Goal: Contribute content

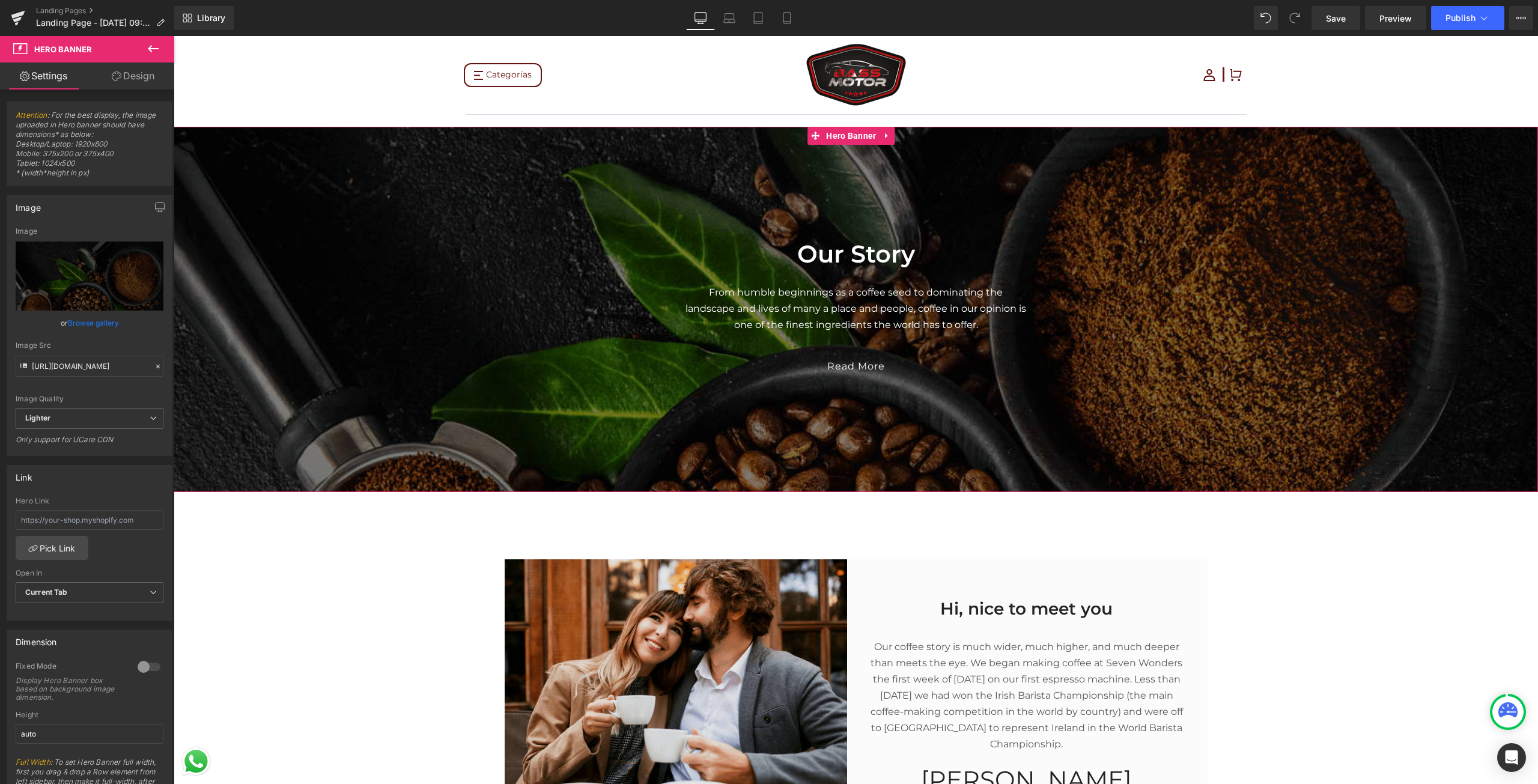
click at [1266, 281] on span "Our Story Heading From humble beginnings as a coffee seed to dominating the lan…" at bounding box center [856, 303] width 1364 height 166
click at [1125, 242] on span "Our Story Heading From humble beginnings as a coffee seed to dominating the lan…" at bounding box center [856, 303] width 1364 height 166
click at [69, 256] on link "Replace Image" at bounding box center [89, 276] width 148 height 69
click at [68, 262] on link "Replace Image" at bounding box center [89, 276] width 148 height 69
click at [145, 48] on button at bounding box center [153, 49] width 42 height 26
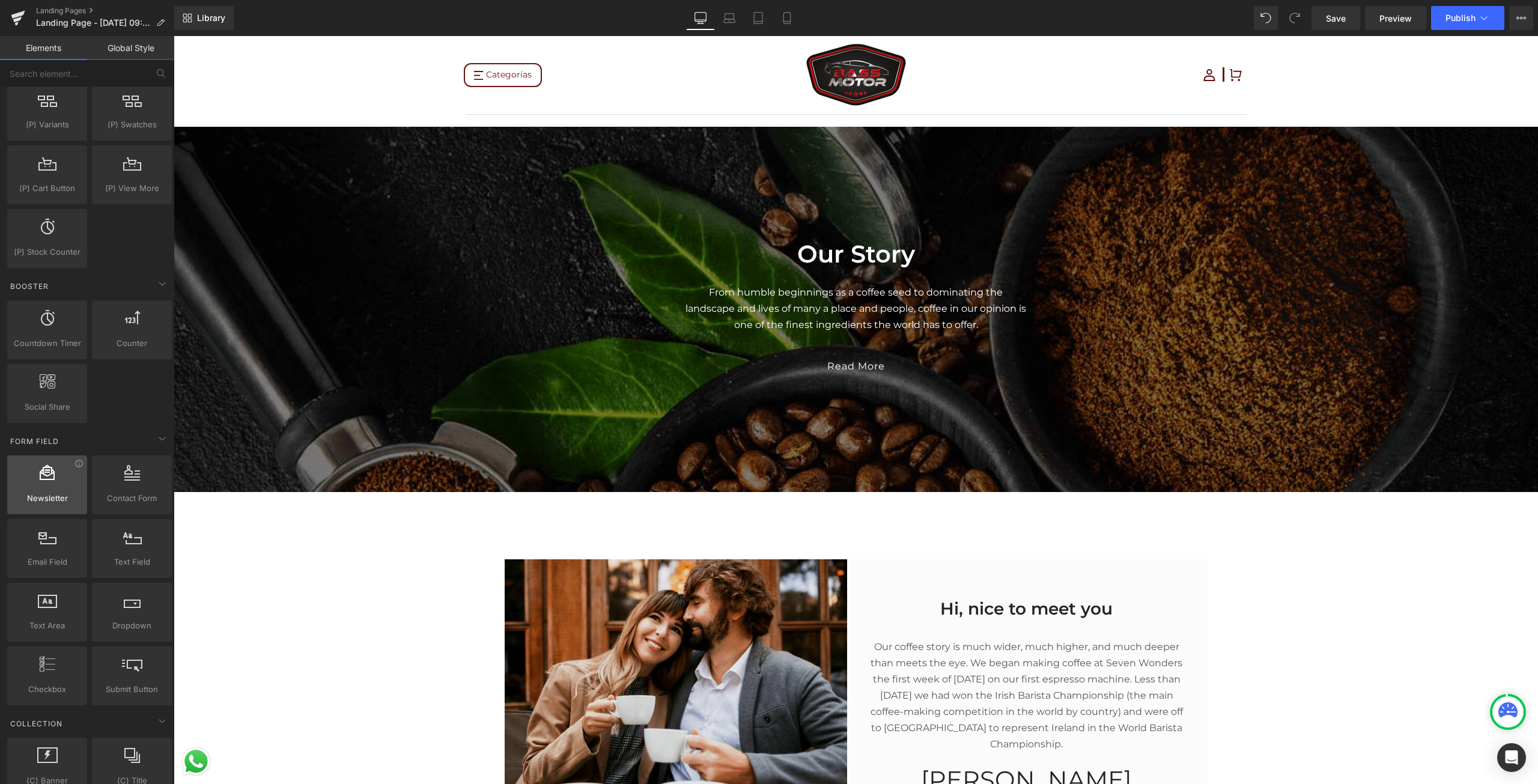
scroll to position [1382, 0]
click at [151, 80] on button at bounding box center [161, 73] width 26 height 26
click at [123, 72] on input "text" at bounding box center [74, 73] width 148 height 26
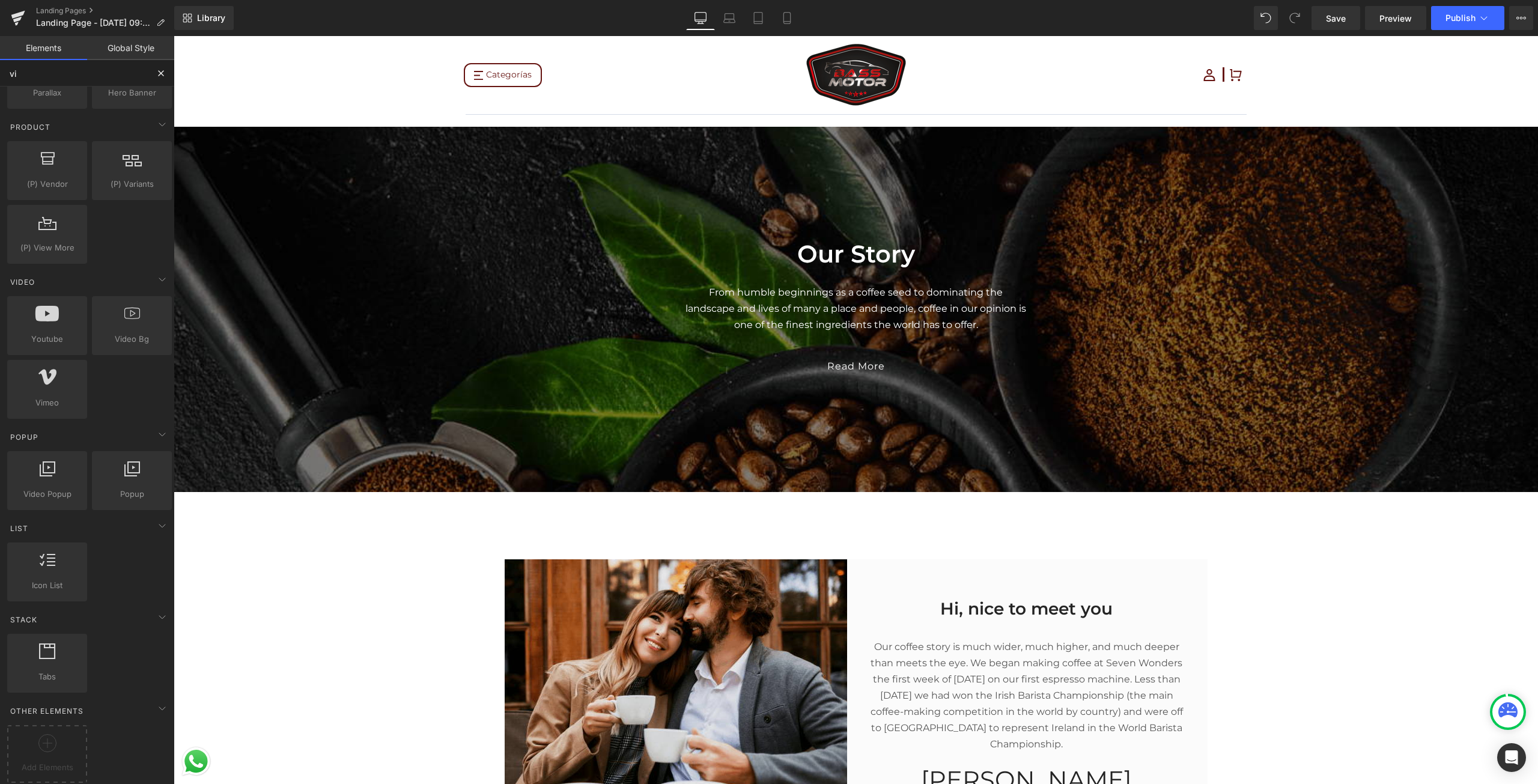
scroll to position [0, 0]
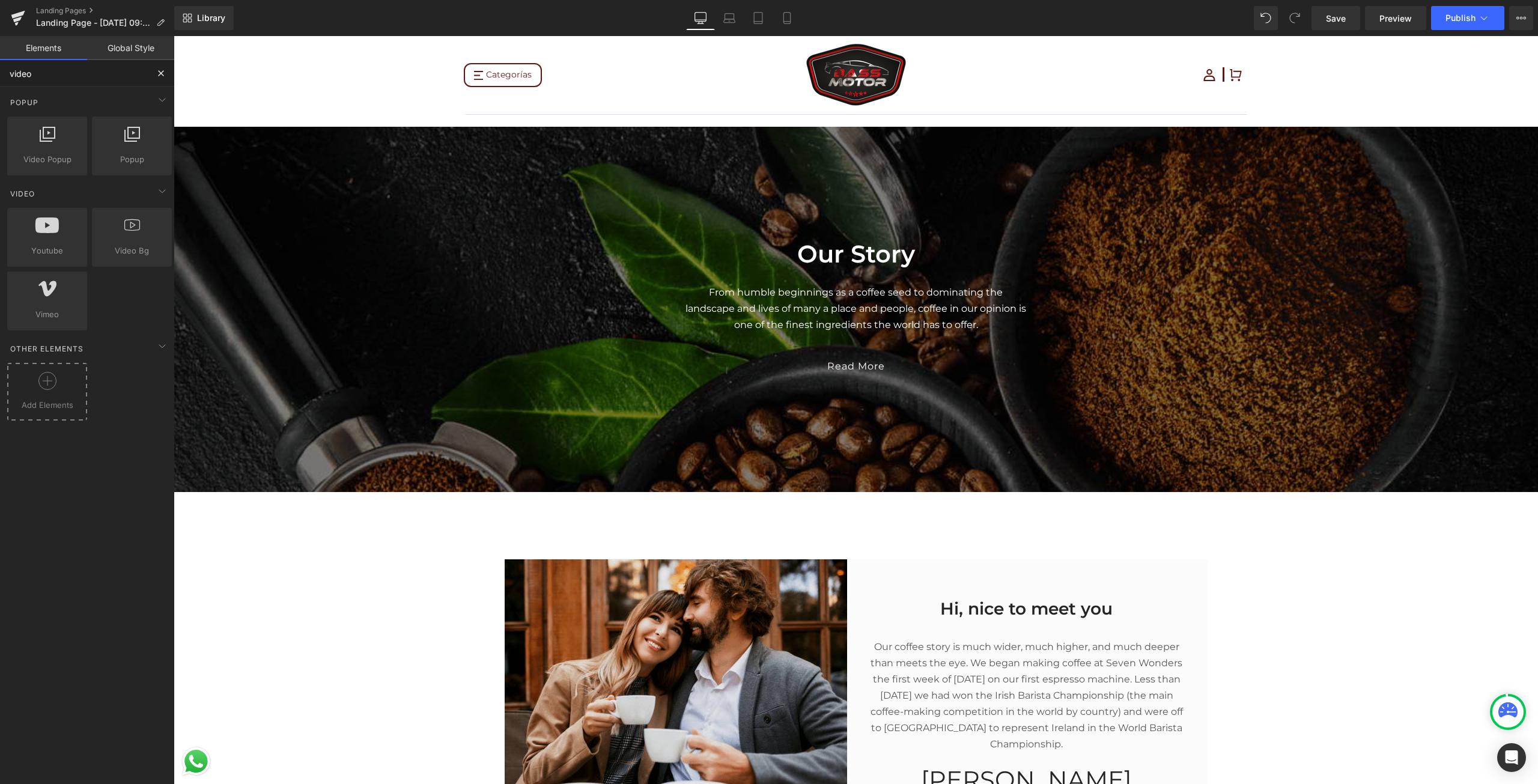
click at [60, 391] on div at bounding box center [47, 385] width 74 height 27
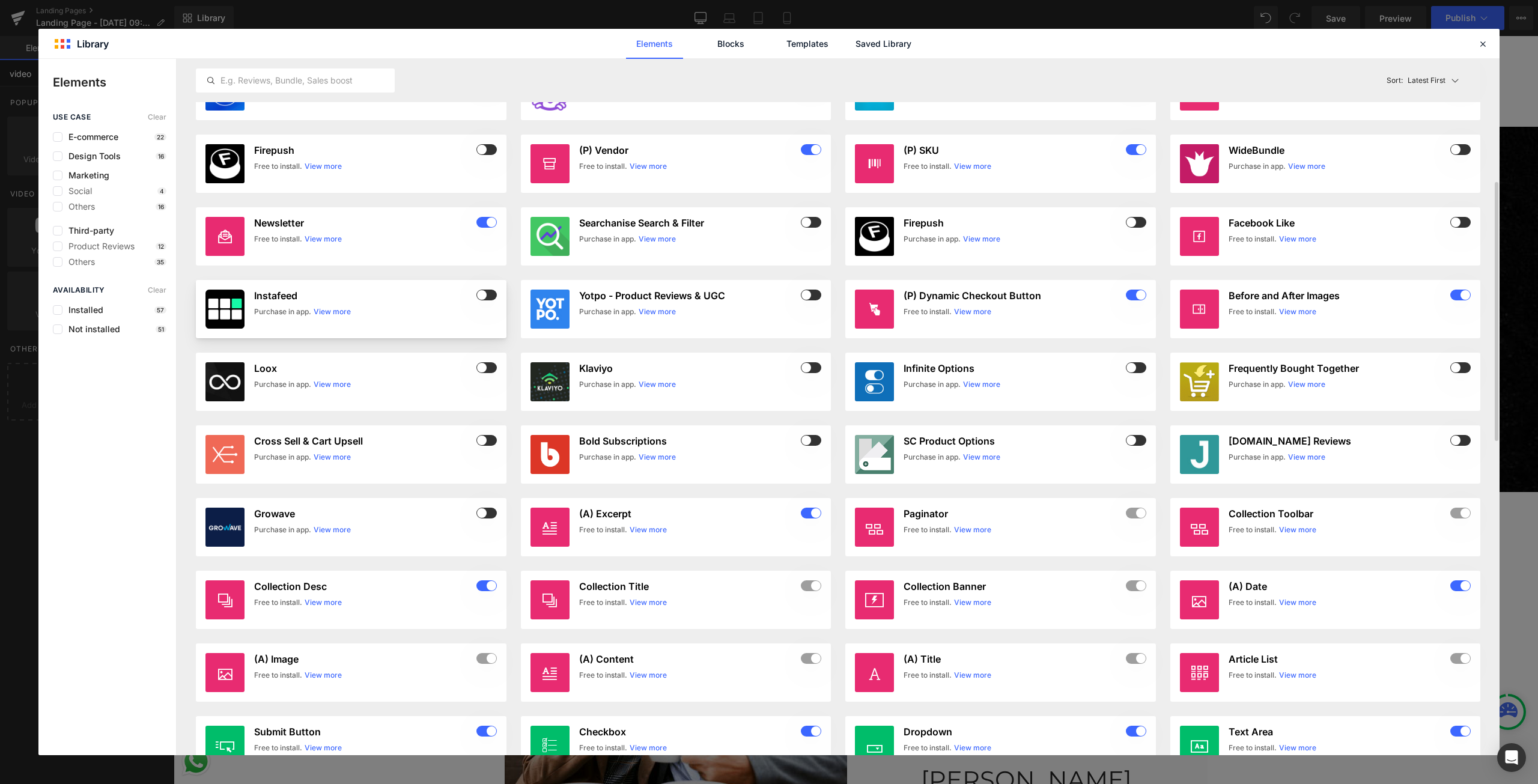
scroll to position [271, 0]
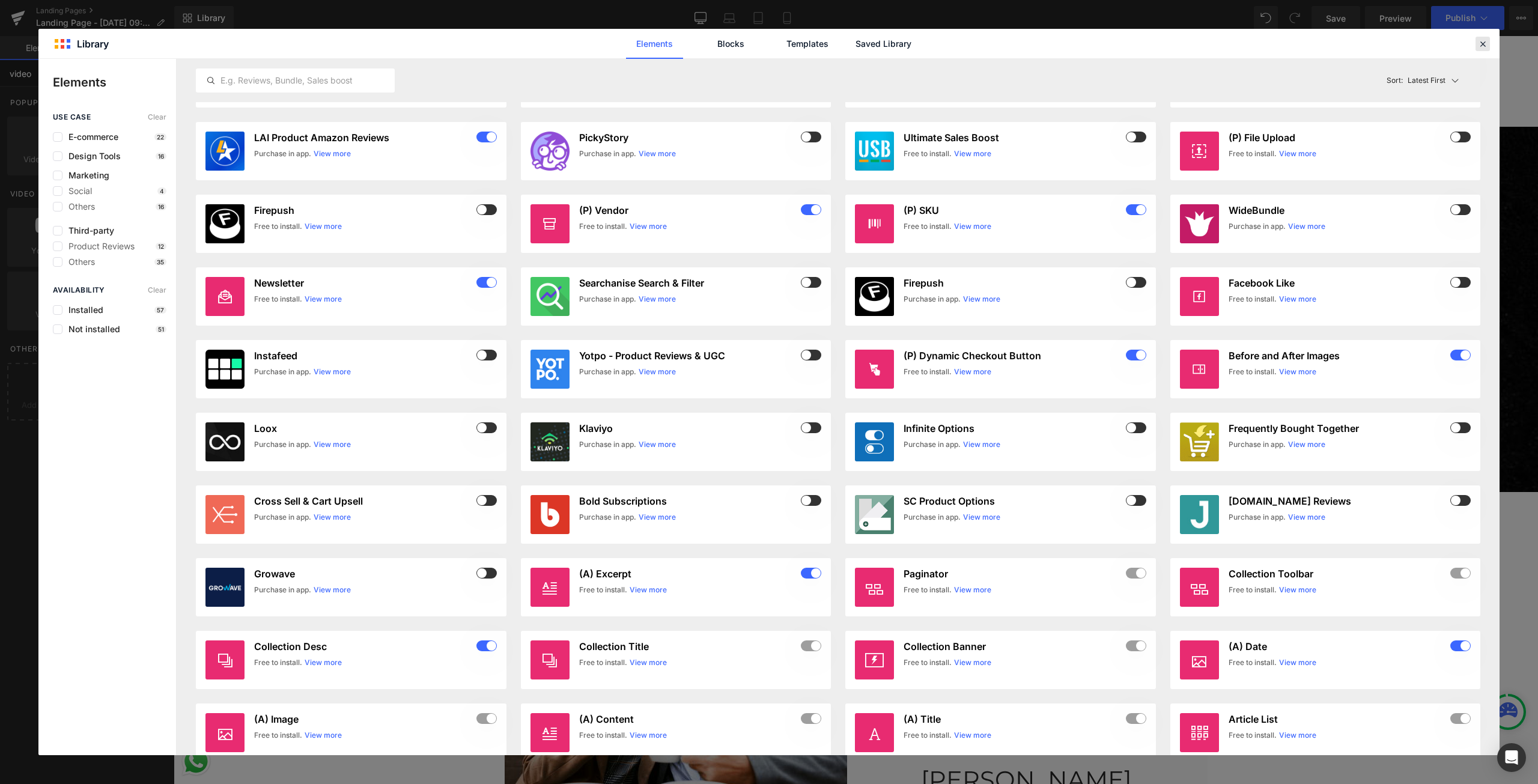
type input "video"
drag, startPoint x: 1477, startPoint y: 45, endPoint x: 1285, endPoint y: 40, distance: 192.1
click at [1477, 45] on div at bounding box center [1482, 44] width 14 height 14
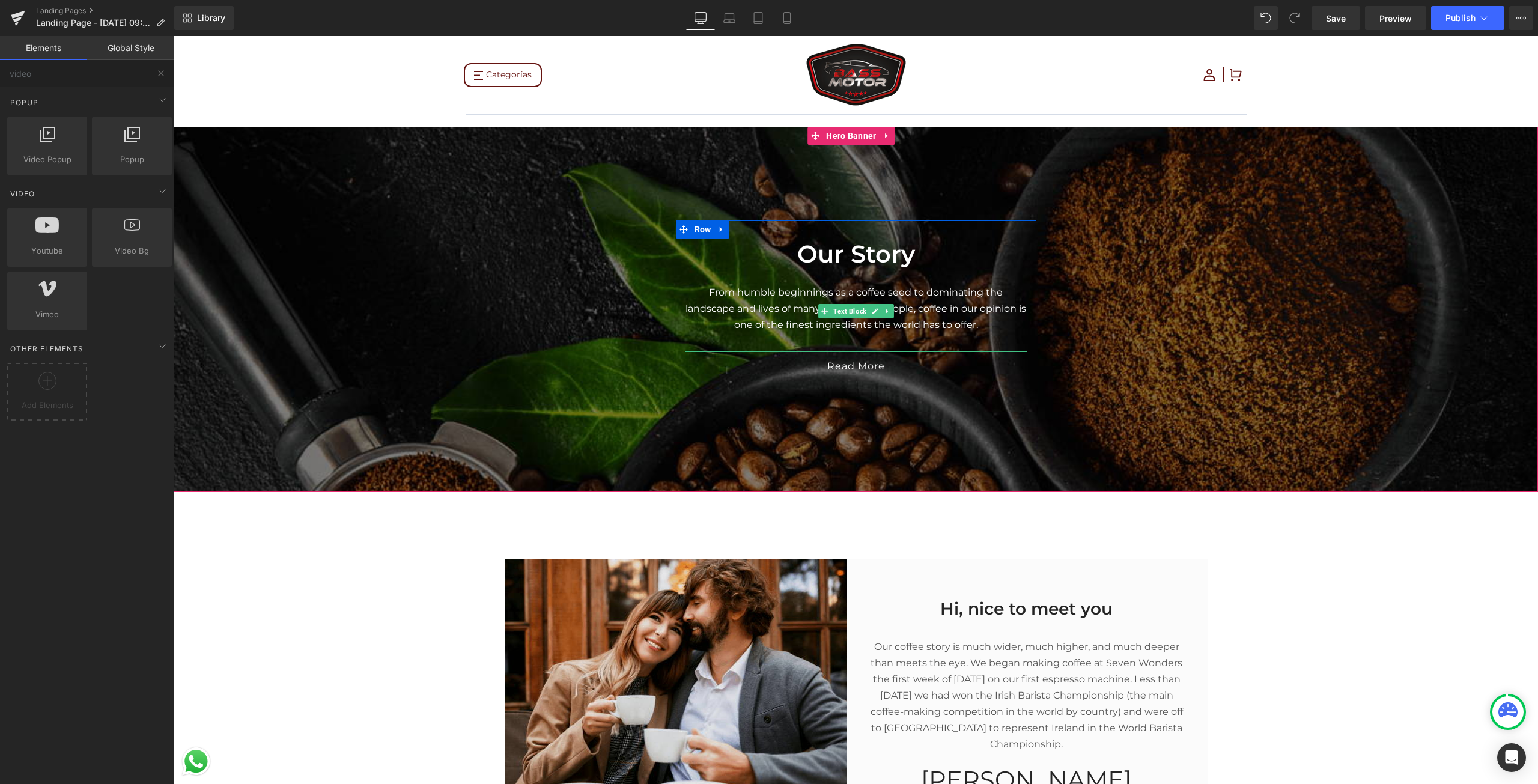
click at [1001, 286] on p "From humble beginnings as a coffee seed to dominating the landscape and lives o…" at bounding box center [856, 308] width 343 height 49
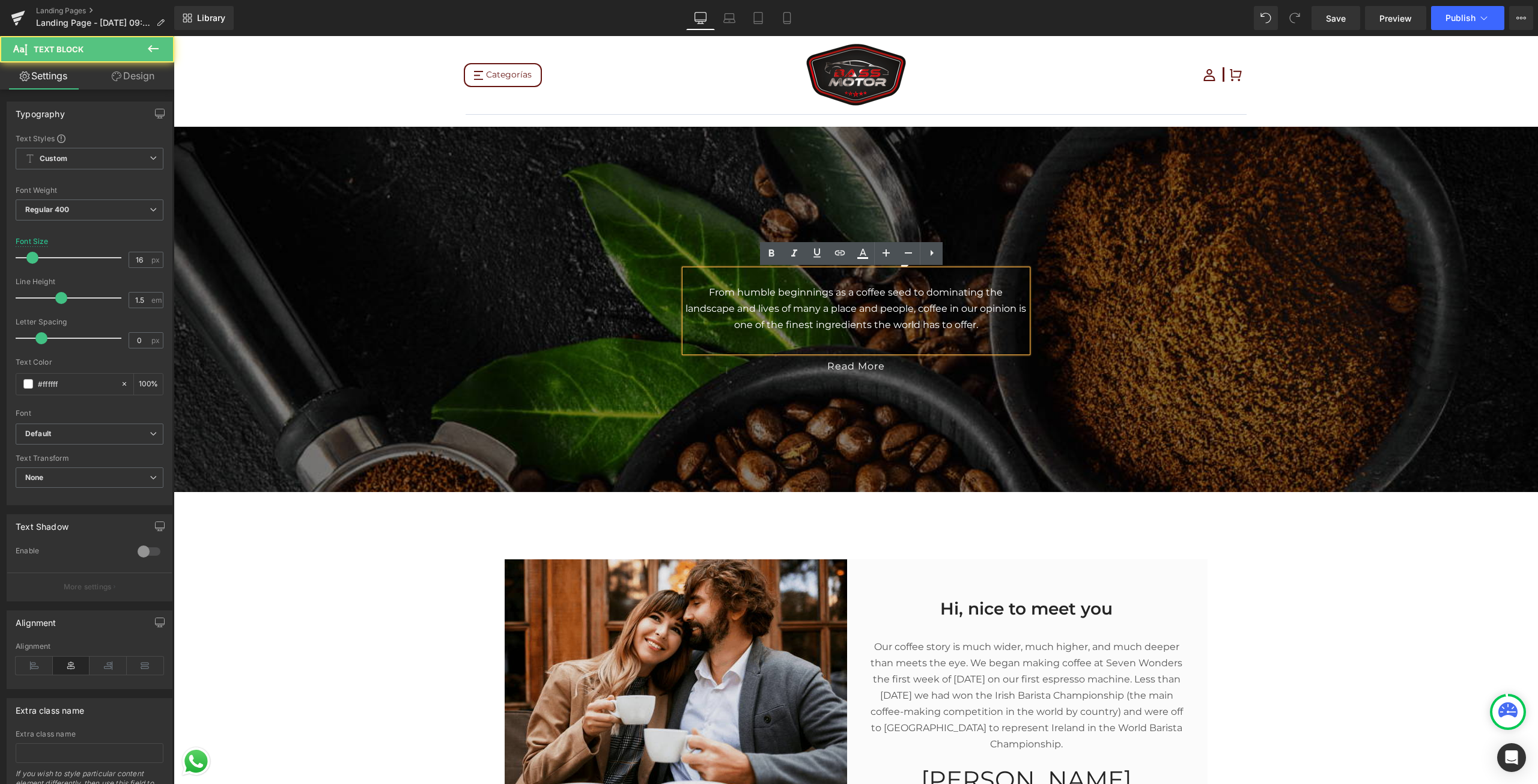
click at [1194, 287] on span "Our Story Heading From humble beginnings as a coffee seed to dominating the lan…" at bounding box center [856, 303] width 1364 height 166
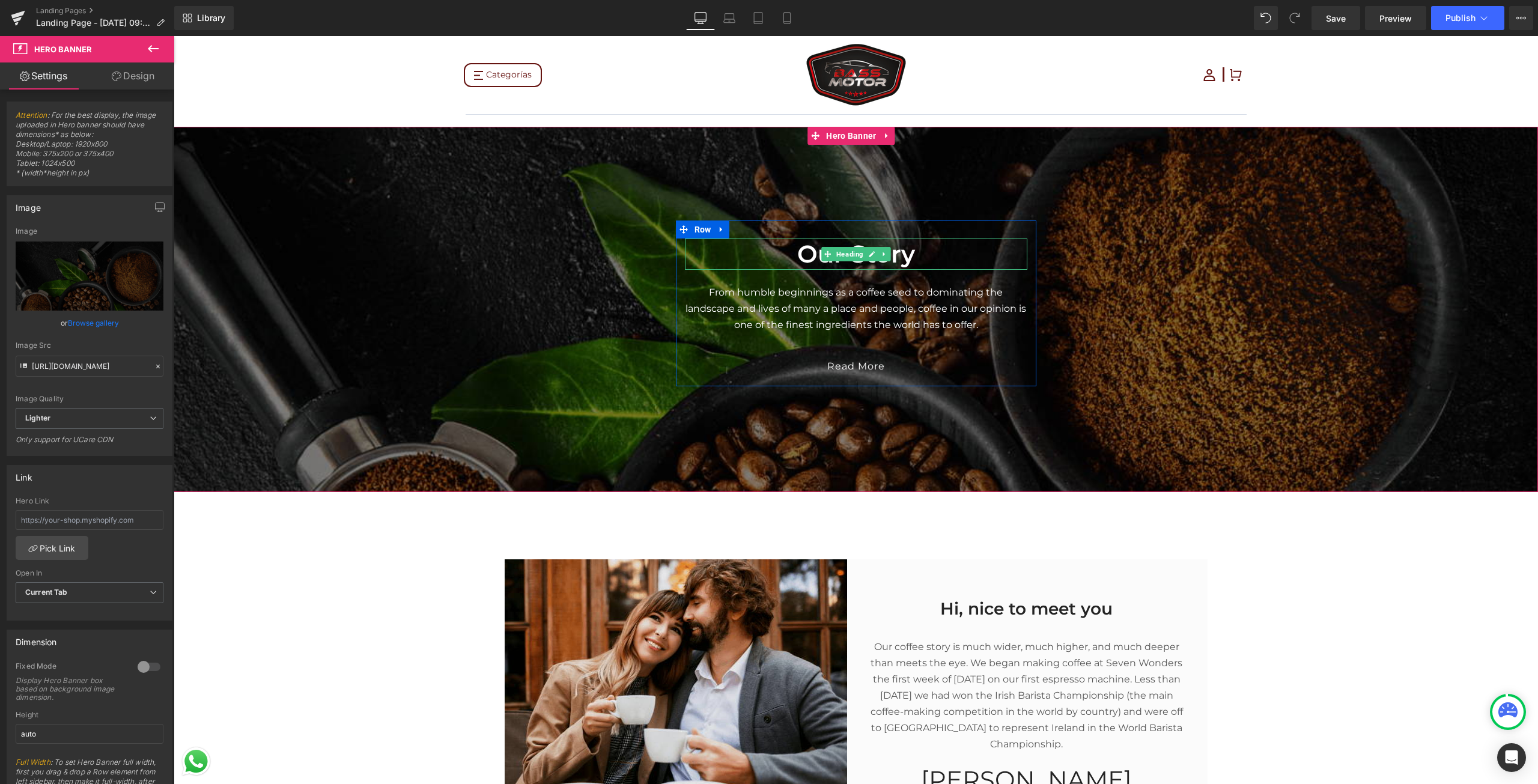
click at [818, 244] on h2 "Our Story" at bounding box center [856, 254] width 343 height 31
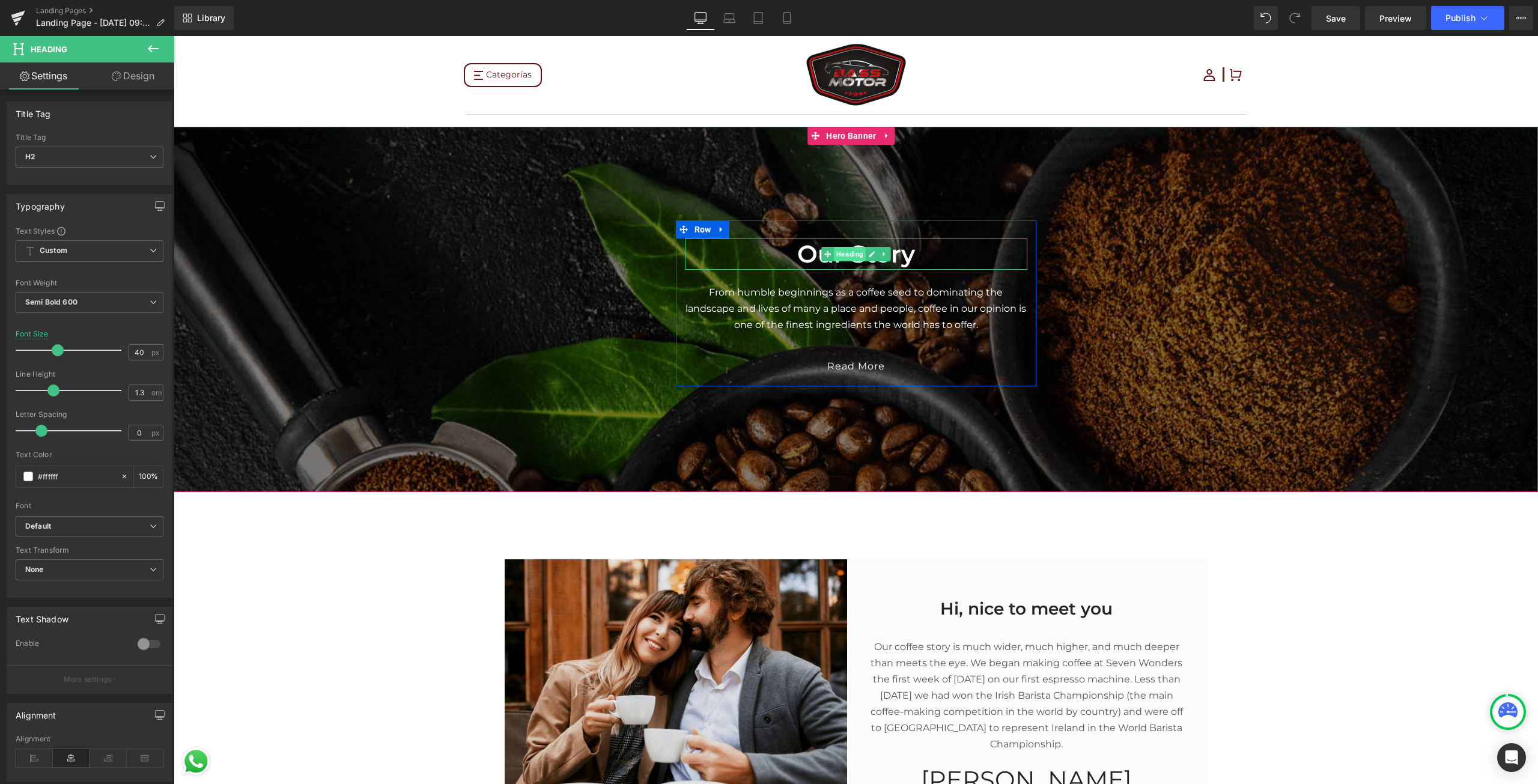
click at [847, 253] on span "Heading" at bounding box center [850, 254] width 32 height 14
click at [796, 256] on h2 "Our Story" at bounding box center [856, 254] width 343 height 31
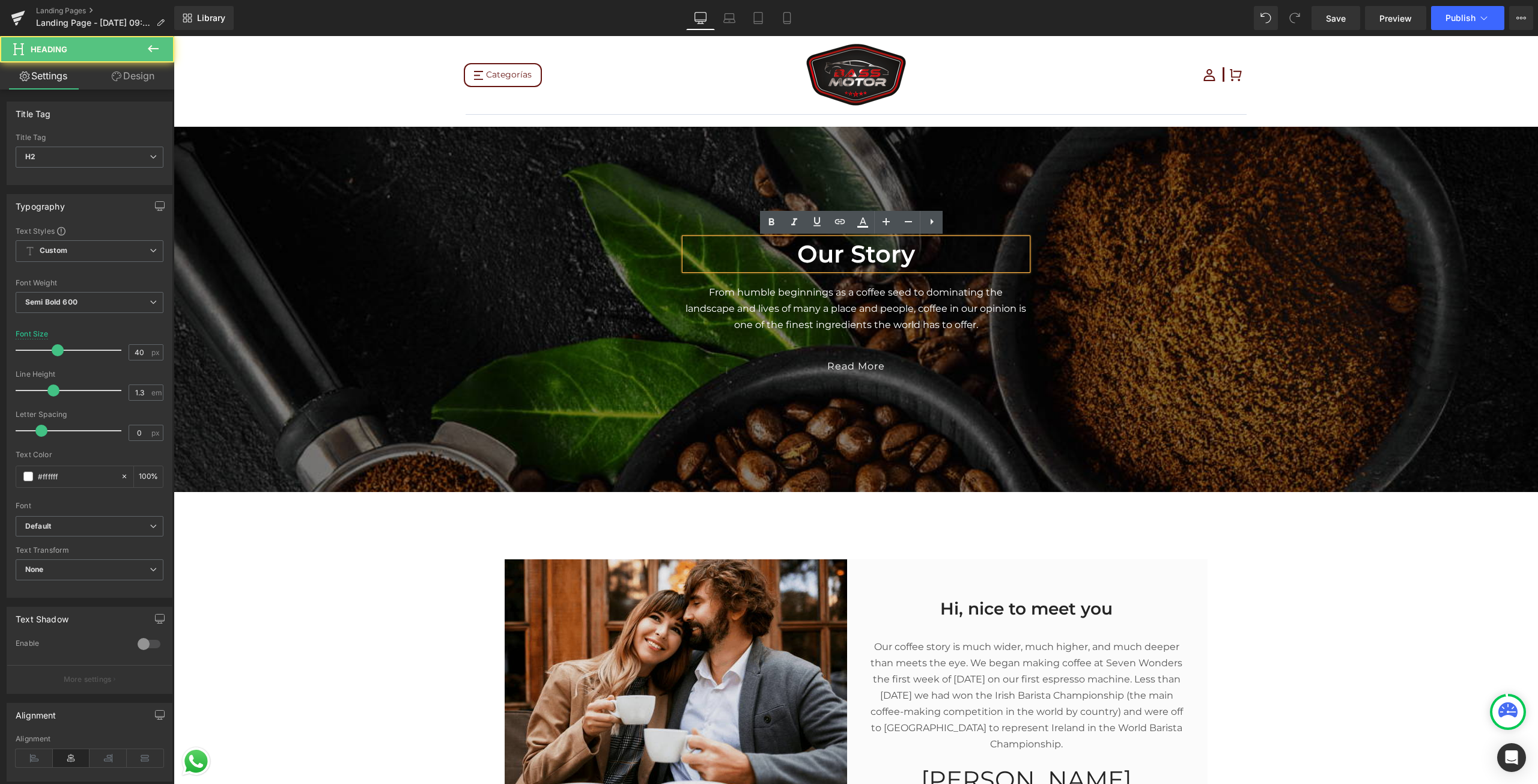
click at [796, 256] on h2 "Our Story" at bounding box center [856, 254] width 343 height 31
paste div
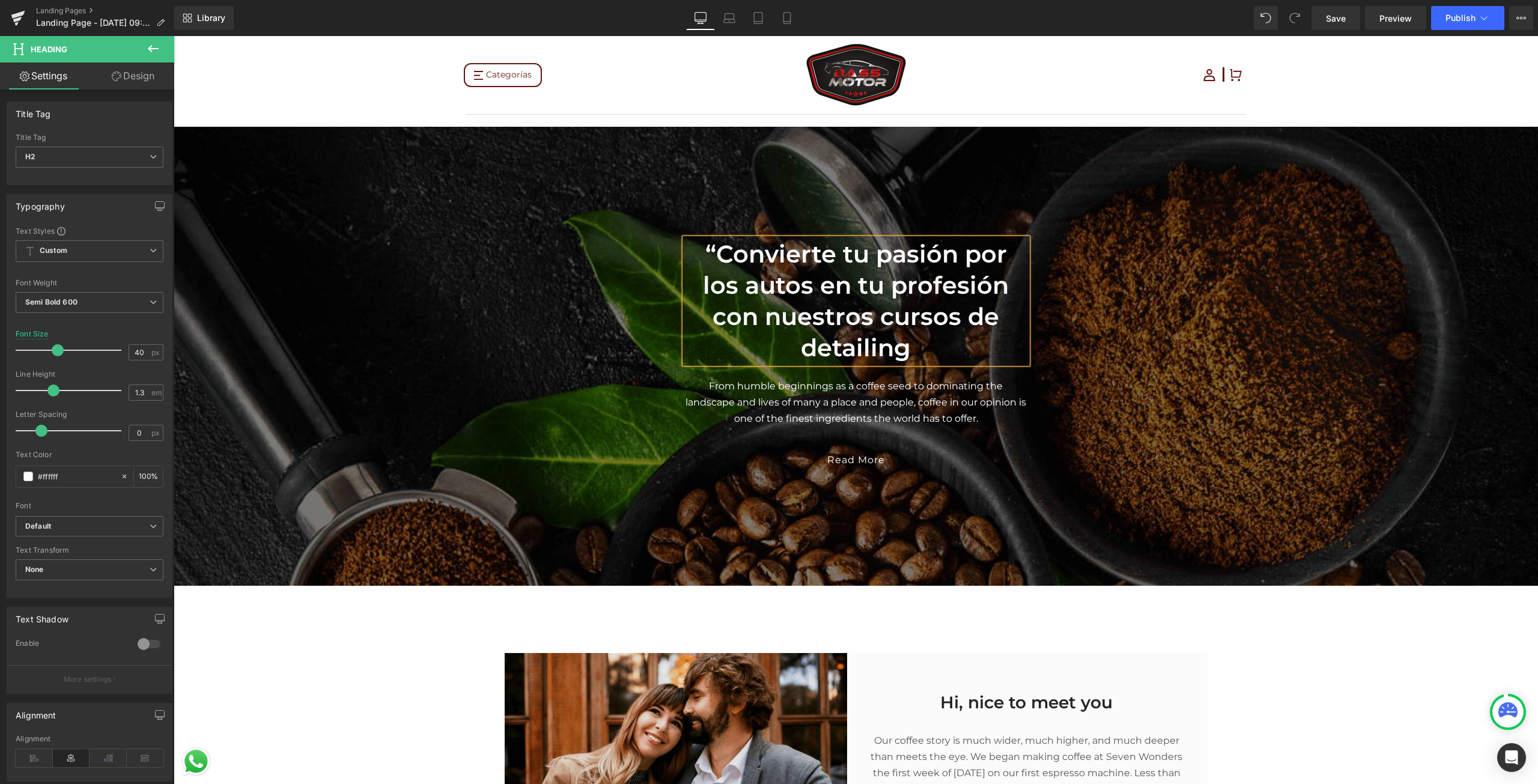
click at [1025, 299] on div "“Convierte tu pasión por los autos en tu profesión con nuestros cursos de detai…" at bounding box center [856, 356] width 360 height 236
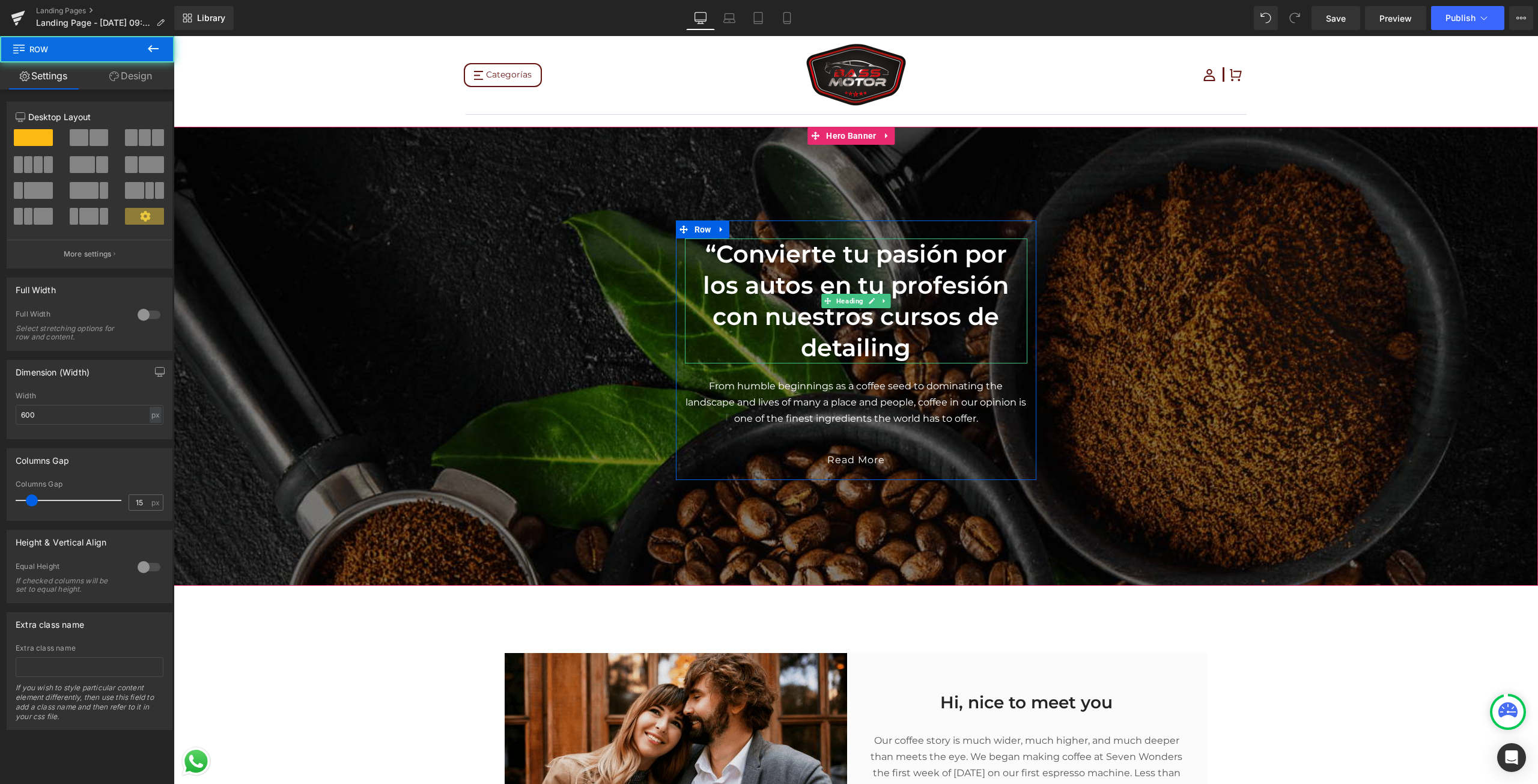
click at [1016, 303] on h2 "“Convierte tu pasión por los autos en tu profesión con nuestros cursos de detai…" at bounding box center [856, 301] width 343 height 125
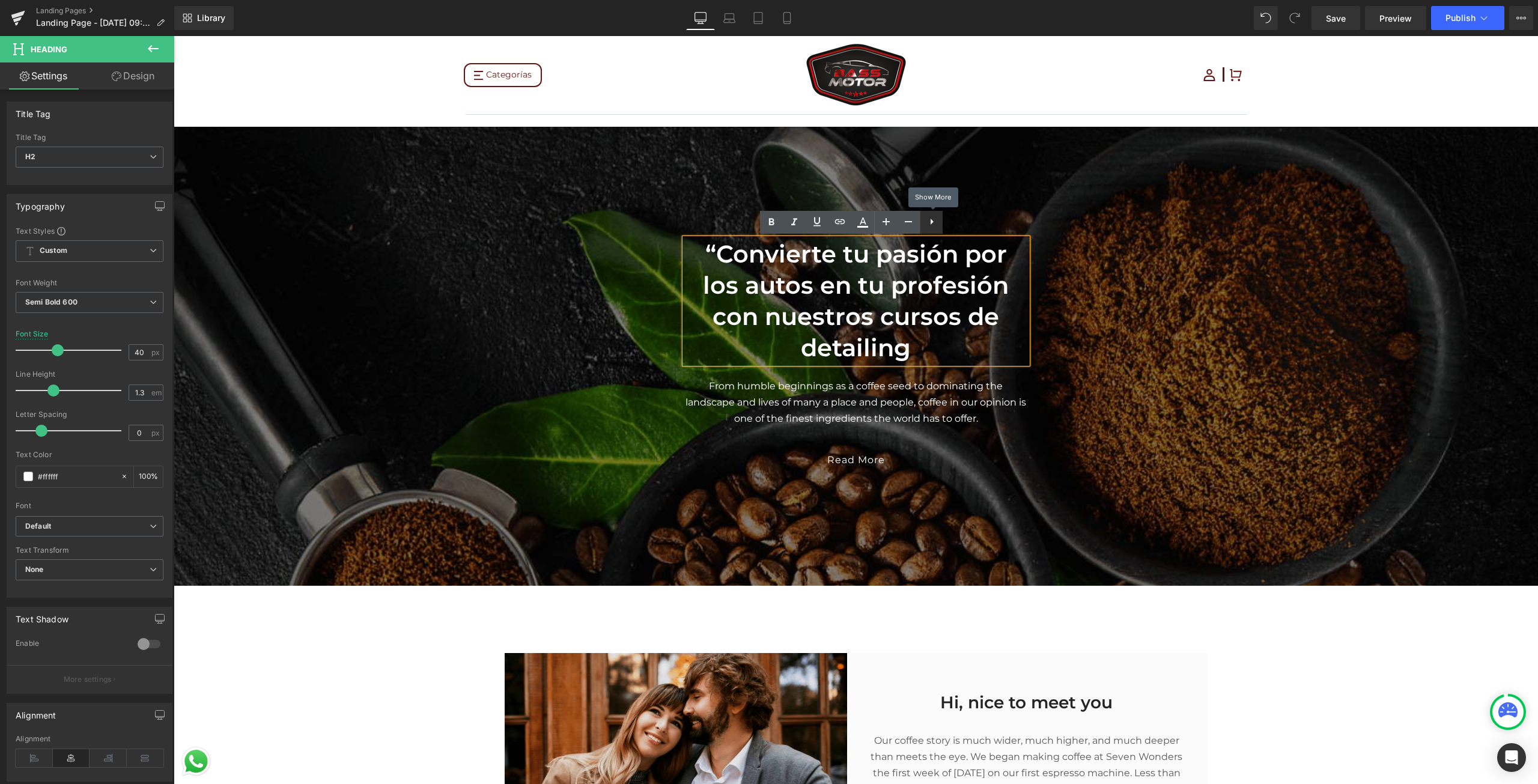
click at [930, 230] on link at bounding box center [931, 222] width 23 height 23
click at [956, 221] on icon at bounding box center [954, 221] width 14 height 14
click at [840, 303] on h2 "“Convierte tu pasión por los autos en tu profesión con nuestros cursos de detai…" at bounding box center [856, 301] width 343 height 125
click at [711, 245] on h2 "“Convierte tu pasión por los autos en tu profesión con nuestros cursos de detai…" at bounding box center [856, 301] width 343 height 125
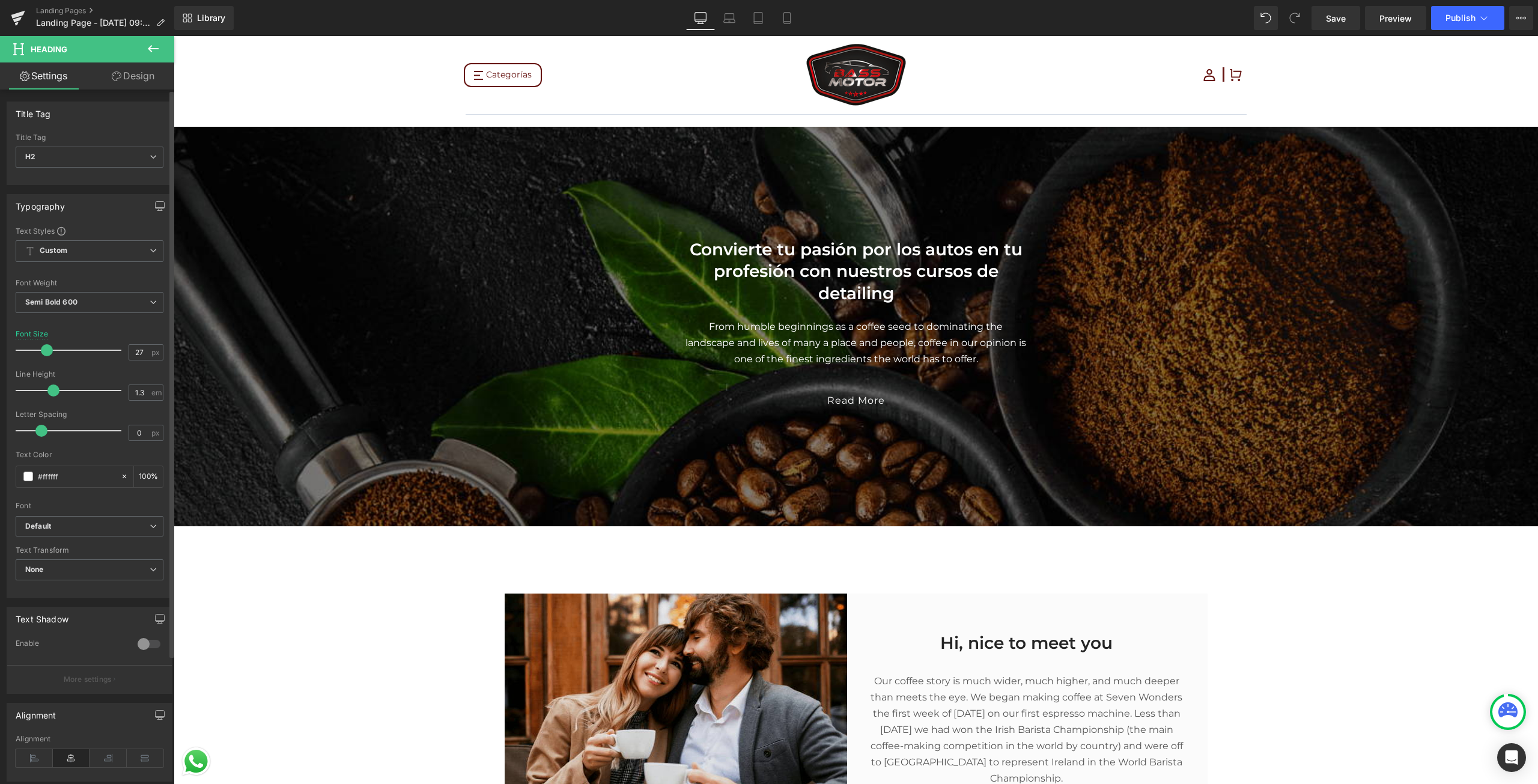
type input "26"
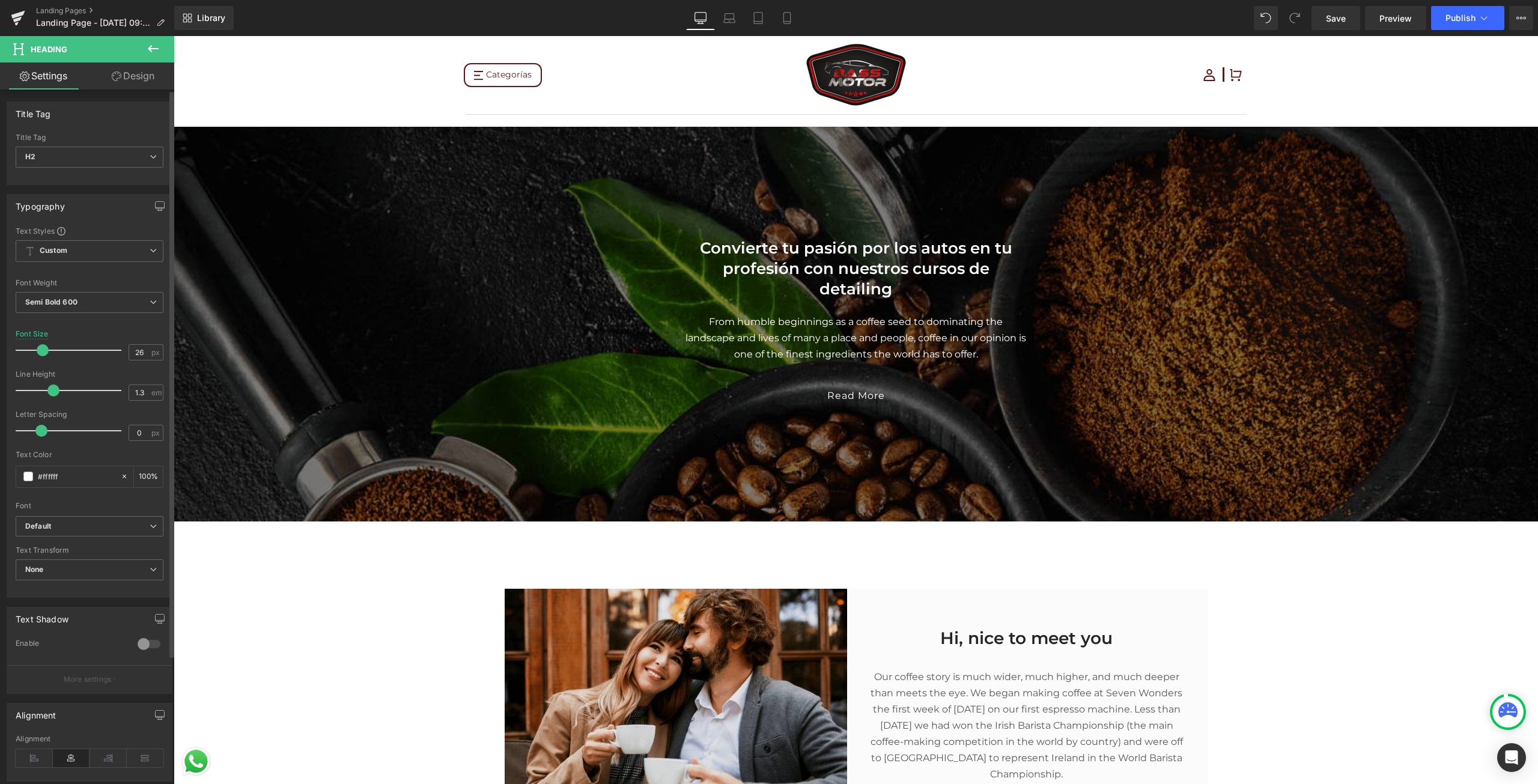
drag, startPoint x: 54, startPoint y: 353, endPoint x: 40, endPoint y: 346, distance: 15.7
click at [40, 346] on span at bounding box center [43, 350] width 12 height 12
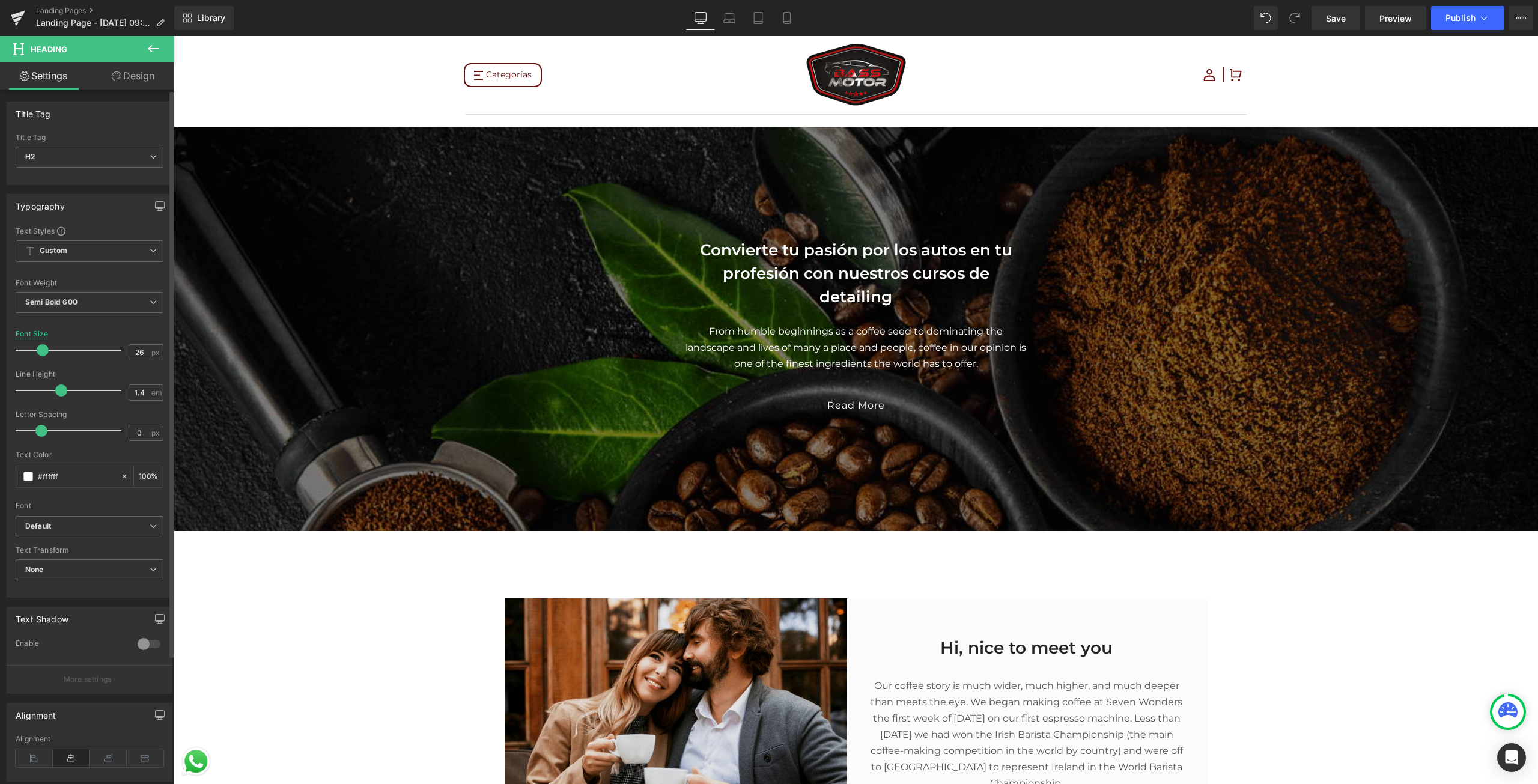
type input "1.3"
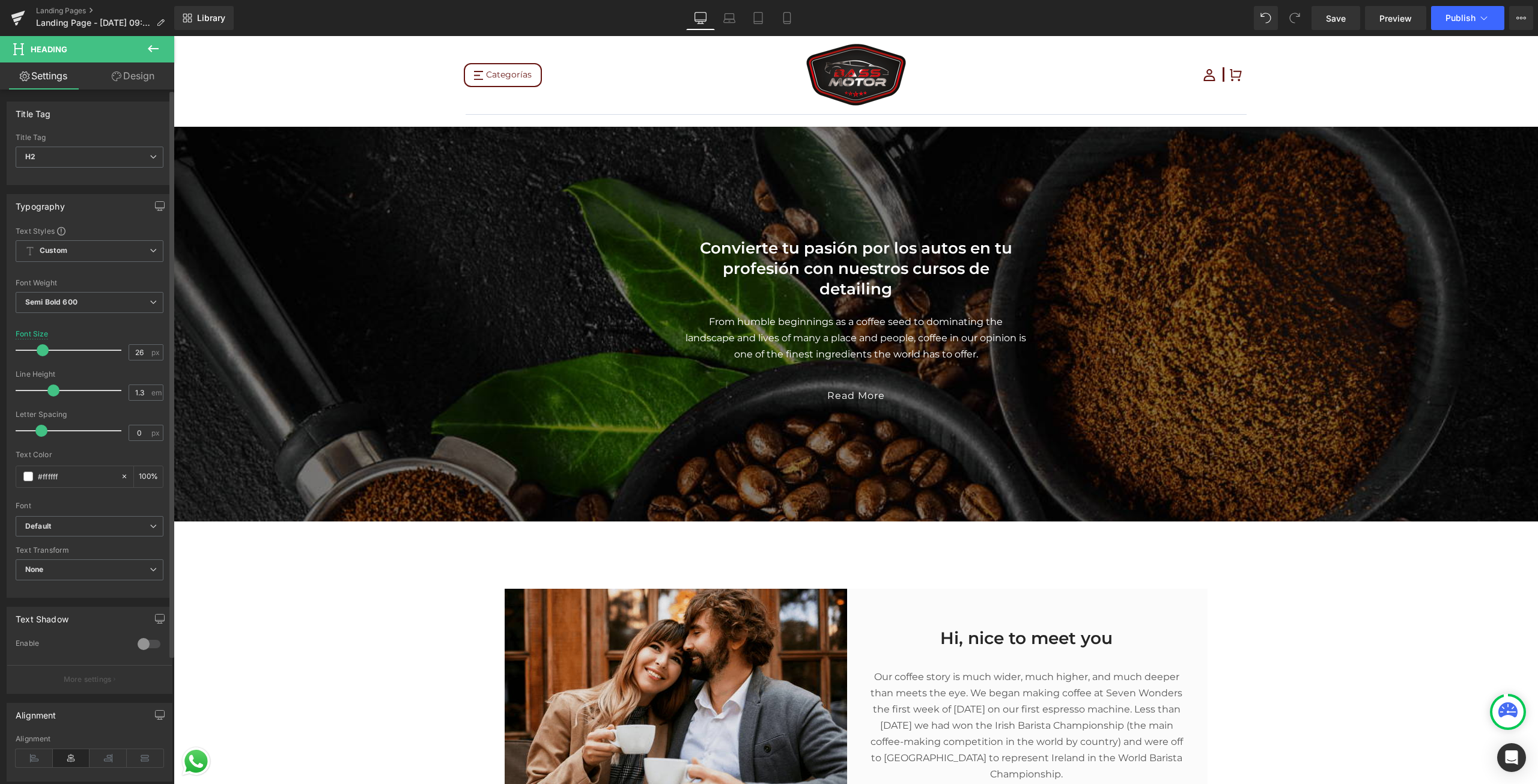
click at [51, 385] on span at bounding box center [53, 390] width 12 height 12
type input "-0.1"
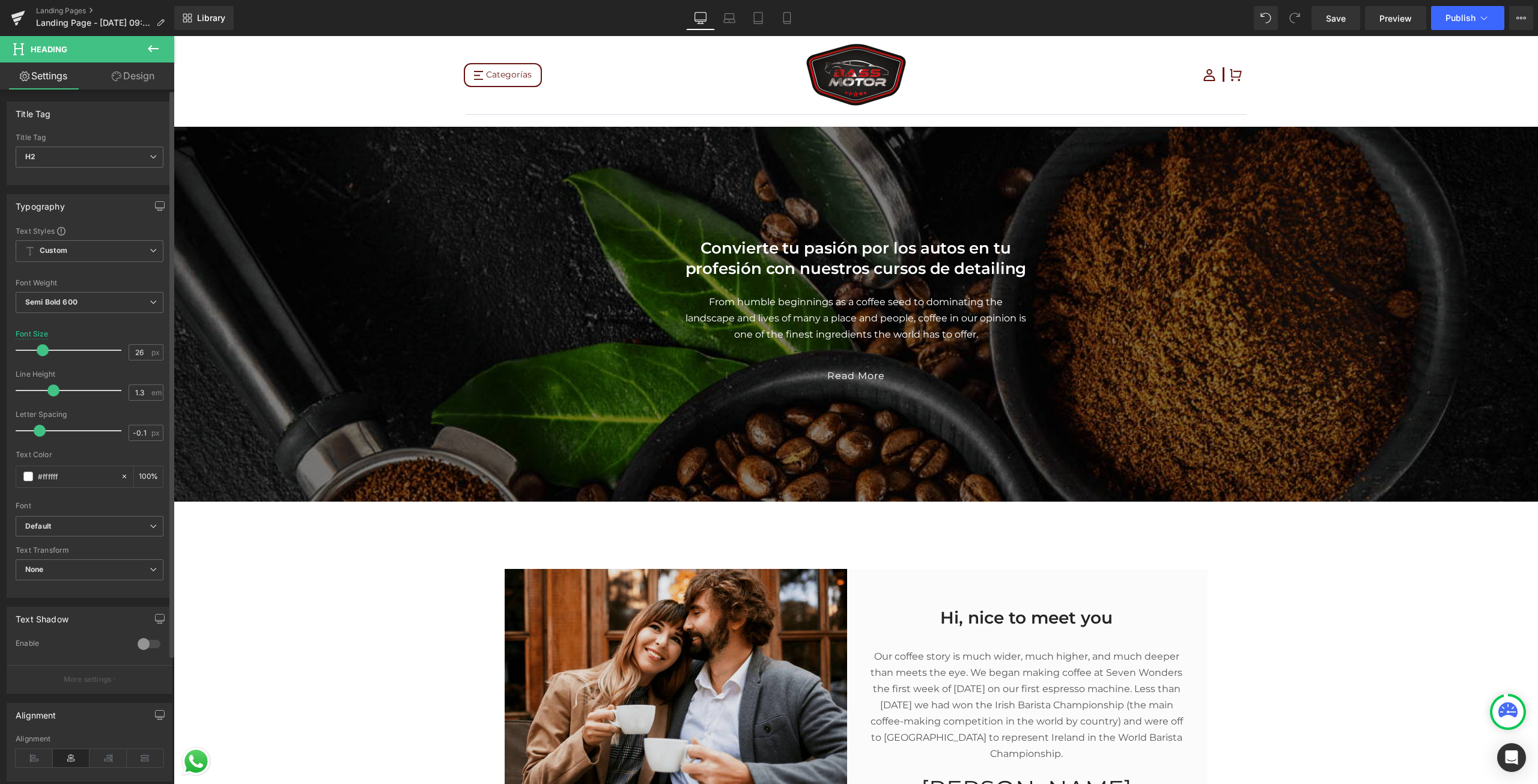
click at [44, 427] on div at bounding box center [71, 431] width 99 height 24
click at [87, 294] on span "Semi Bold 600" at bounding box center [89, 303] width 148 height 21
click at [117, 248] on span "Custom Setup Global Style" at bounding box center [87, 251] width 143 height 22
click at [104, 301] on div "Setup Global Style" at bounding box center [87, 299] width 143 height 28
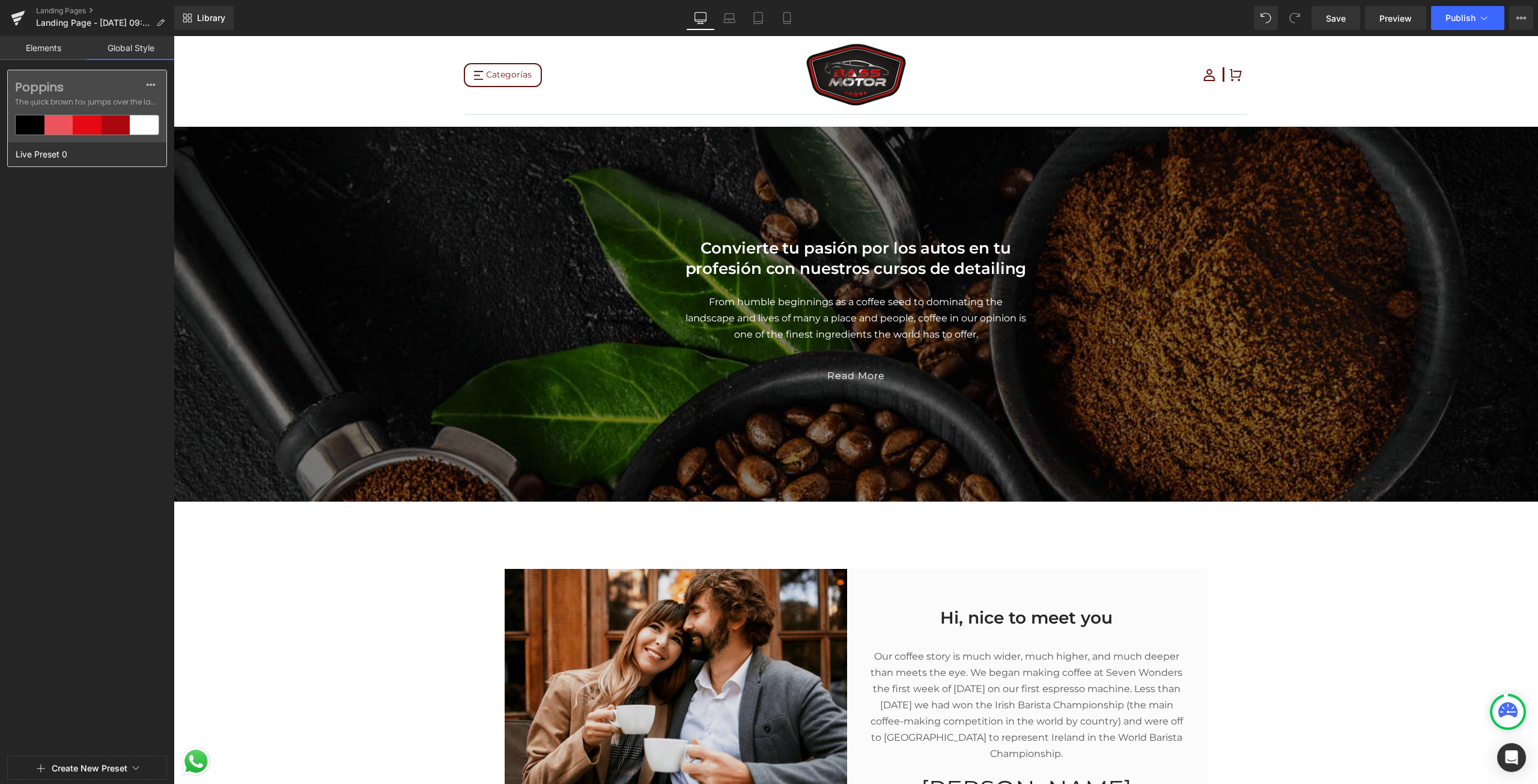
click at [39, 85] on label "Poppins" at bounding box center [87, 87] width 144 height 14
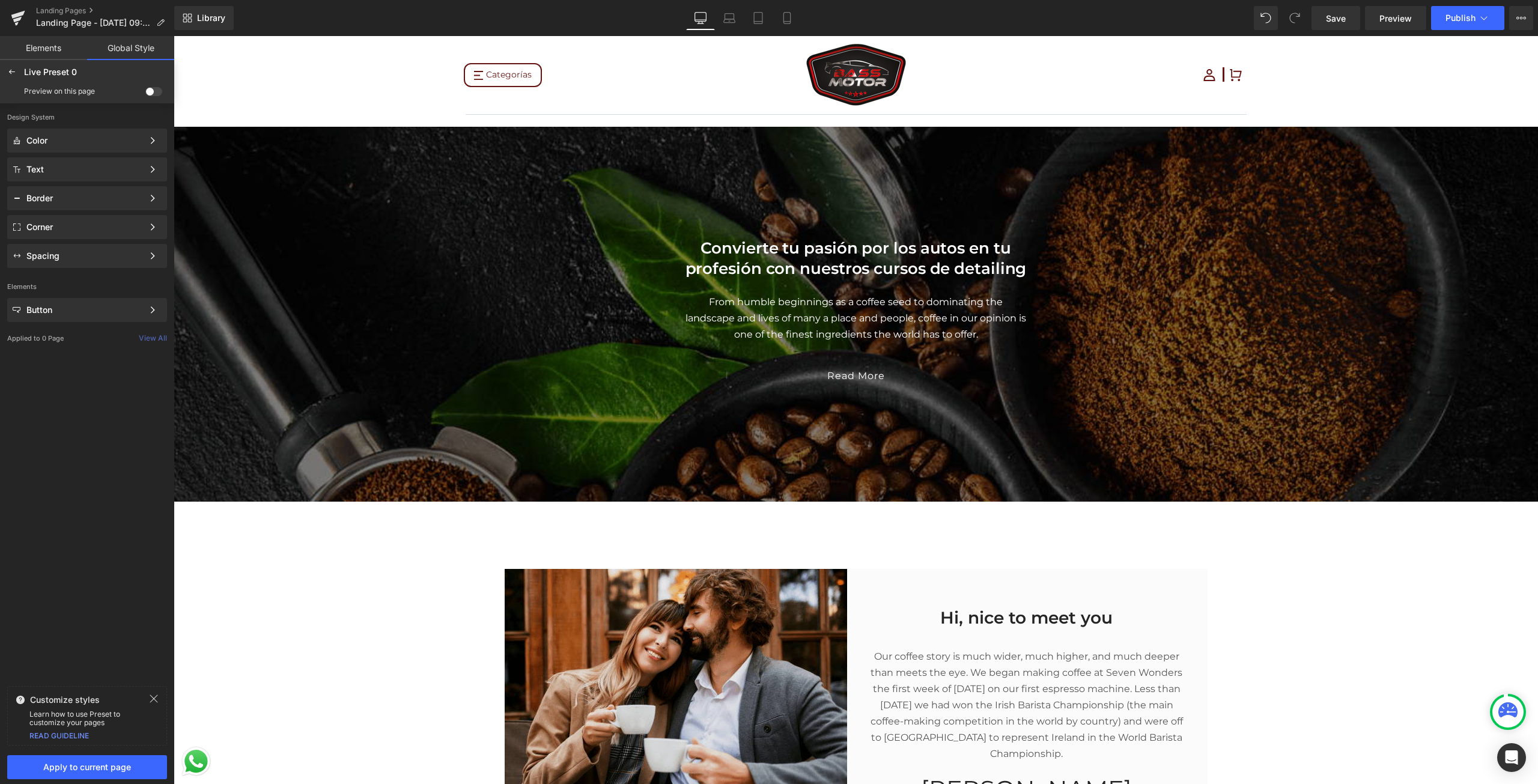
click at [73, 154] on div "Color Color Style Define a color palette and apply it to your pages 1 of 3 Next…" at bounding box center [87, 198] width 174 height 139
click at [69, 164] on div "Text Color Style Define a color palette and apply it to your pages 1 of 3 Next" at bounding box center [88, 169] width 160 height 24
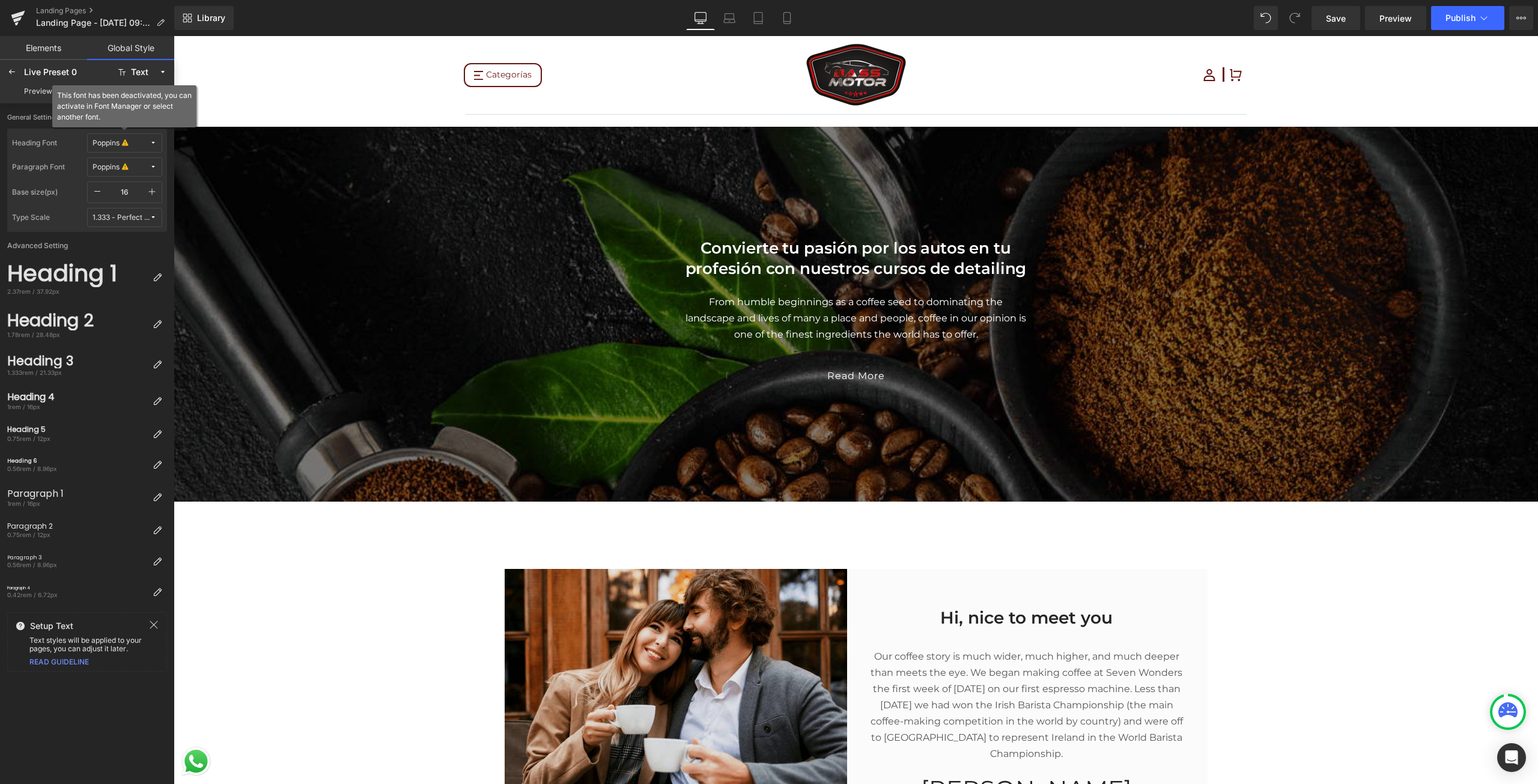
click at [141, 140] on span "Poppins" at bounding box center [121, 143] width 57 height 9
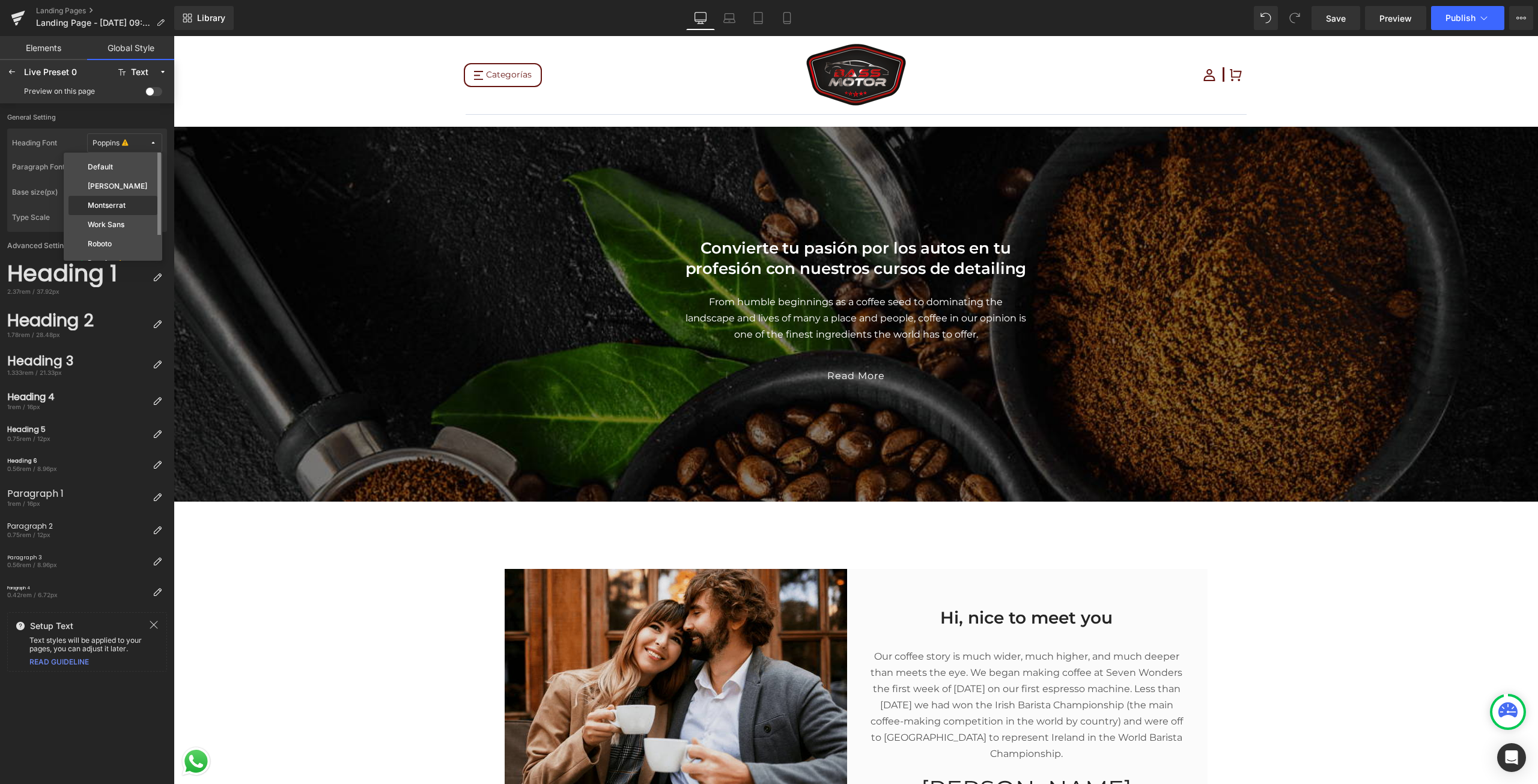
click at [115, 212] on div "Montserrat" at bounding box center [113, 205] width 89 height 19
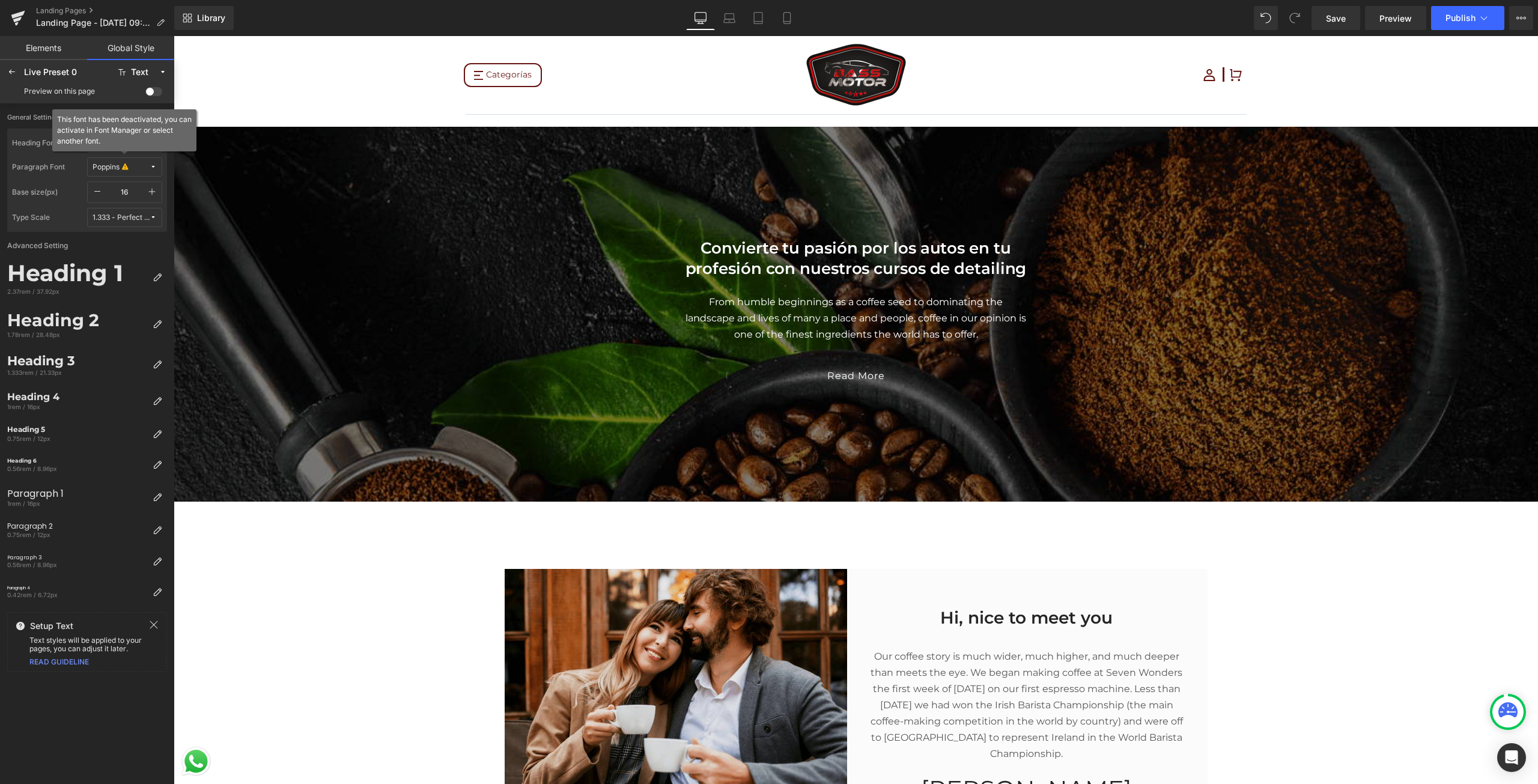
click at [128, 170] on icon at bounding box center [125, 167] width 6 height 9
click at [119, 229] on label "Montserrat" at bounding box center [106, 229] width 38 height 8
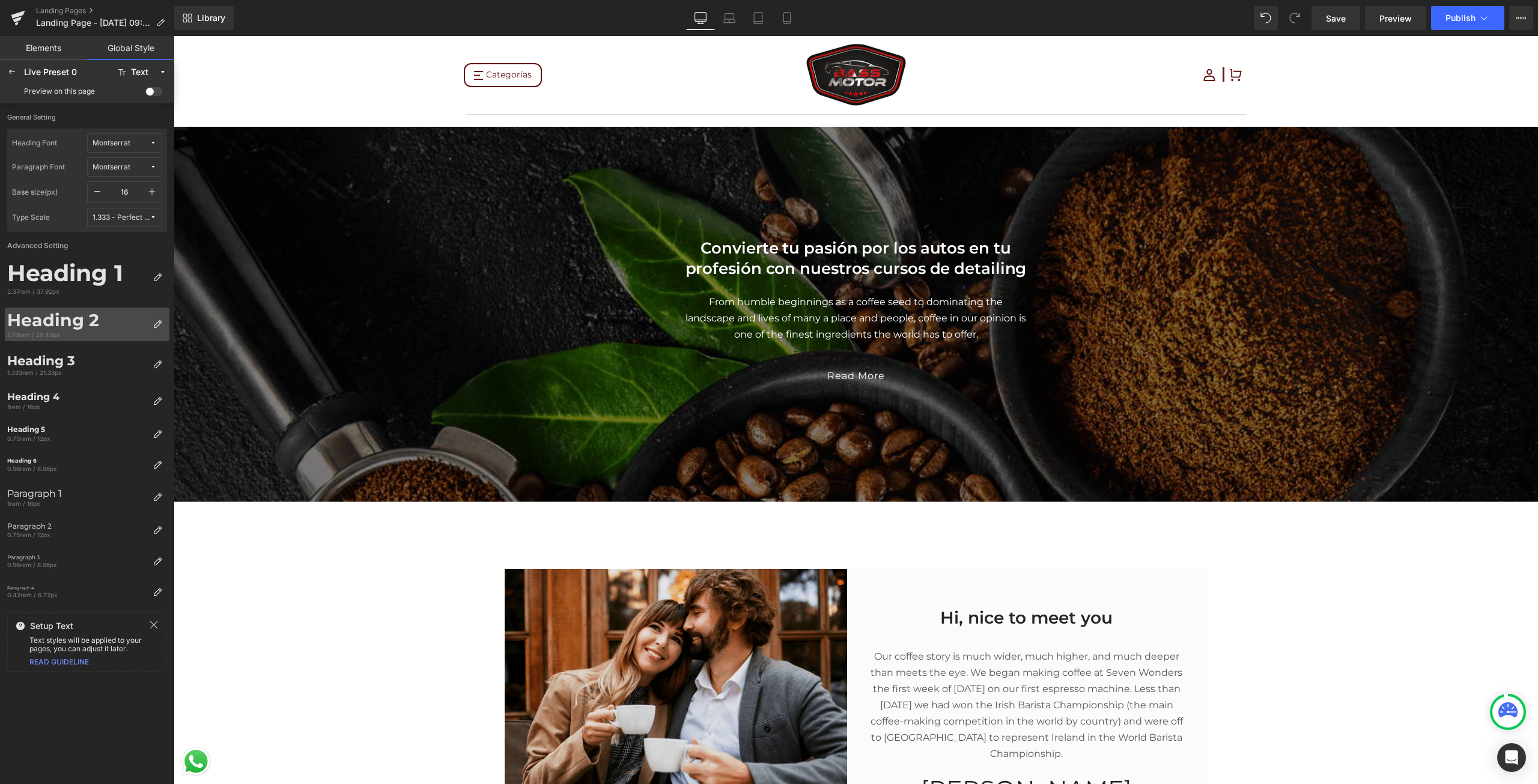
click at [89, 331] on div "1.78rem / 28.48px" at bounding box center [78, 334] width 141 height 8
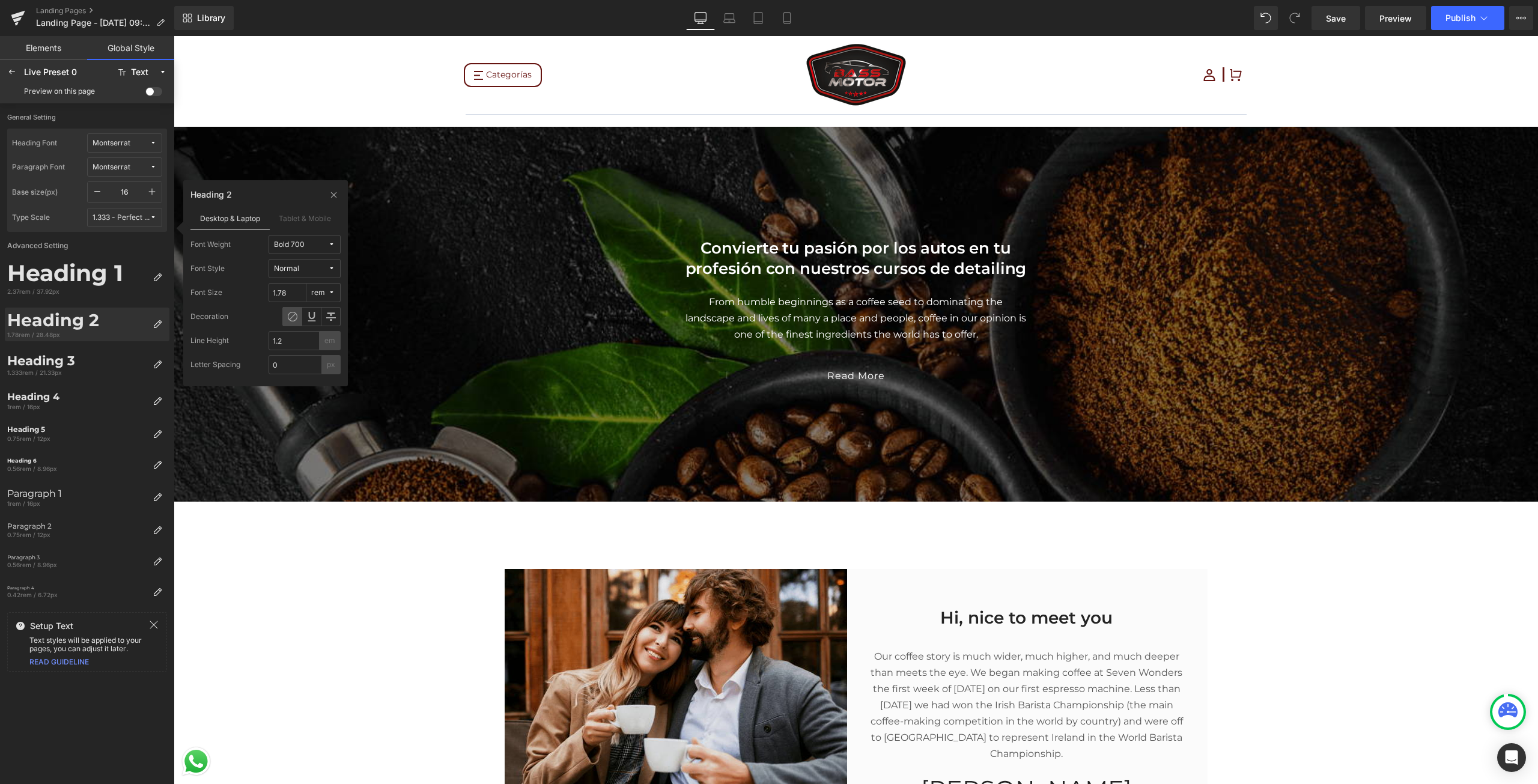
click at [90, 328] on div "Heading 2" at bounding box center [78, 320] width 141 height 21
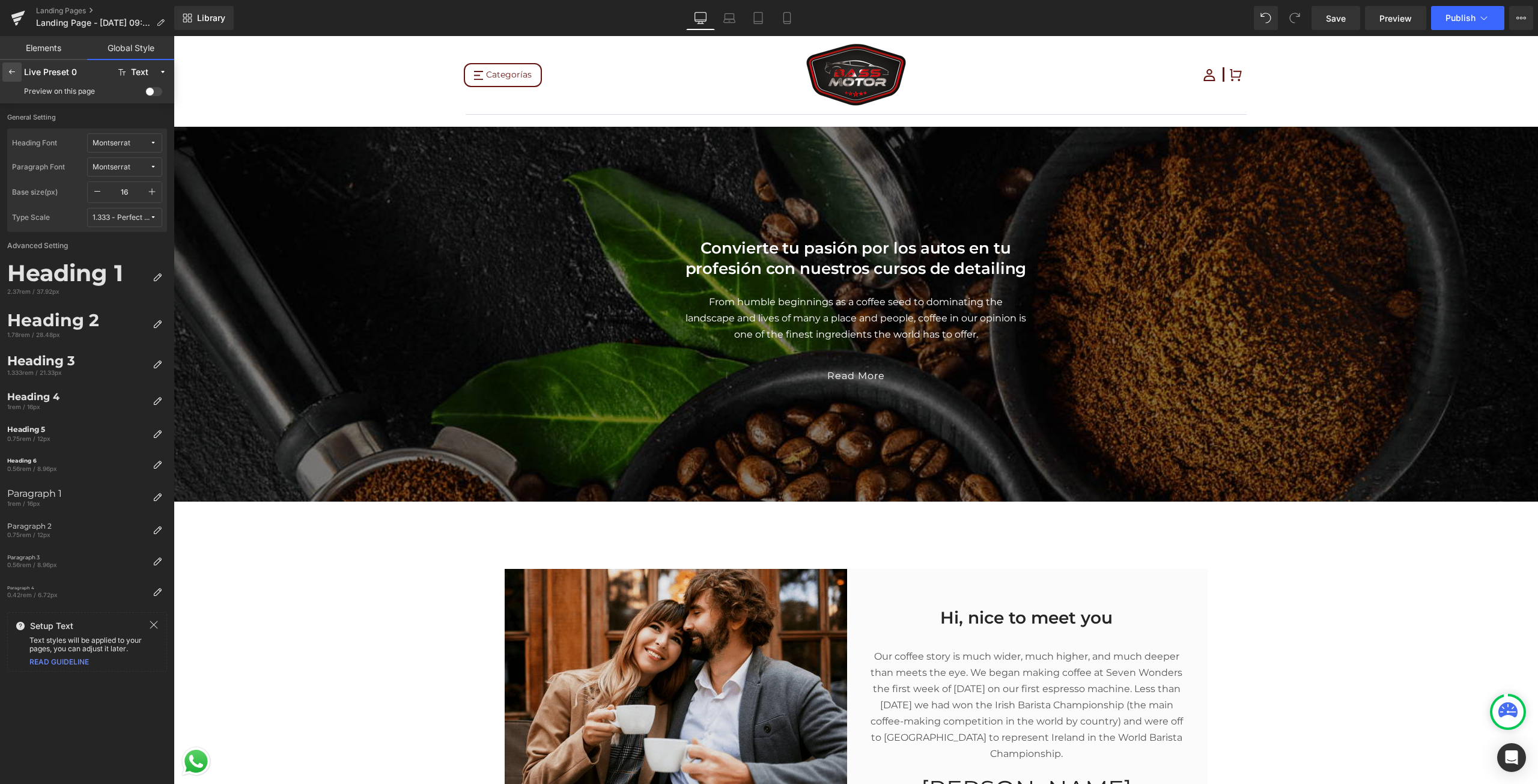
click at [14, 77] on div at bounding box center [12, 72] width 19 height 19
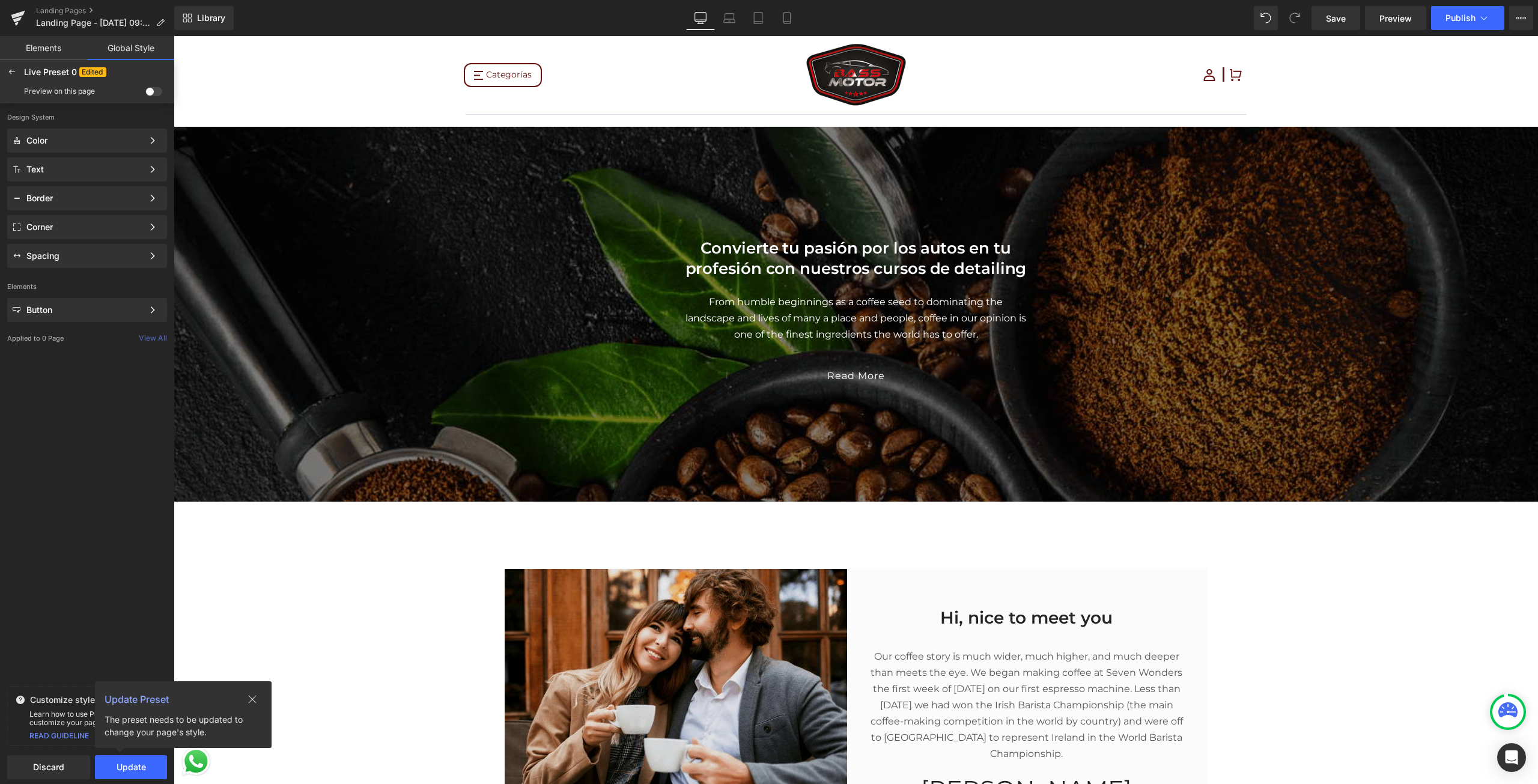
click at [14, 77] on div at bounding box center [12, 72] width 19 height 19
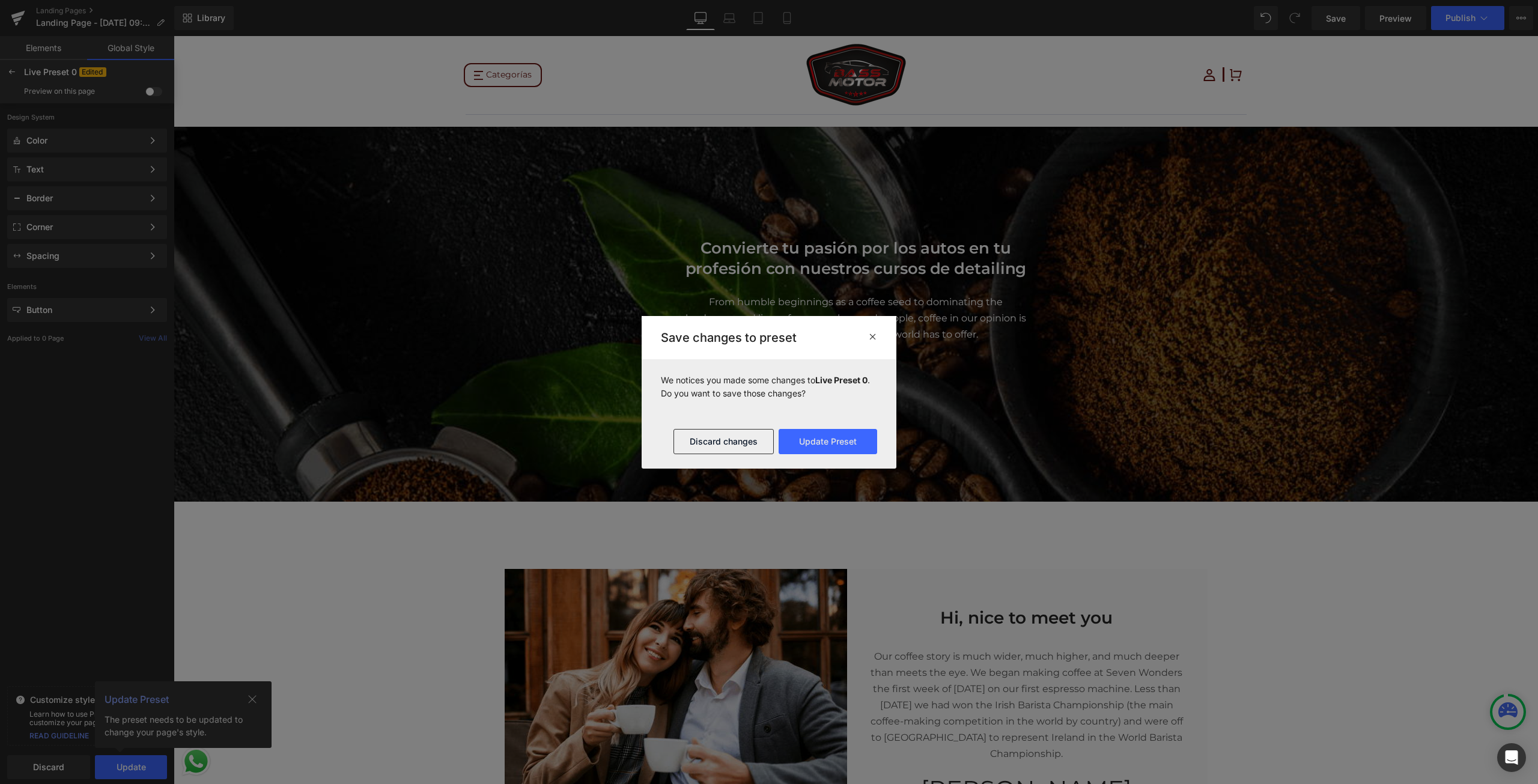
click at [872, 342] on span at bounding box center [872, 336] width 9 height 12
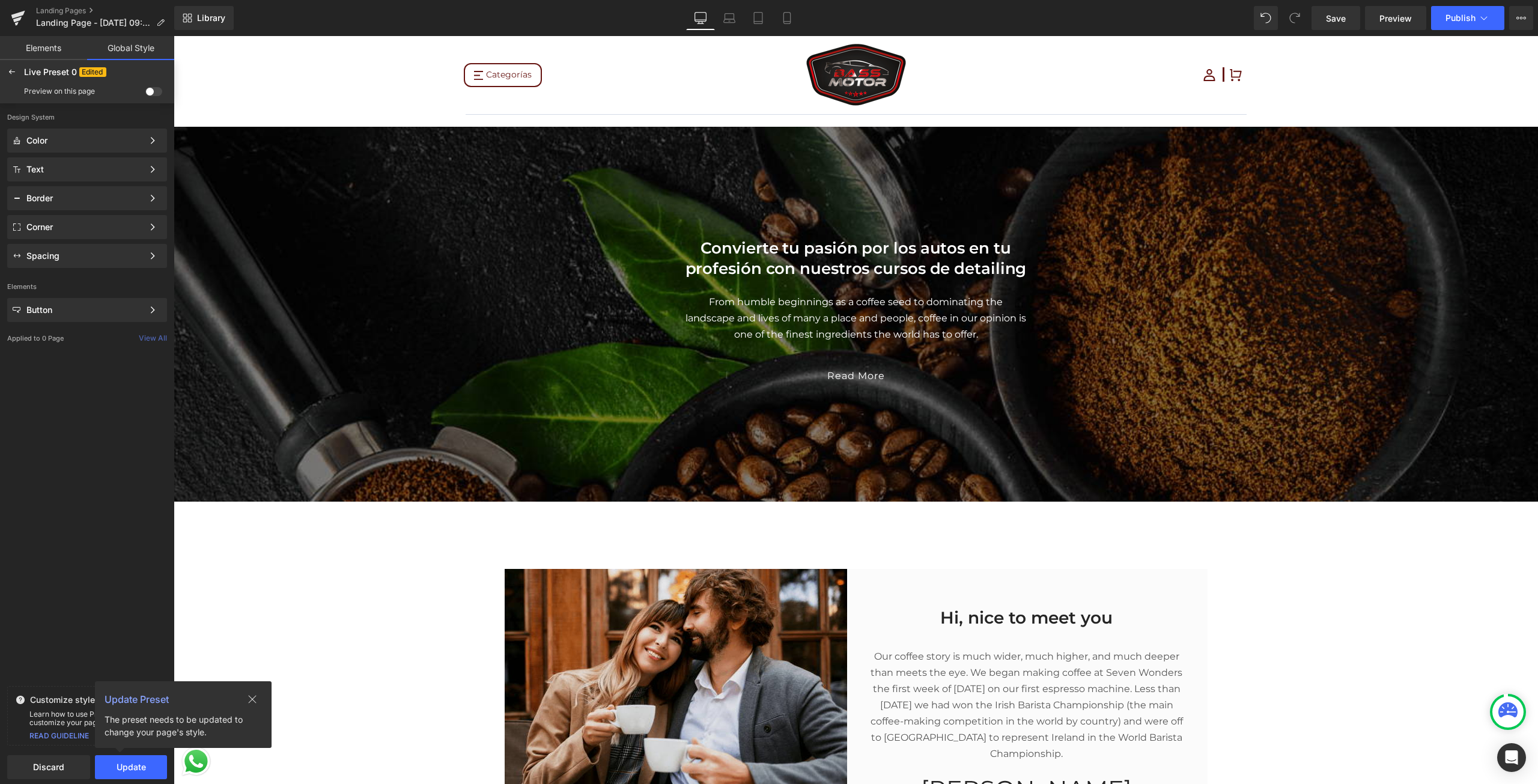
click at [50, 49] on link "Elements" at bounding box center [43, 48] width 87 height 24
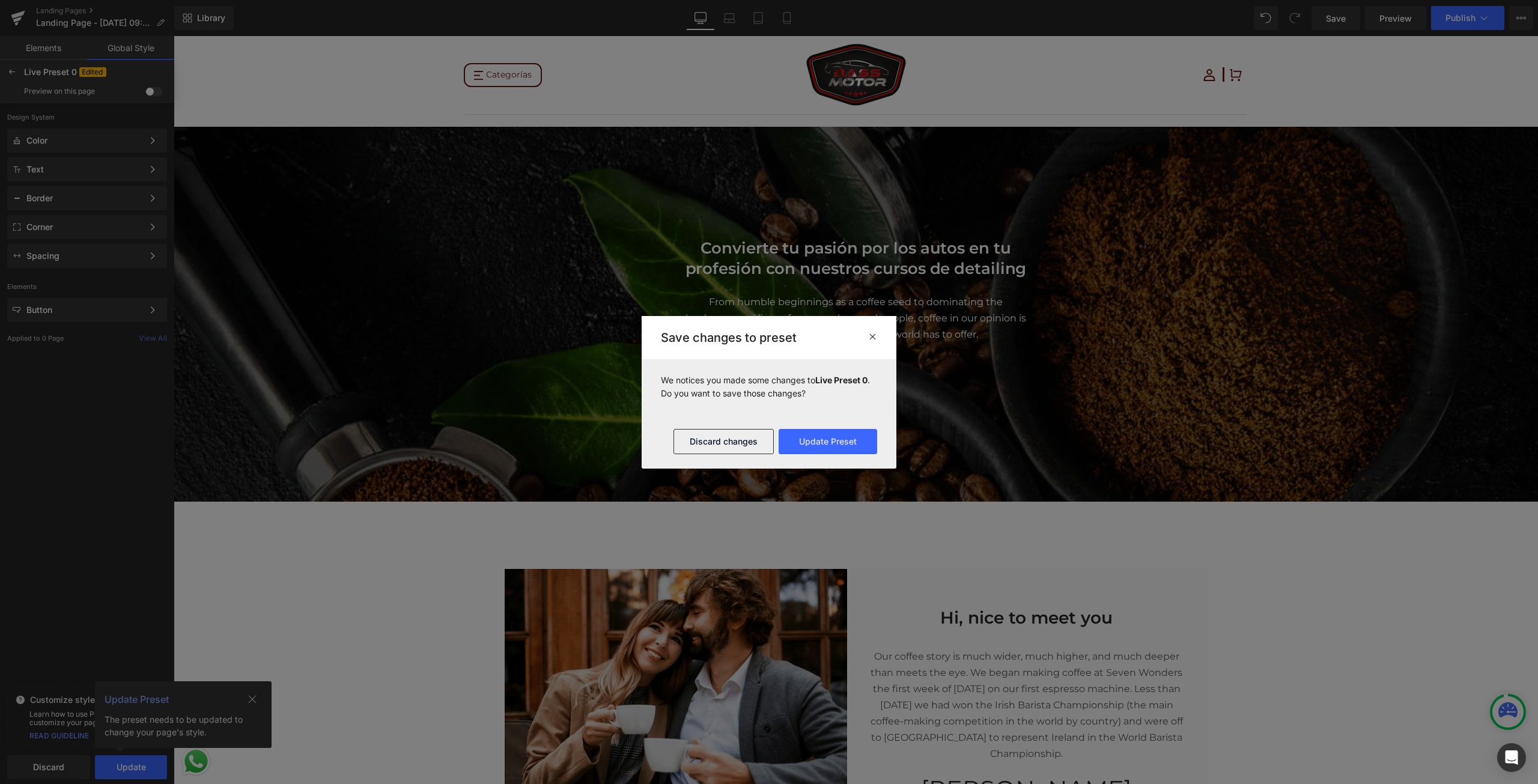
click at [875, 336] on icon at bounding box center [872, 336] width 9 height 9
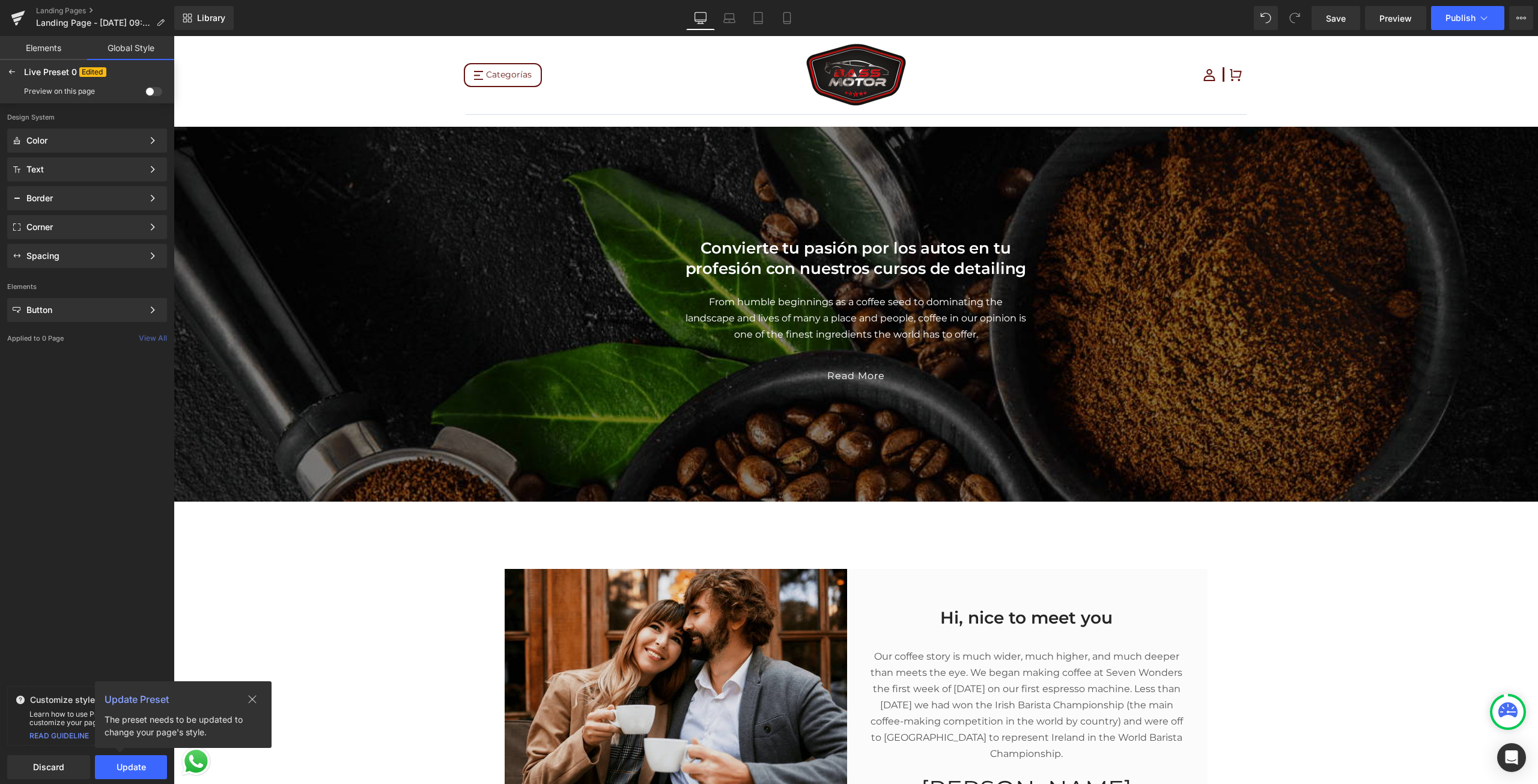
click at [141, 52] on link "Global Style" at bounding box center [130, 48] width 87 height 24
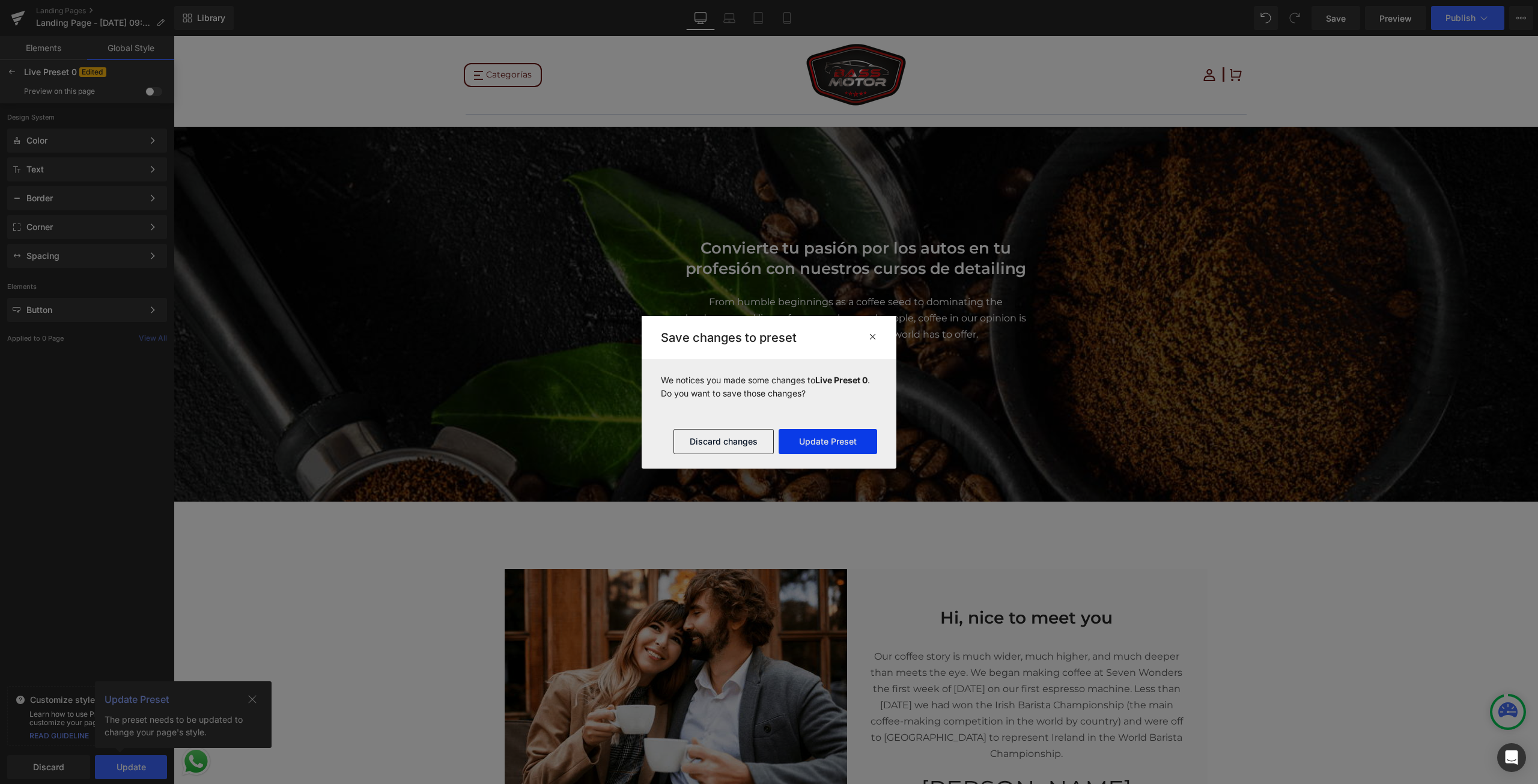
click at [815, 434] on button "Update Preset" at bounding box center [828, 441] width 99 height 25
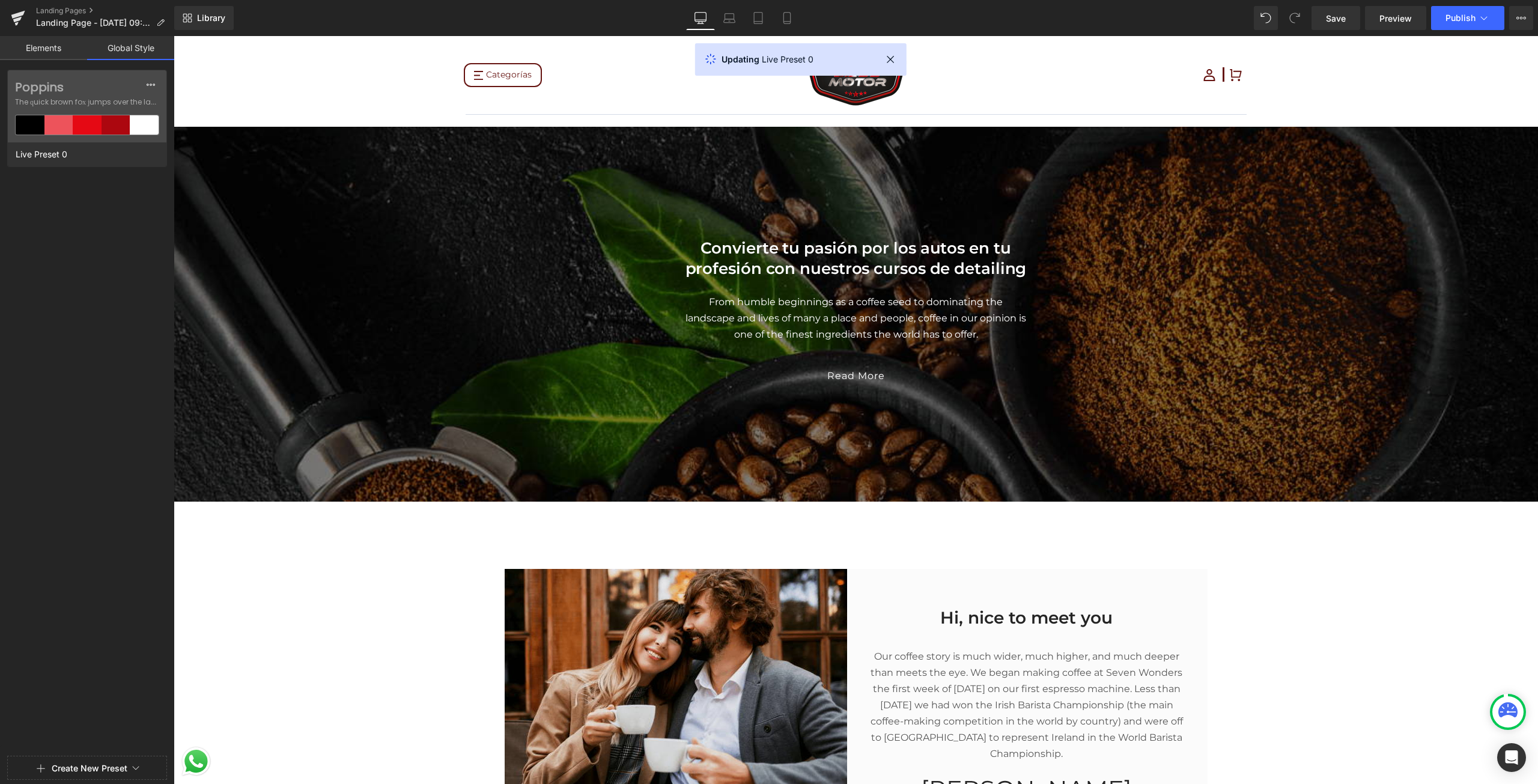
click at [115, 93] on div at bounding box center [87, 392] width 174 height 784
click at [159, 78] on div at bounding box center [87, 392] width 174 height 784
click at [55, 161] on div at bounding box center [87, 392] width 174 height 784
click at [55, 46] on link "Elements" at bounding box center [43, 48] width 87 height 24
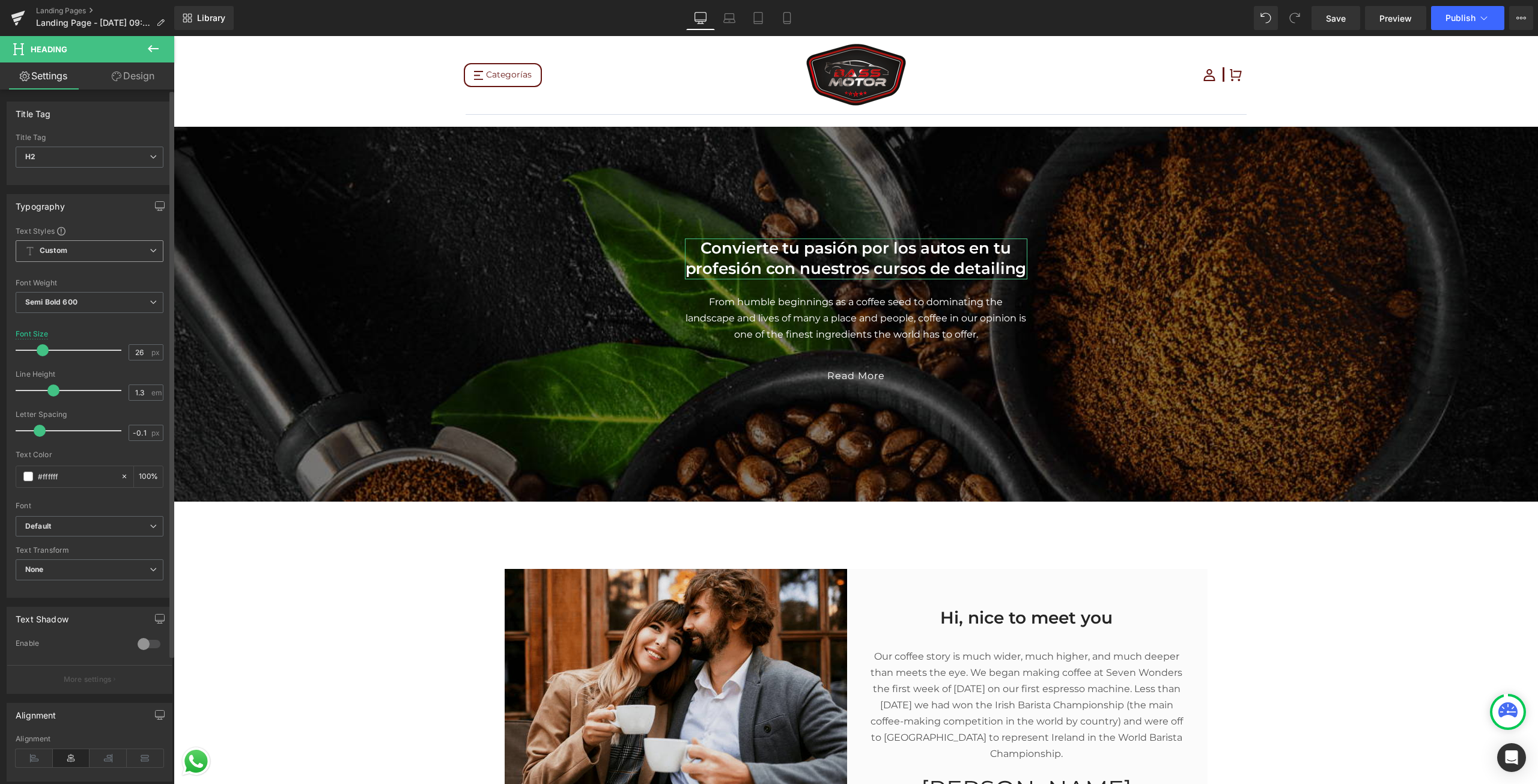
click at [84, 253] on span "Custom Setup Global Style" at bounding box center [89, 251] width 148 height 22
click at [80, 276] on li "Custom" at bounding box center [87, 274] width 143 height 22
click at [103, 256] on span "Custom Setup Global Style" at bounding box center [89, 251] width 148 height 22
click at [89, 292] on div "Setup Global Style" at bounding box center [87, 299] width 143 height 28
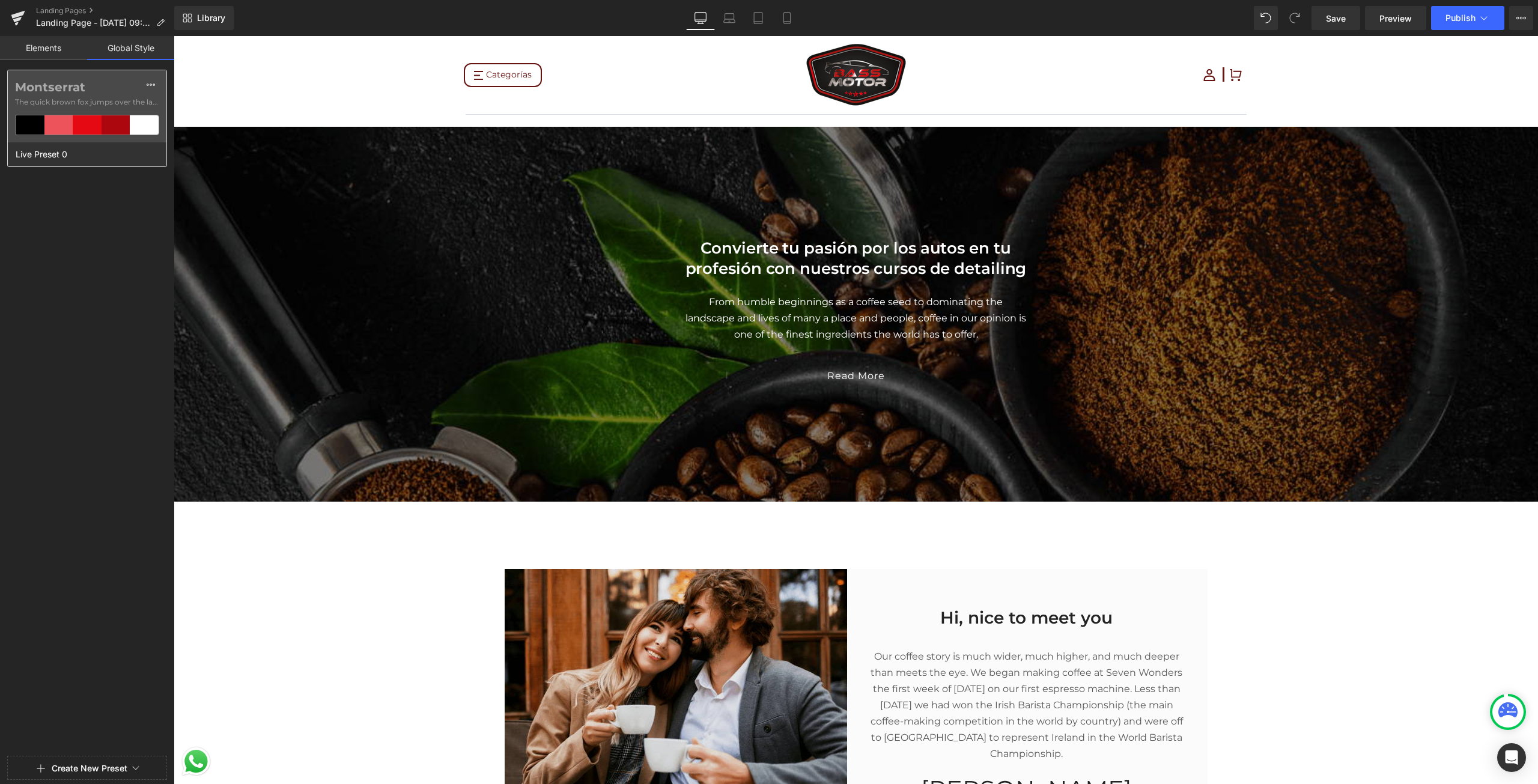
click at [74, 107] on span "The quick brown fox jumps over the lazy..." at bounding box center [87, 102] width 144 height 11
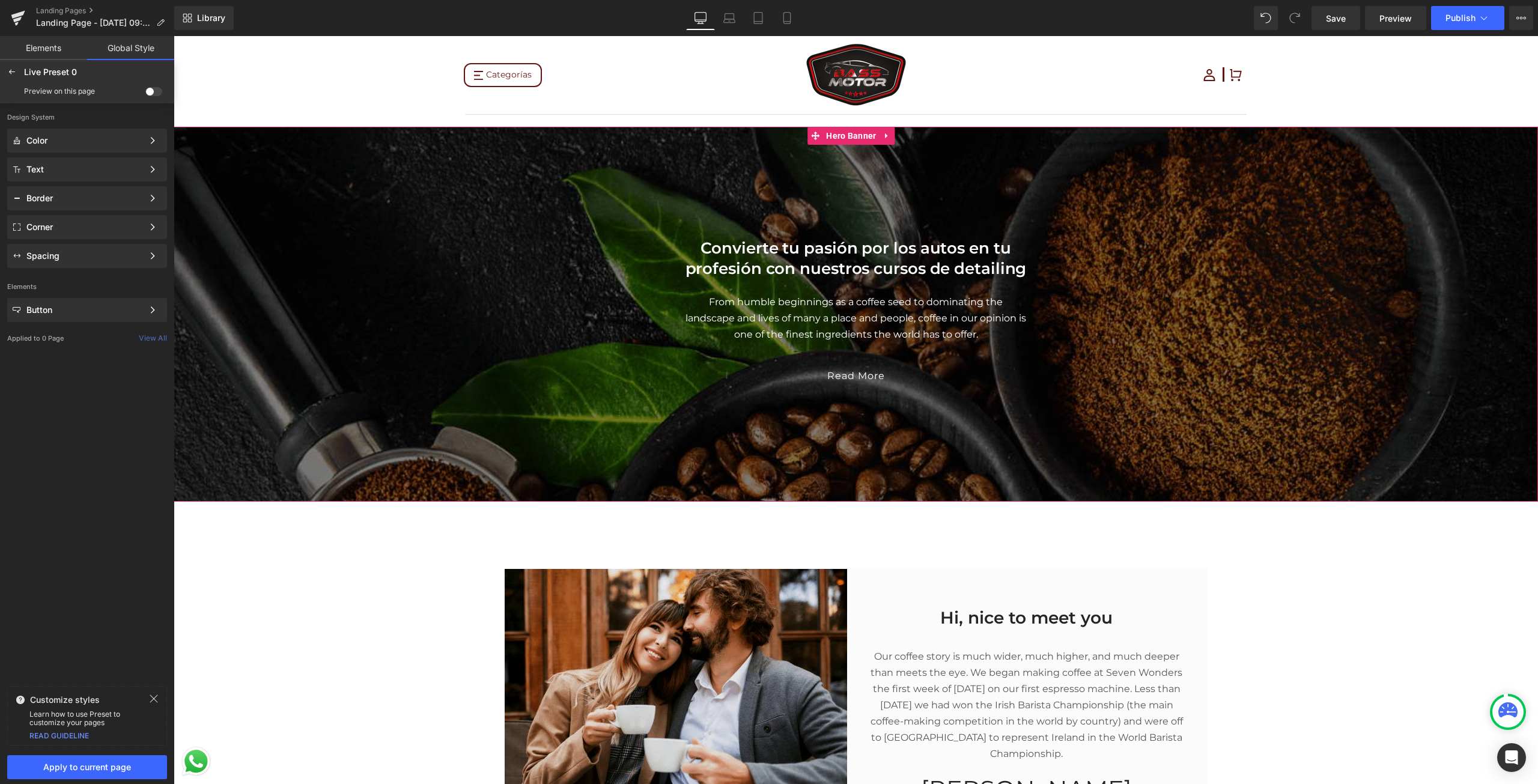
click at [744, 306] on p "From humble beginnings as a coffee seed to dominating the landscape and lives o…" at bounding box center [856, 318] width 343 height 49
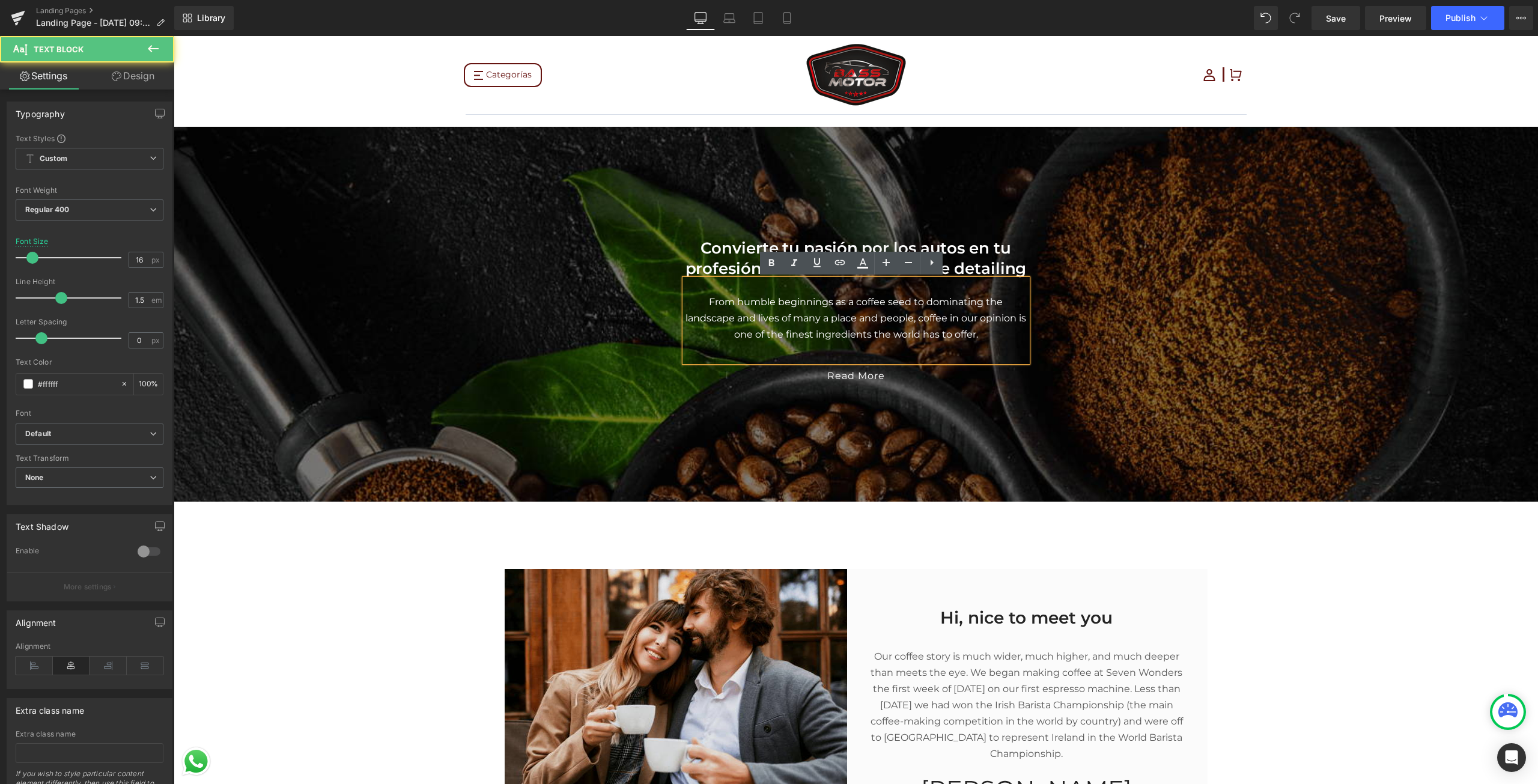
click at [744, 306] on p "From humble beginnings as a coffee seed to dominating the landscape and lives o…" at bounding box center [856, 318] width 343 height 49
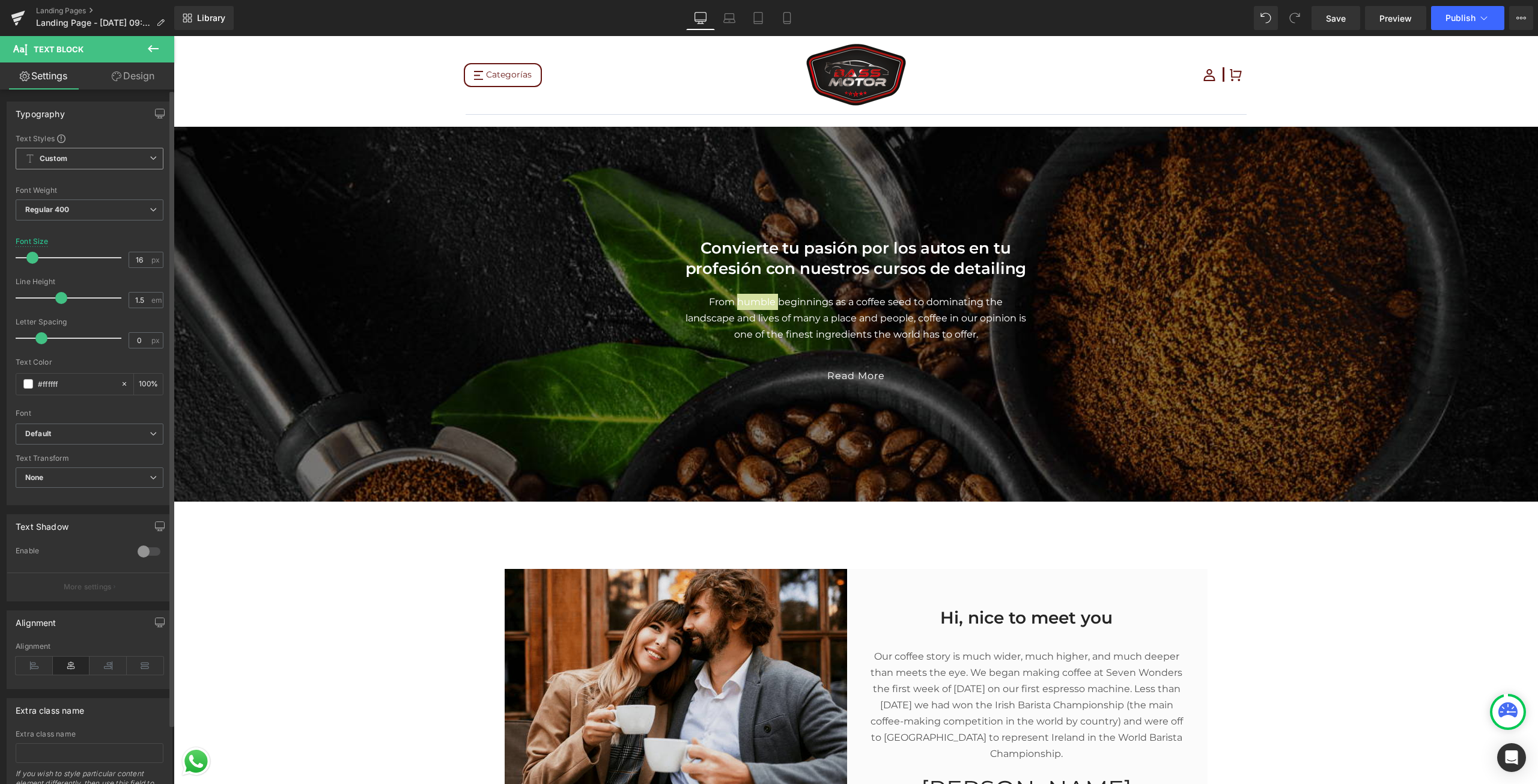
click at [135, 168] on span "Custom Setup Global Style" at bounding box center [89, 158] width 148 height 22
click at [108, 201] on div "Setup Global Style" at bounding box center [87, 206] width 143 height 28
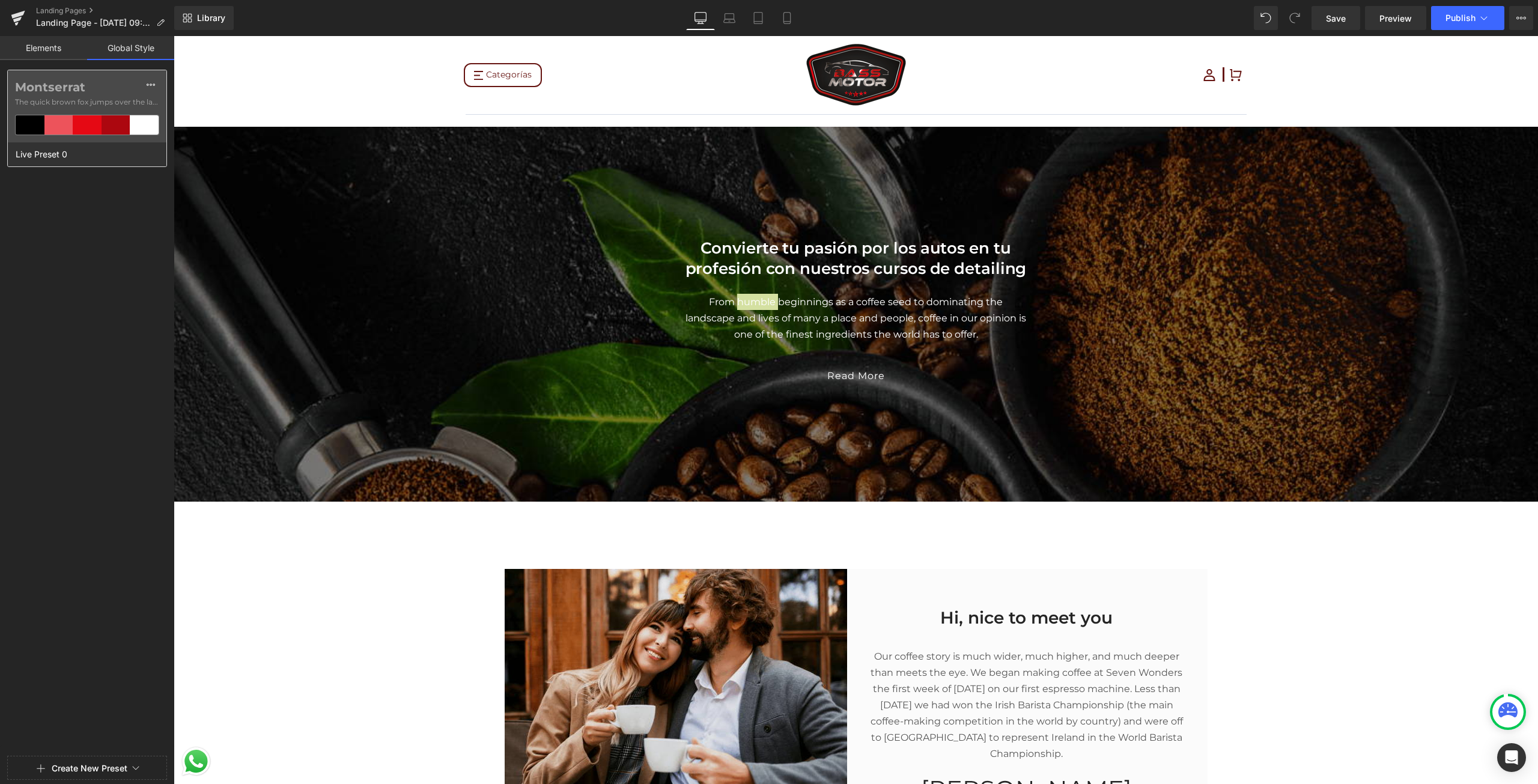
click at [126, 92] on label "Montserrat" at bounding box center [87, 87] width 144 height 14
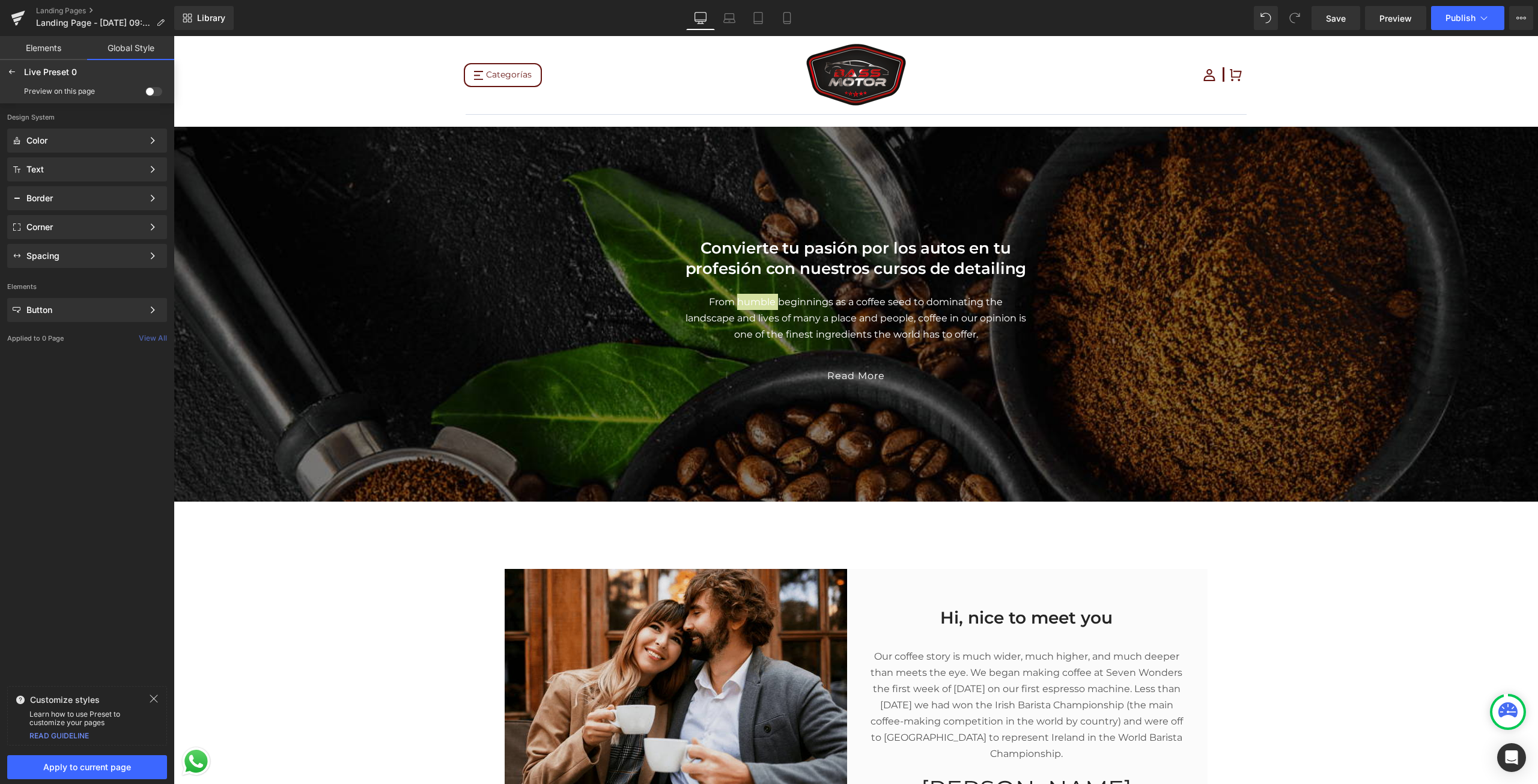
click at [102, 154] on div "Color Color Style Define a color palette and apply it to your pages 1 of 3 Next…" at bounding box center [87, 198] width 174 height 139
click at [99, 161] on div "Text Color Style Define a color palette and apply it to your pages 1 of 3 Next" at bounding box center [88, 169] width 160 height 24
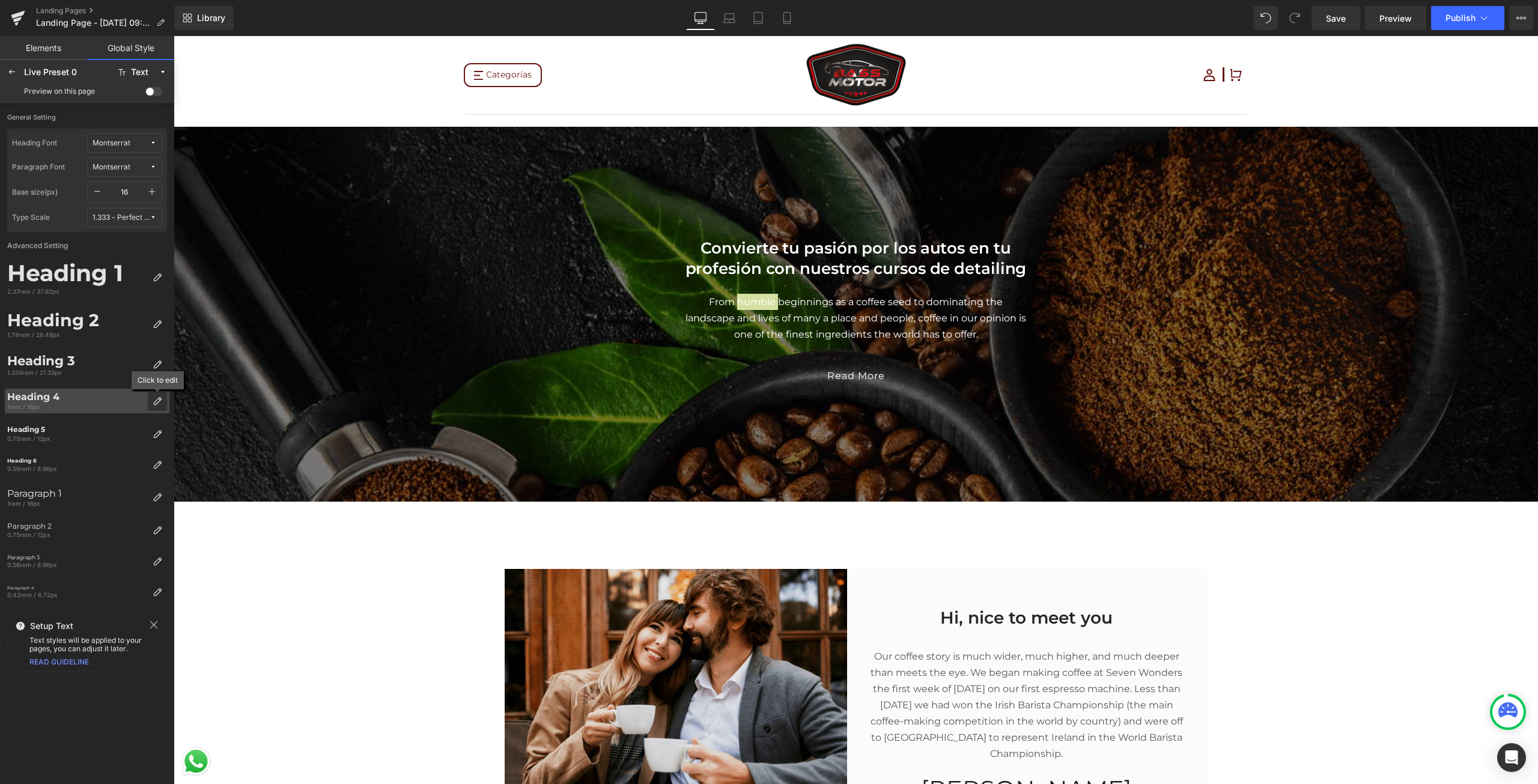
click at [151, 397] on div at bounding box center [157, 401] width 19 height 19
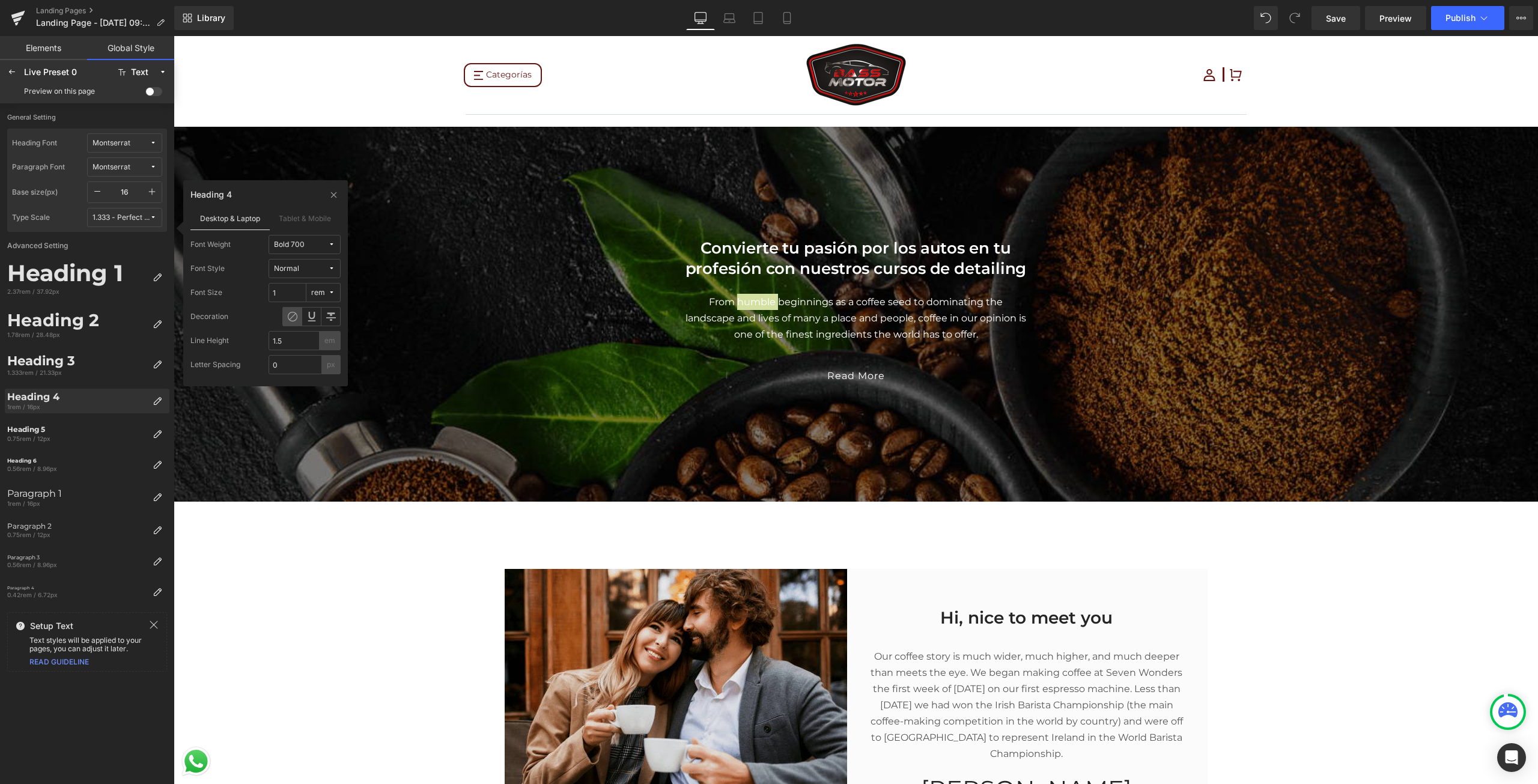
click at [118, 393] on div "Heading 4" at bounding box center [78, 396] width 141 height 11
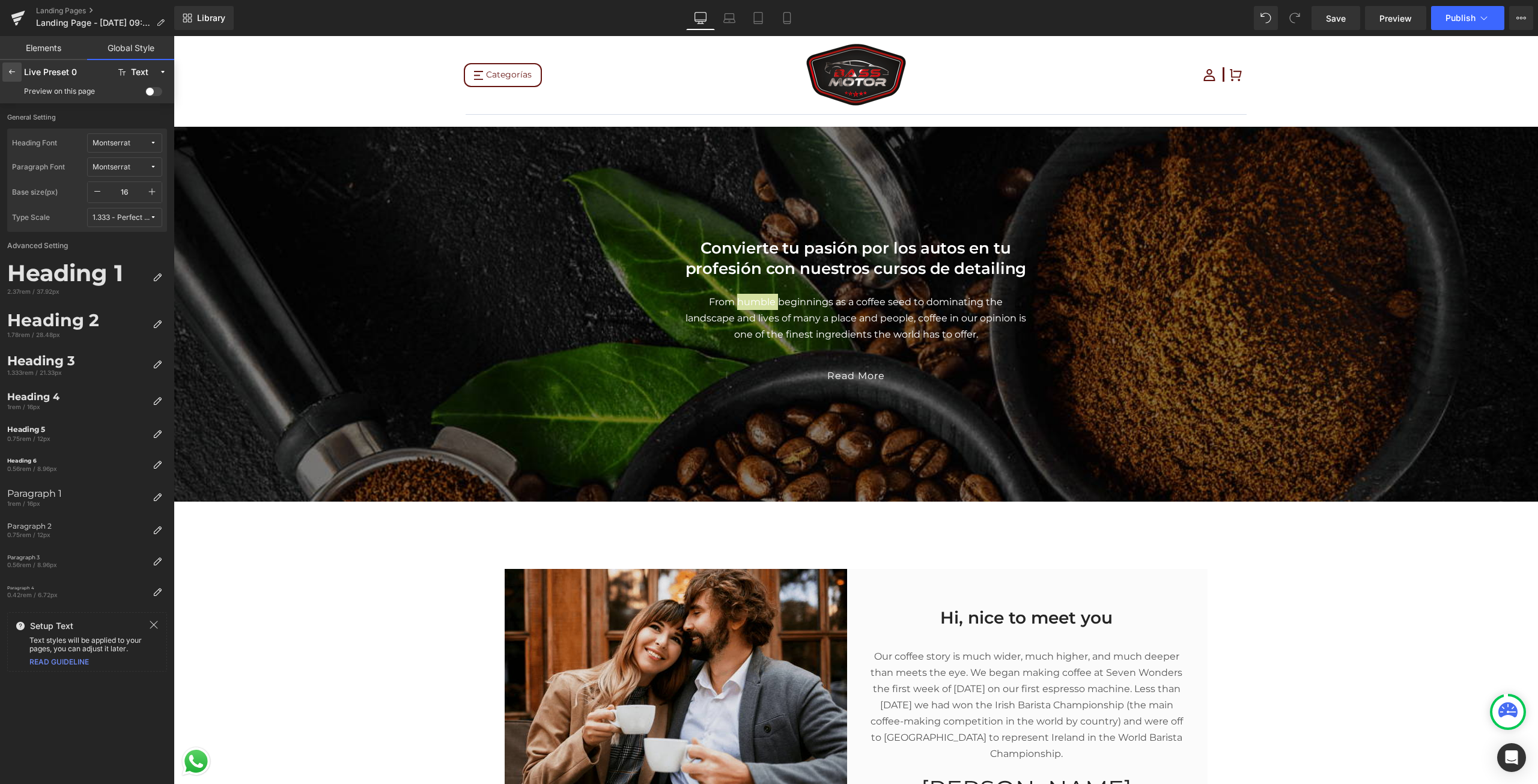
click at [8, 81] on div at bounding box center [12, 72] width 19 height 19
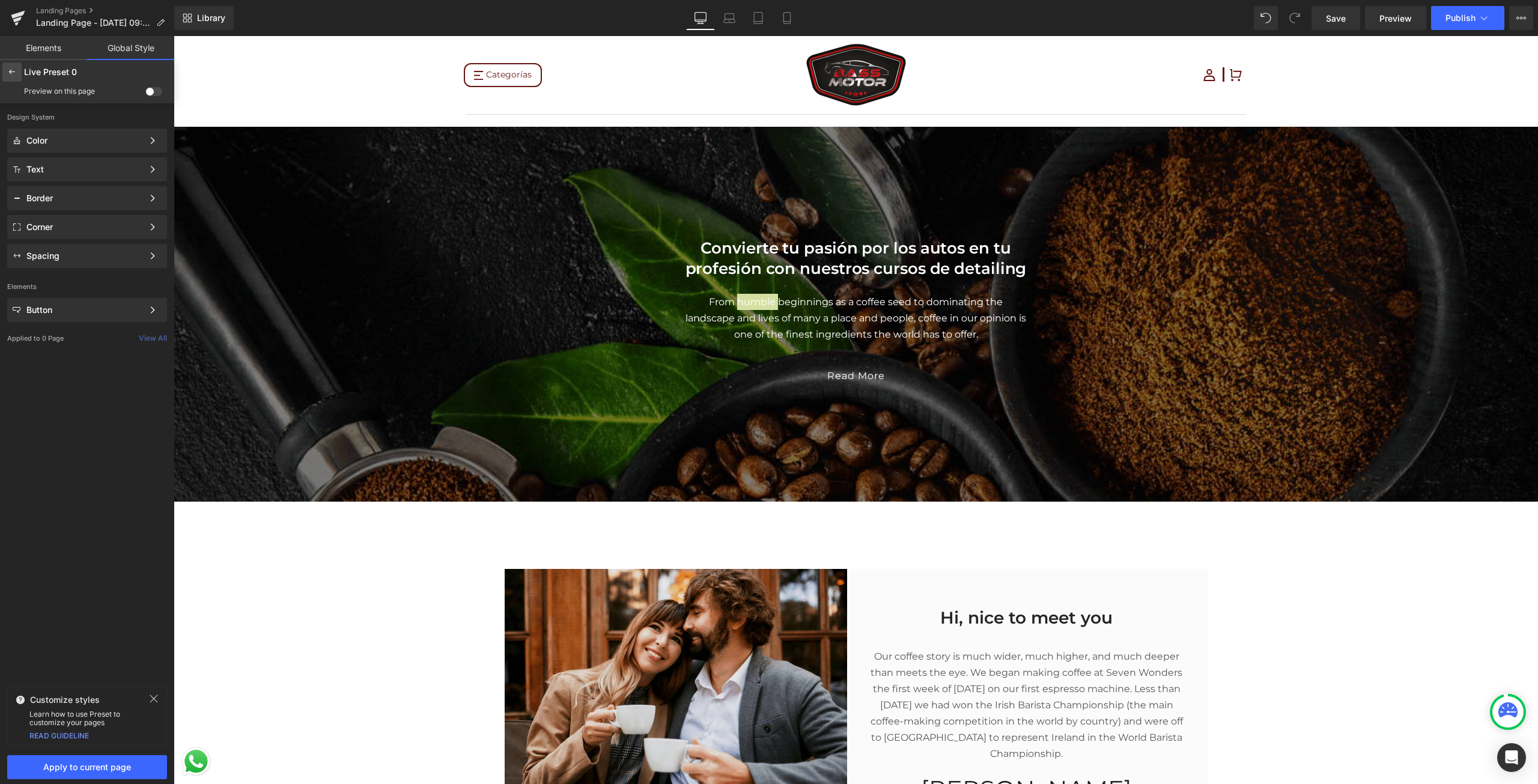
click at [8, 78] on div at bounding box center [12, 72] width 19 height 19
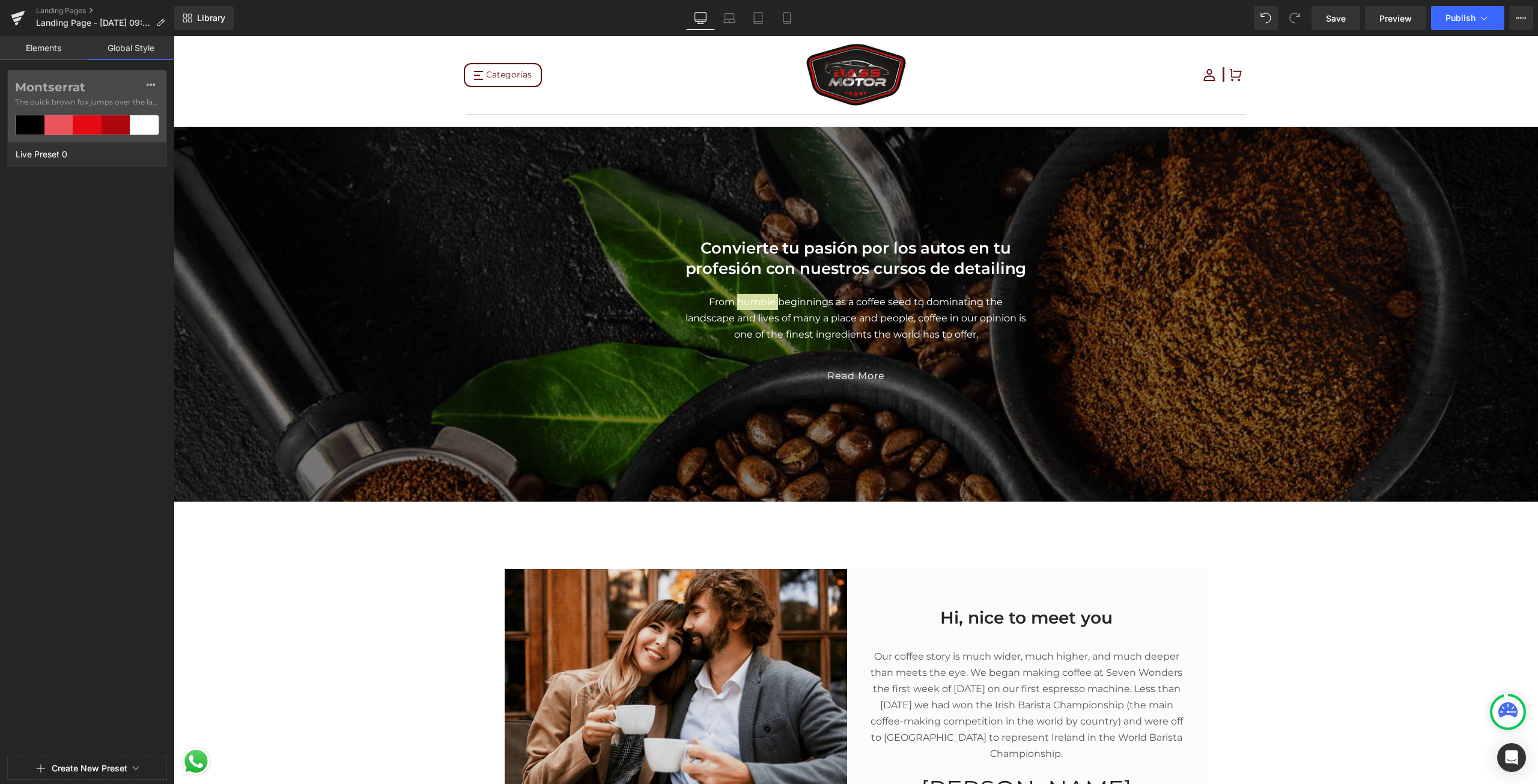
click at [24, 49] on link "Elements" at bounding box center [43, 48] width 87 height 24
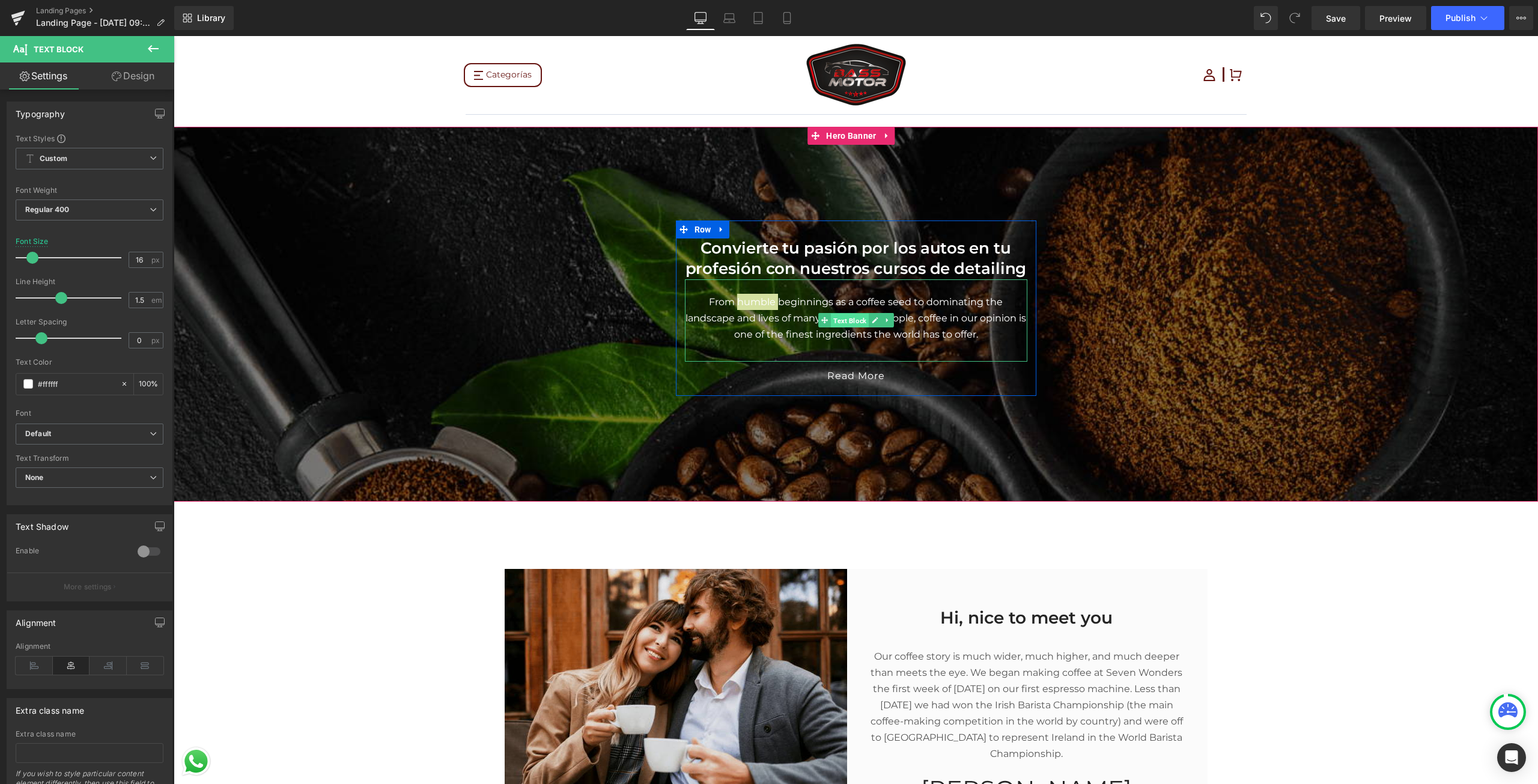
click at [838, 321] on span "Text Block" at bounding box center [850, 321] width 38 height 14
click at [920, 318] on p "From humble beginnings as a coffee seed to dominating the landscape and lives o…" at bounding box center [856, 318] width 343 height 49
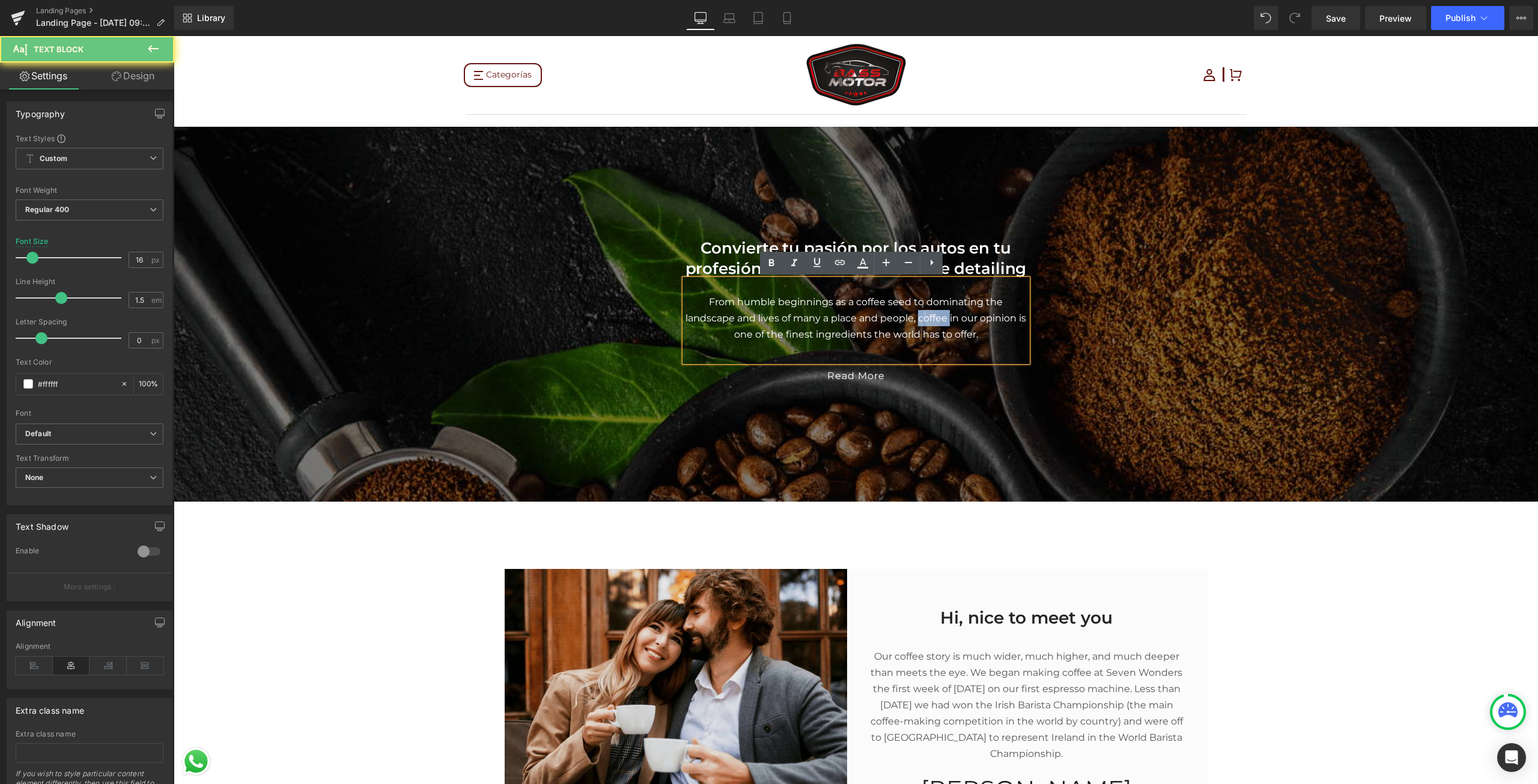
click at [920, 318] on p "From humble beginnings as a coffee seed to dominating the landscape and lives o…" at bounding box center [856, 318] width 343 height 49
click at [989, 332] on p "From humble beginnings as a coffee seed to dominating the landscape and lives o…" at bounding box center [856, 318] width 343 height 49
click at [873, 318] on p "From humble beginnings as a coffee seed to dominating the landscape and lives o…" at bounding box center [856, 318] width 343 height 49
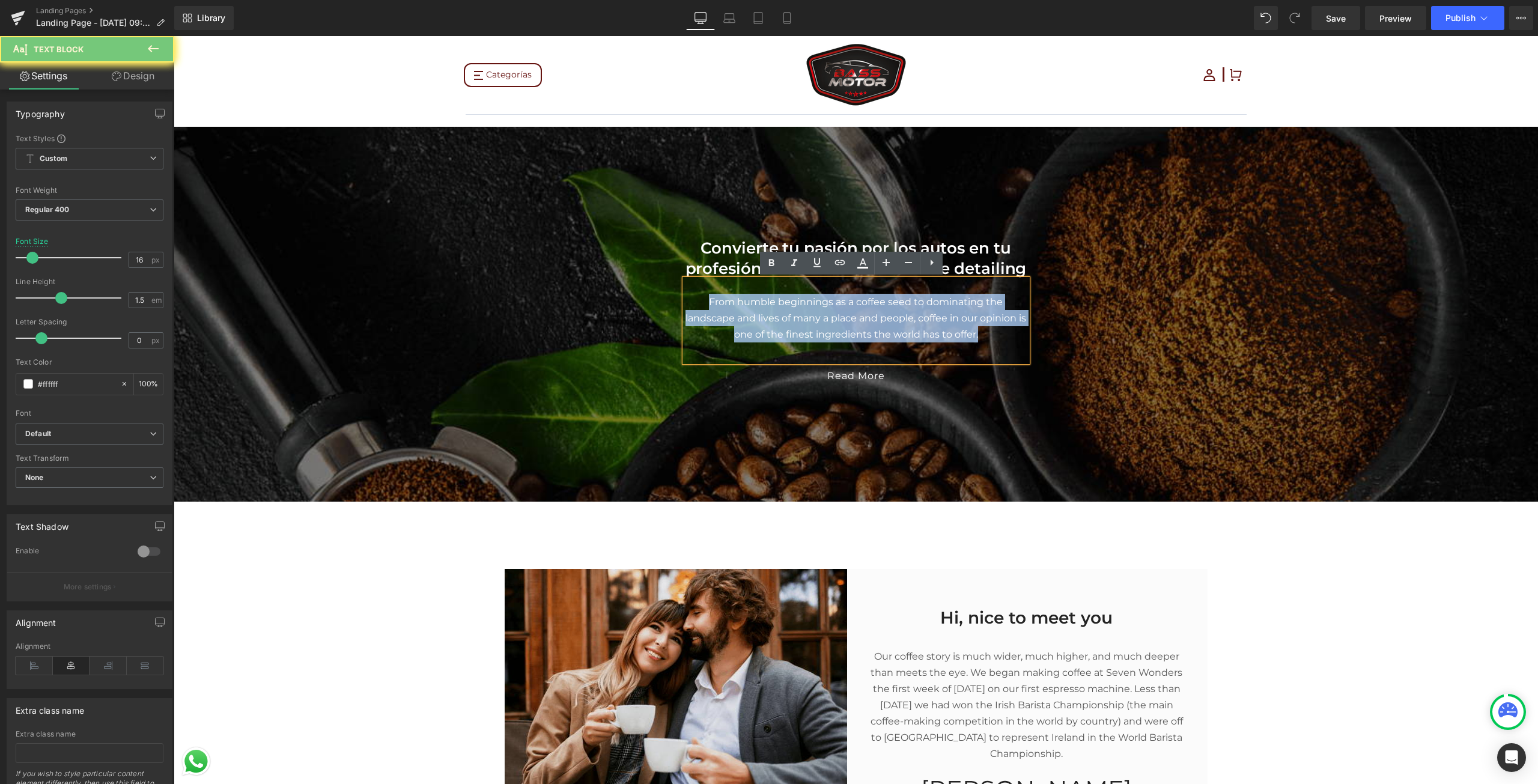
click at [873, 318] on p "From humble beginnings as a coffee seed to dominating the landscape and lives o…" at bounding box center [856, 318] width 343 height 49
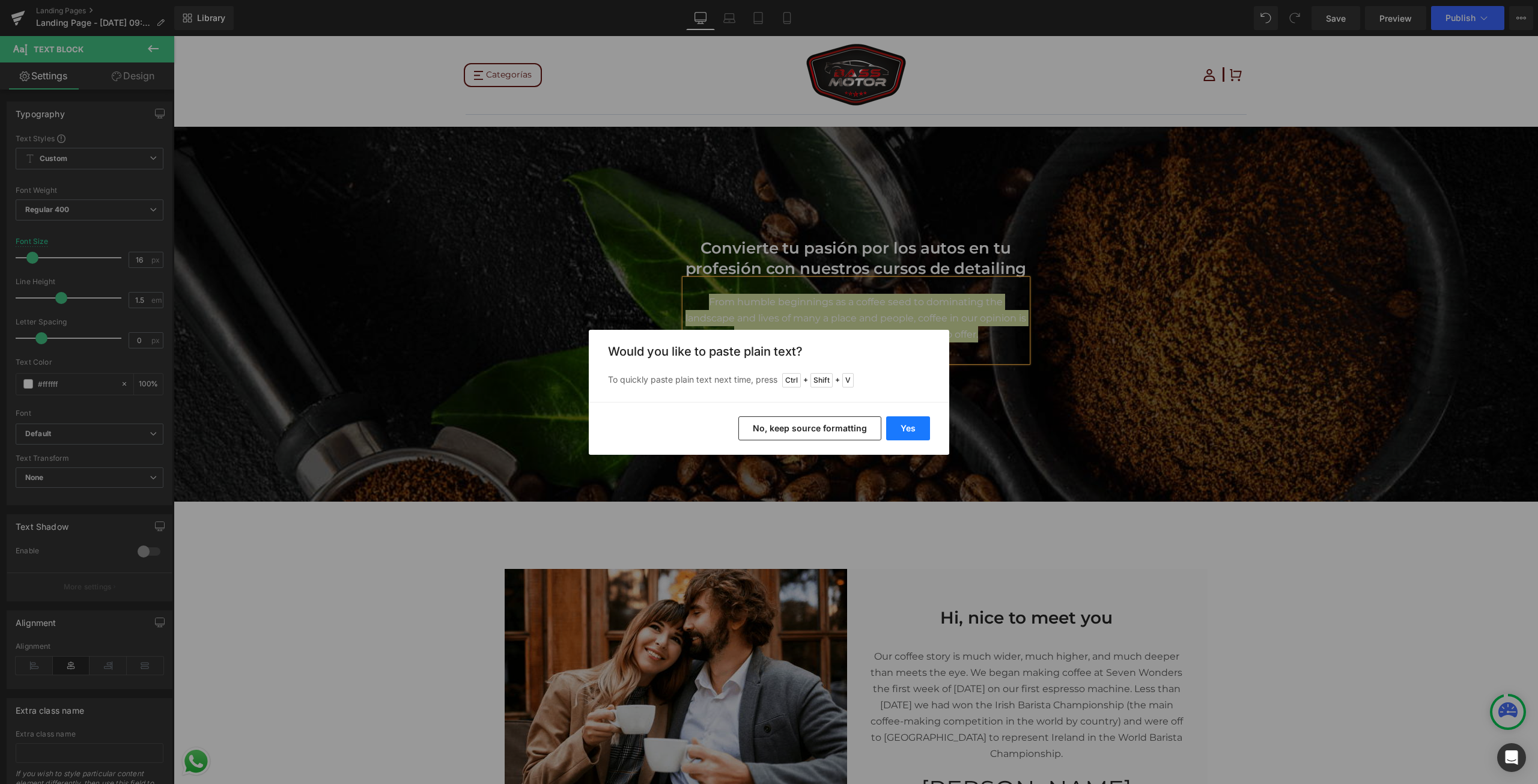
click at [911, 431] on button "Yes" at bounding box center [908, 428] width 44 height 24
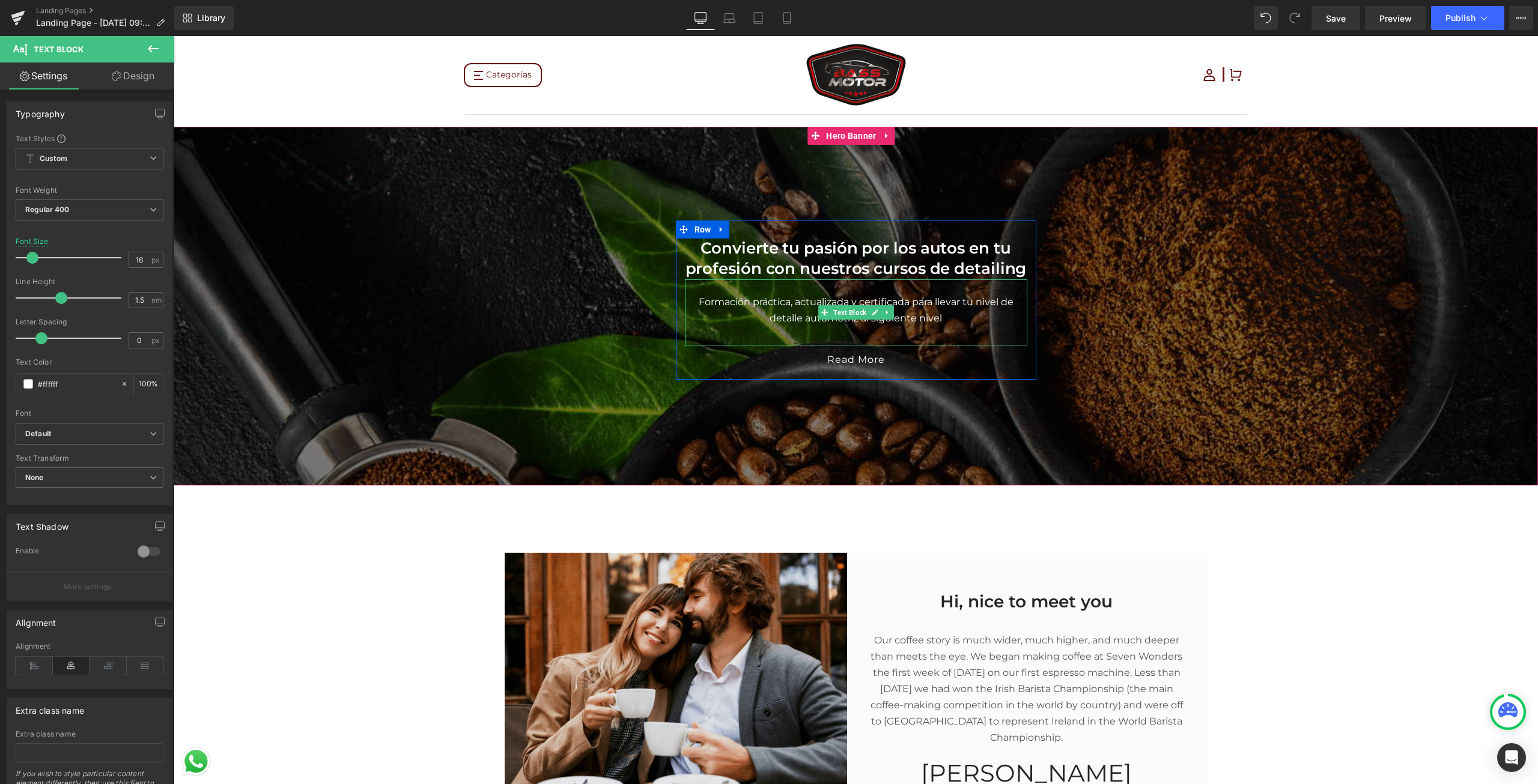
click at [957, 326] on p "Formación práctica, actualizada y certificada para llevar tu nivel de detalle a…" at bounding box center [856, 310] width 343 height 33
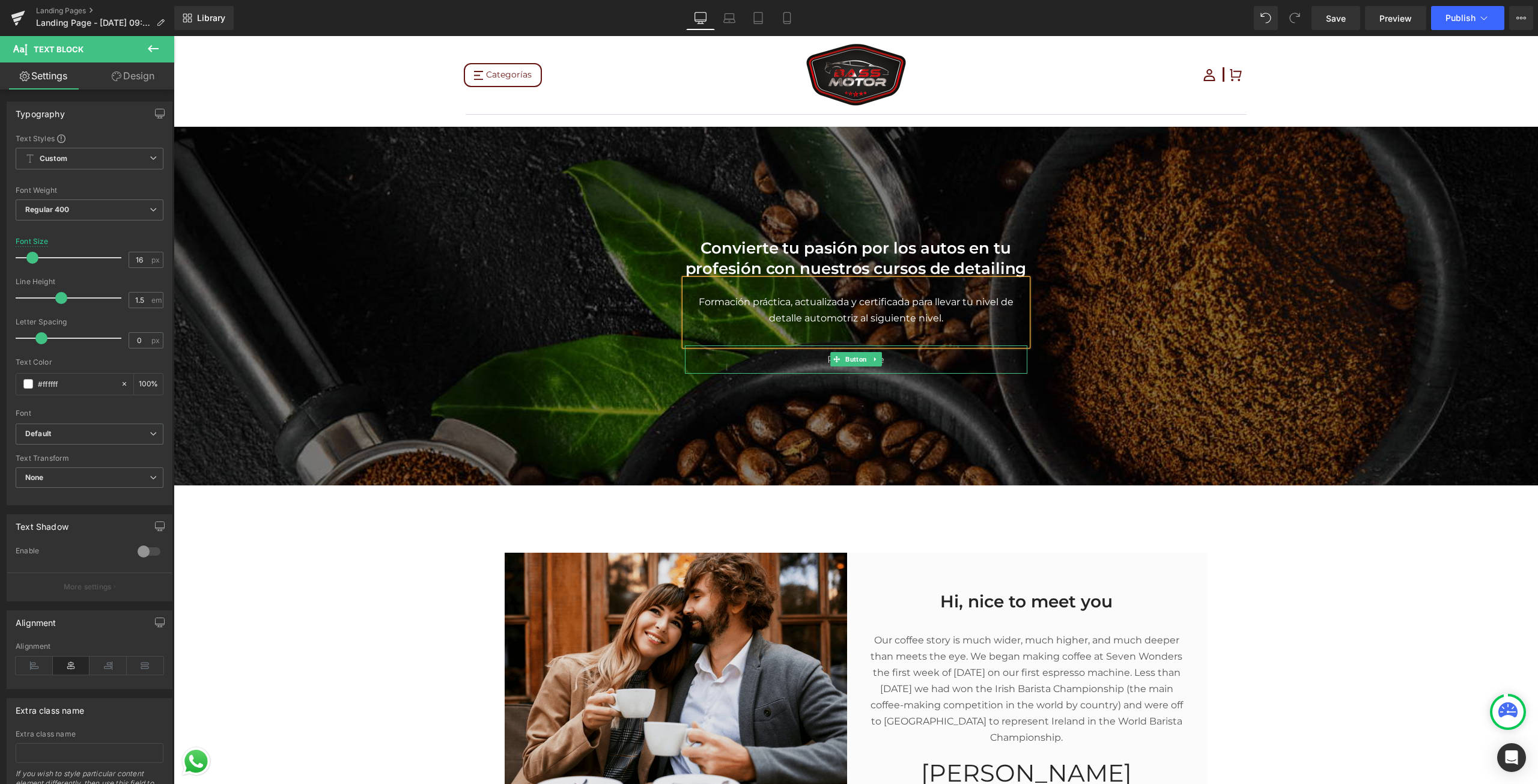
click at [895, 358] on link "Read More" at bounding box center [856, 359] width 96 height 28
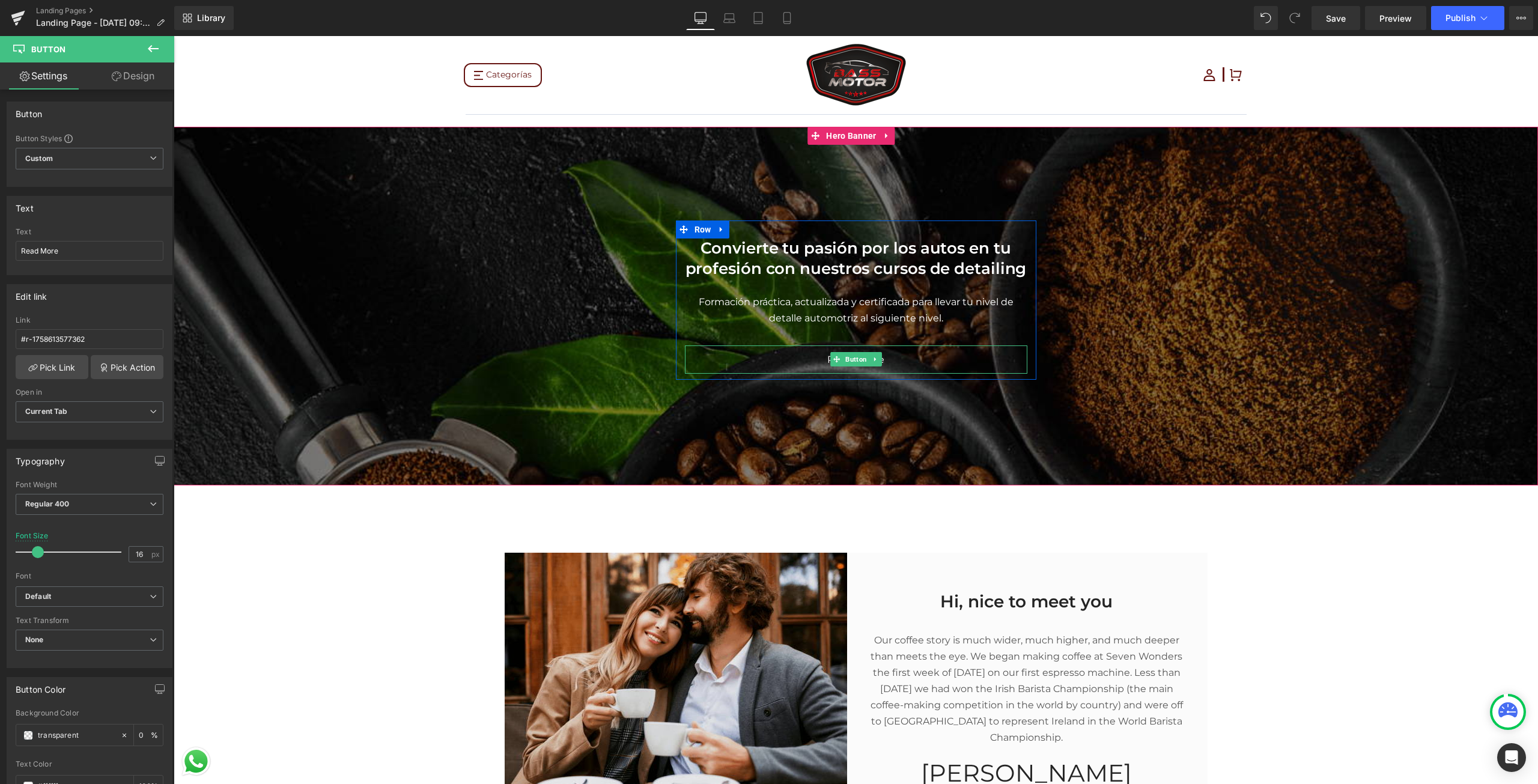
click at [911, 359] on div "Read More" at bounding box center [856, 359] width 343 height 28
click at [927, 364] on div "Read More" at bounding box center [856, 359] width 343 height 28
click at [888, 356] on link "Read More" at bounding box center [856, 359] width 96 height 28
click at [81, 244] on input "Read More" at bounding box center [89, 251] width 148 height 20
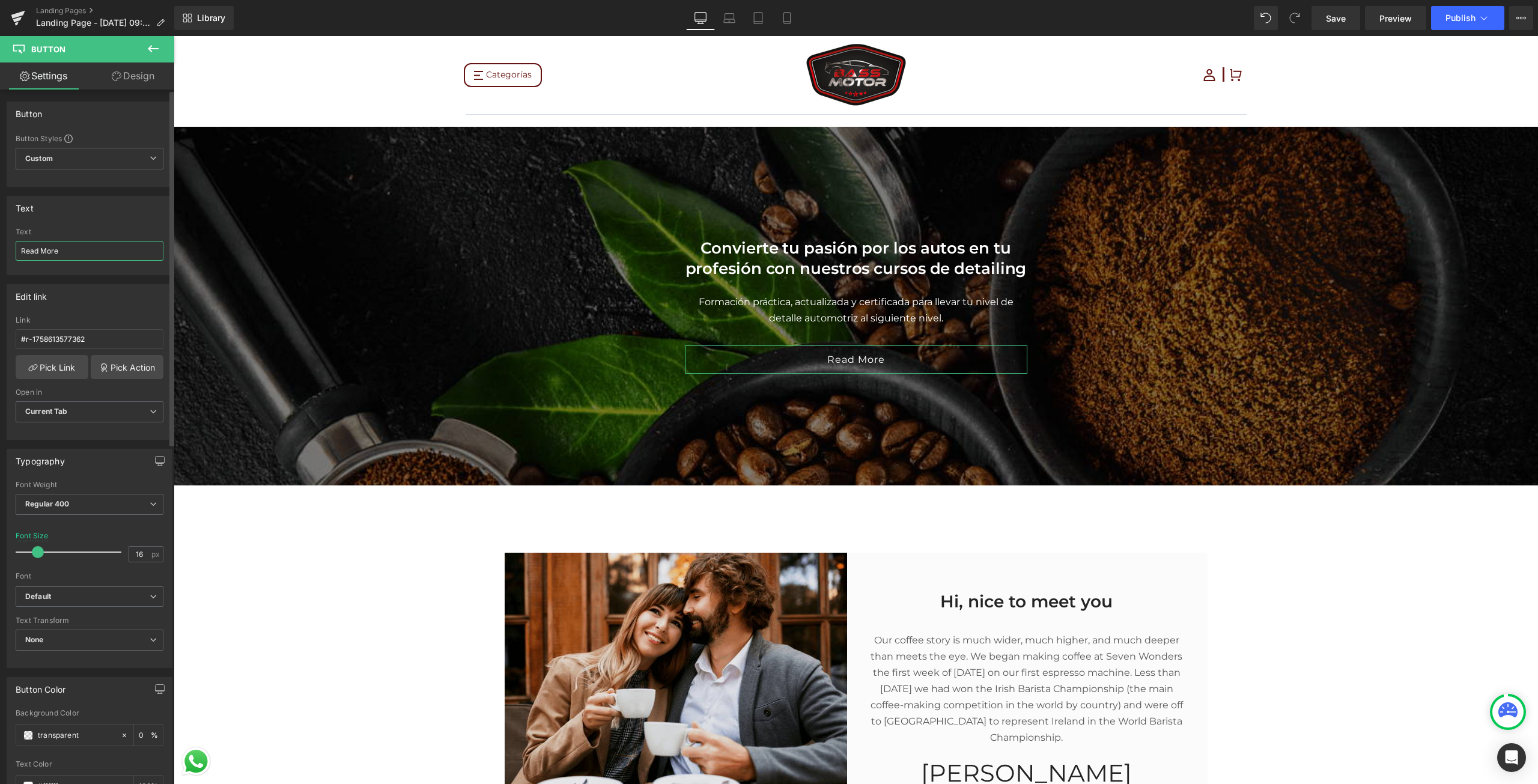
click at [81, 244] on input "Read More" at bounding box center [89, 251] width 148 height 20
type input "¡Apuntate ya!"
click at [59, 594] on b "Default" at bounding box center [87, 596] width 124 height 10
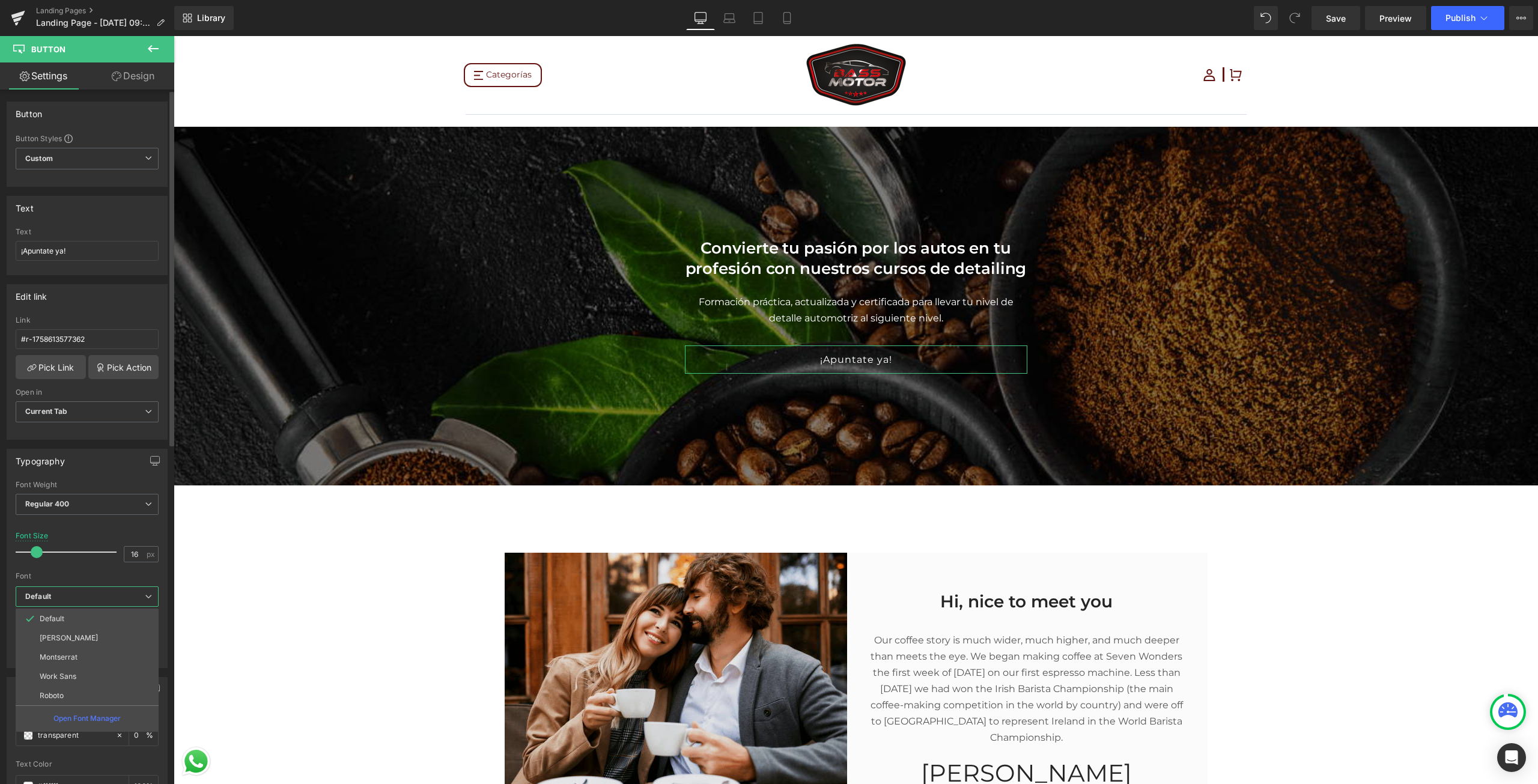
click at [59, 594] on b "Default" at bounding box center [84, 596] width 119 height 10
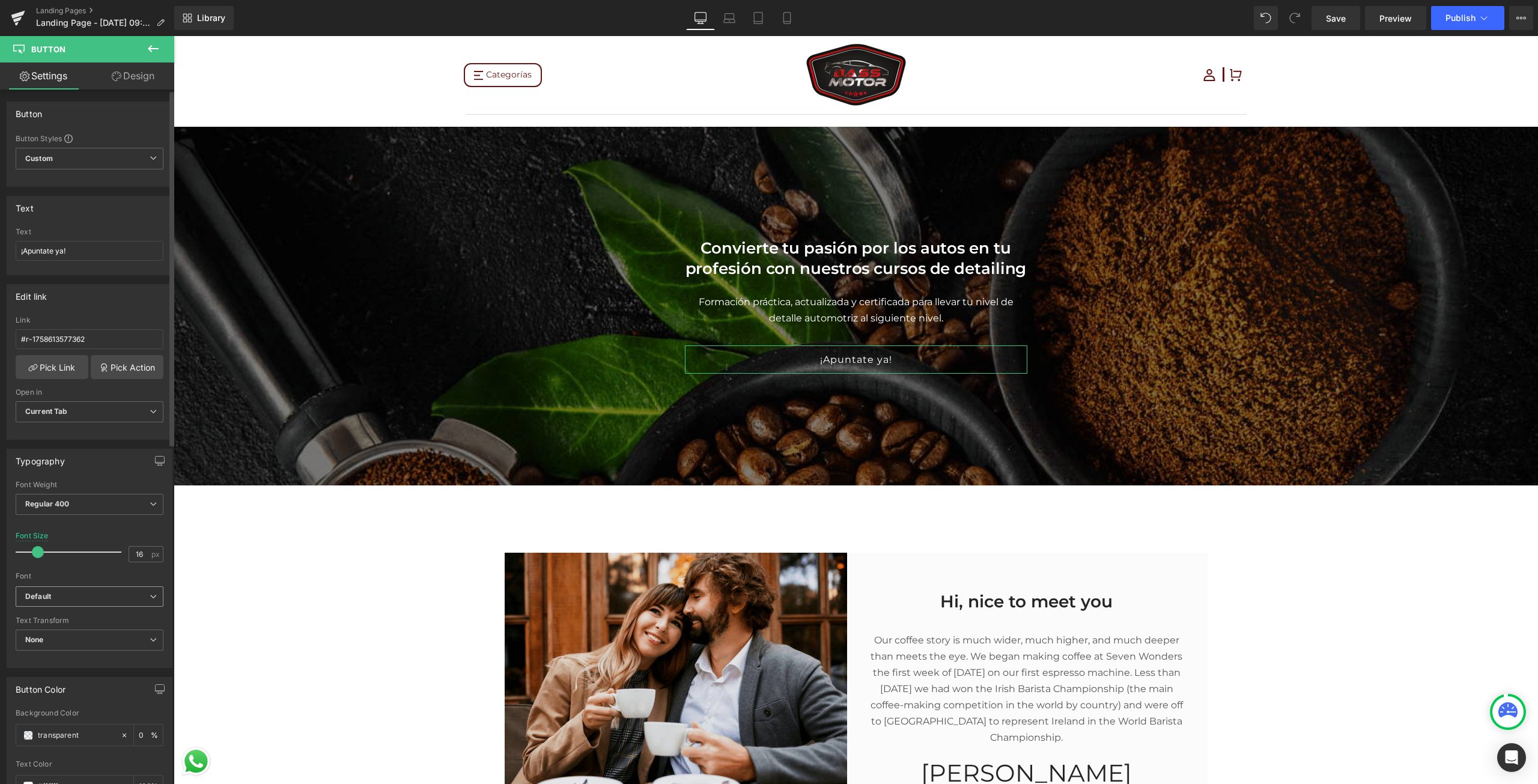
click at [57, 594] on b "Default" at bounding box center [87, 596] width 124 height 10
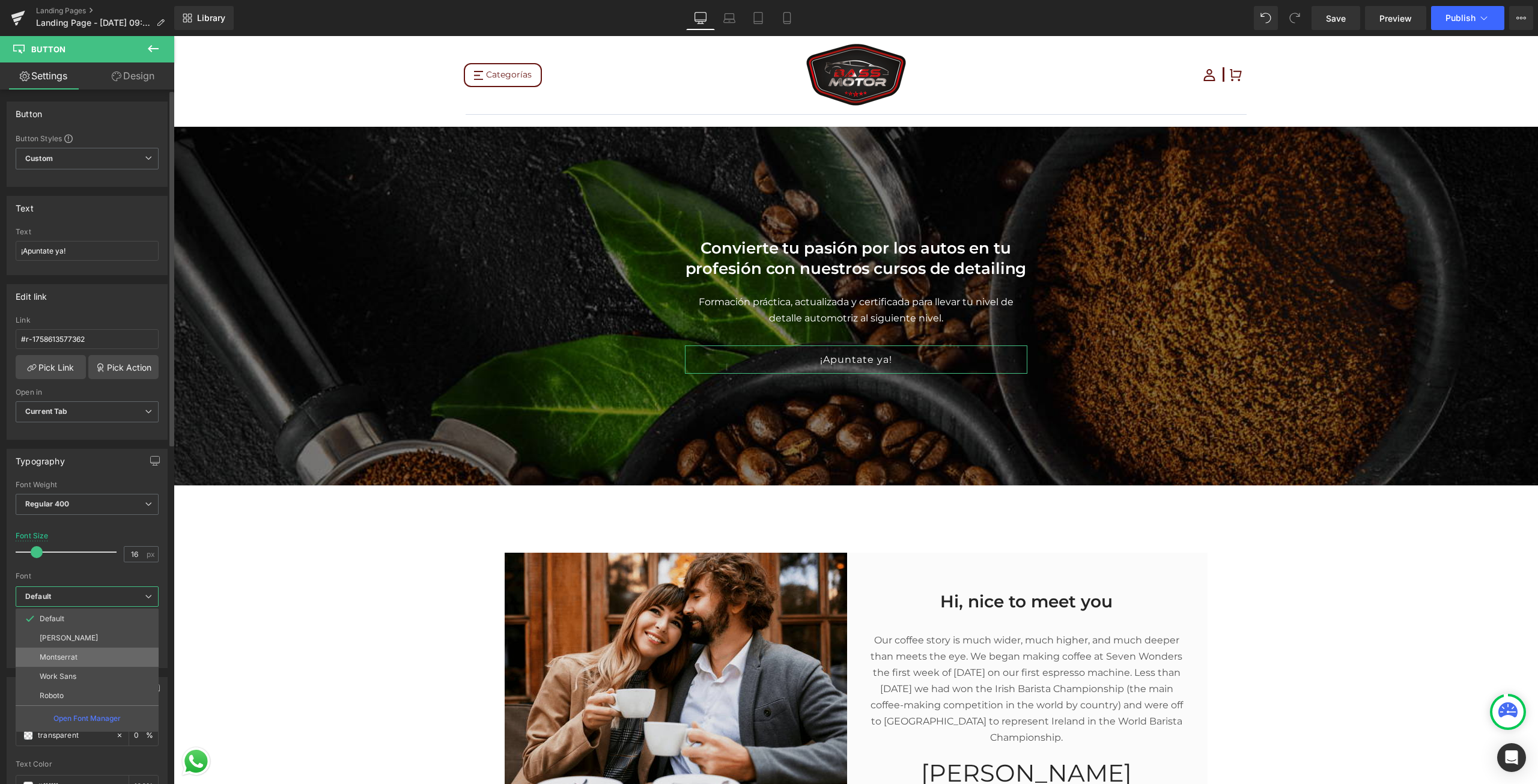
click at [58, 655] on p "Montserrat" at bounding box center [58, 656] width 38 height 8
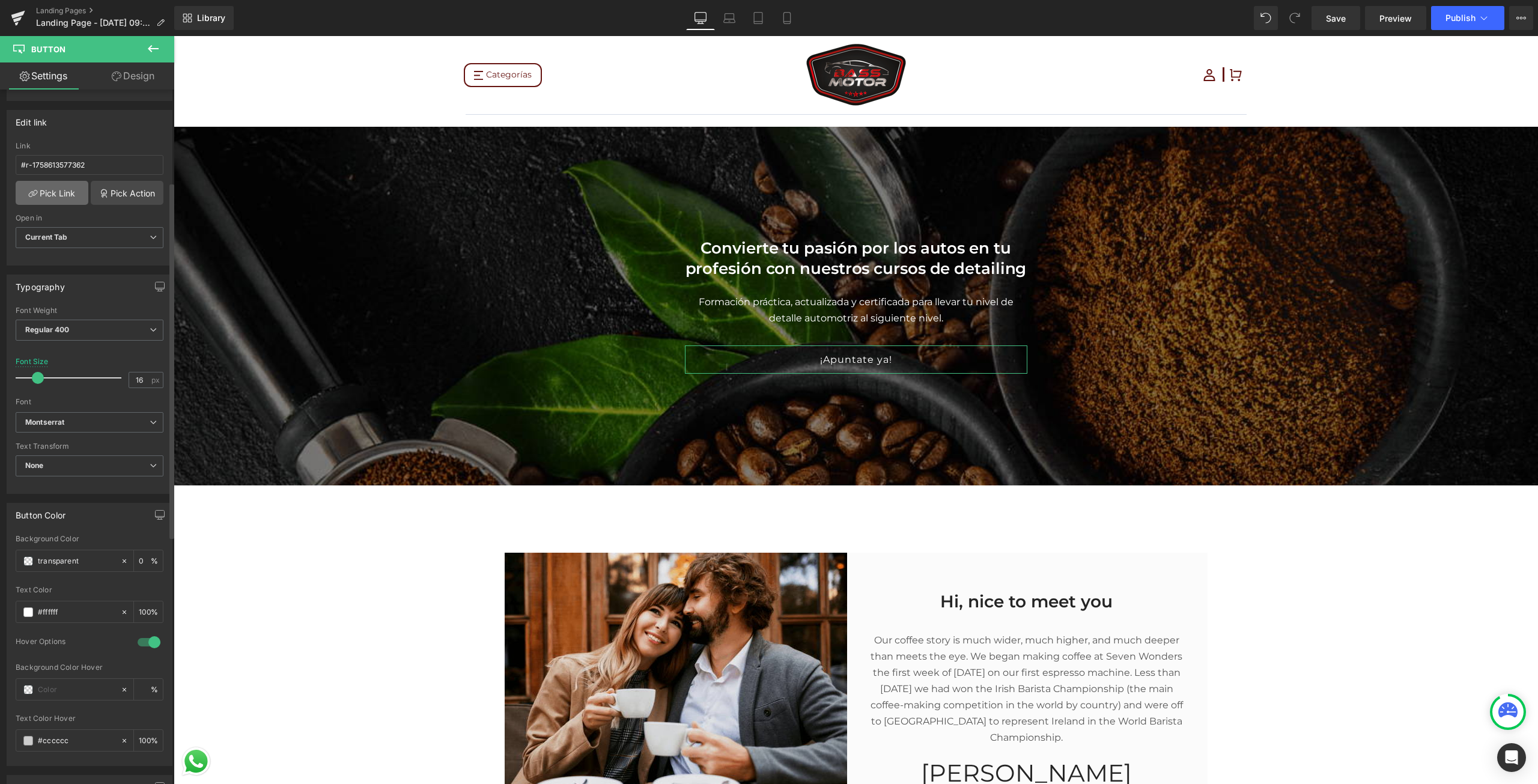
scroll to position [180, 0]
click at [105, 326] on span "Regular 400" at bounding box center [89, 324] width 148 height 21
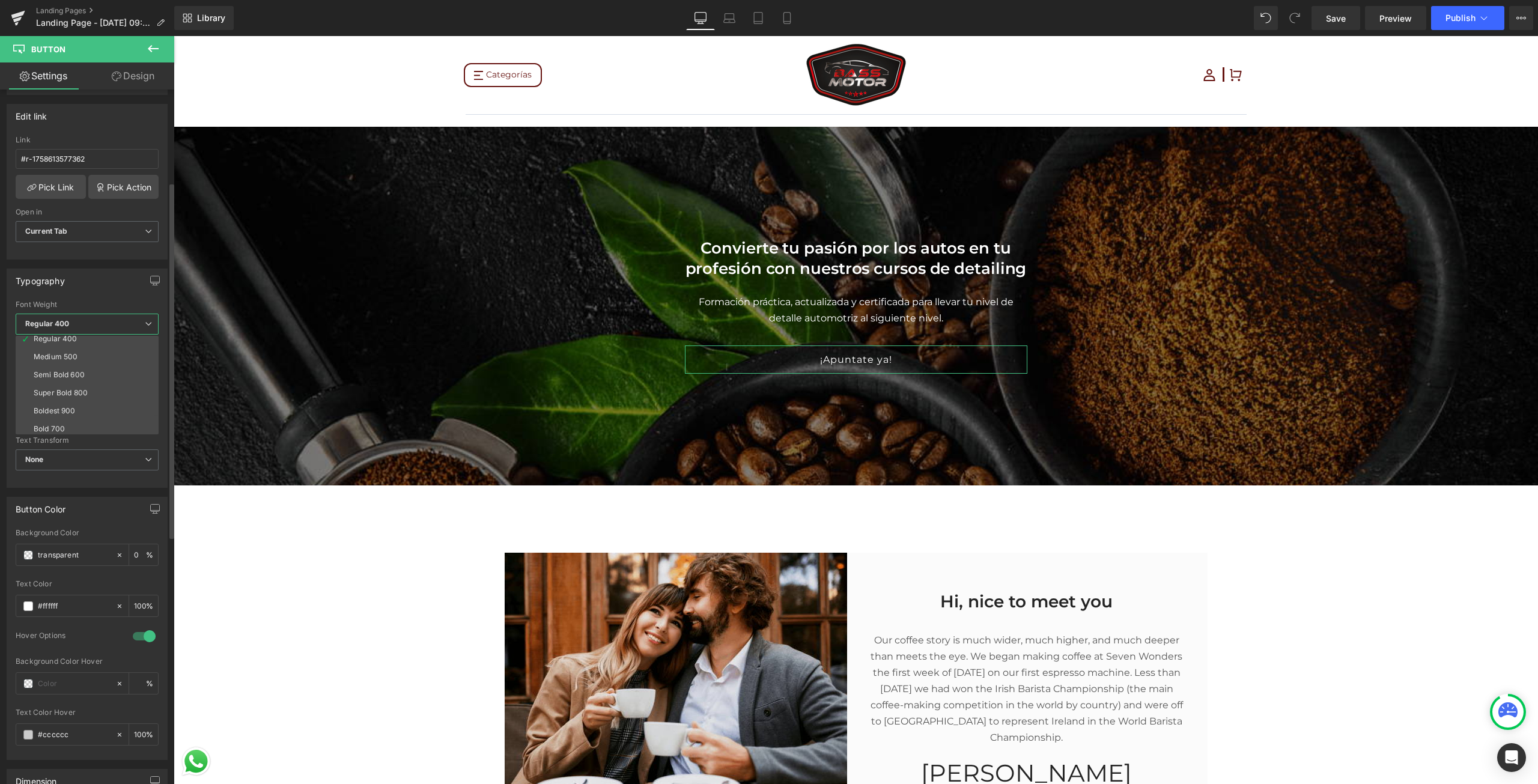
scroll to position [99, 0]
click at [78, 381] on li "Bold 700" at bounding box center [89, 389] width 148 height 18
click at [101, 316] on span "Bold 700" at bounding box center [89, 324] width 148 height 21
click at [93, 363] on li "Boldest 900" at bounding box center [89, 371] width 148 height 18
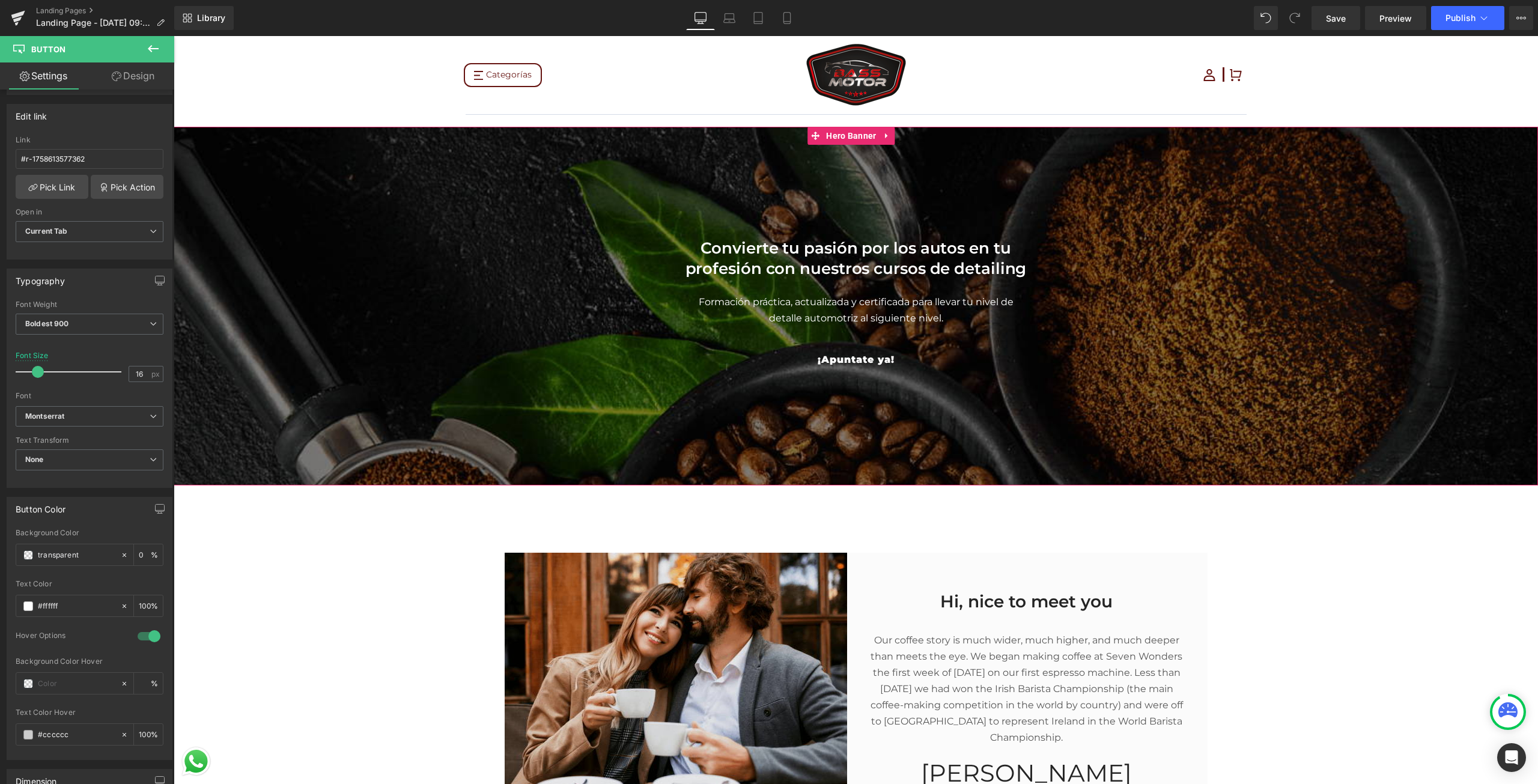
click at [312, 391] on div at bounding box center [856, 306] width 1364 height 359
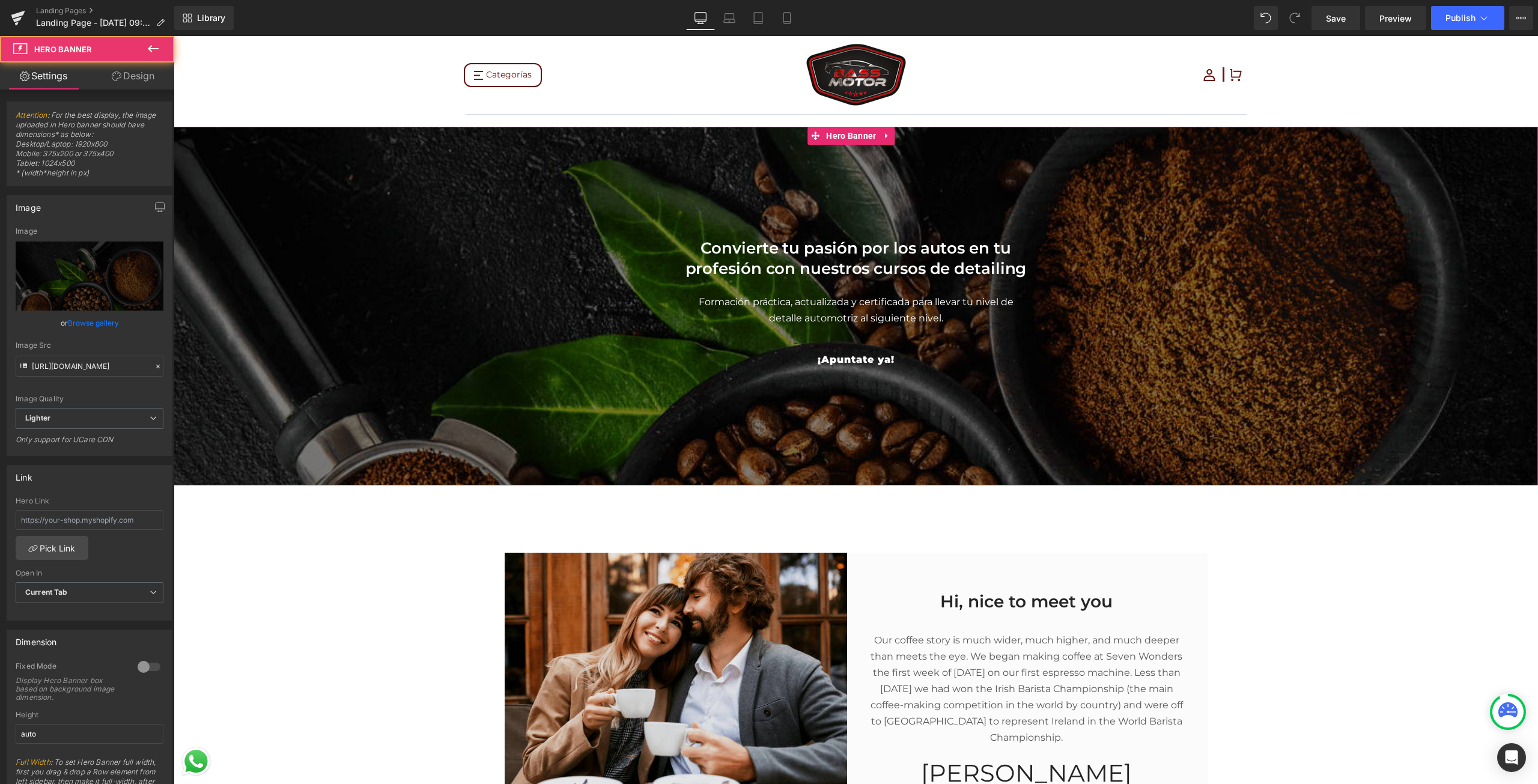
click at [1150, 268] on span "Convierte tu pasión por los autos en tu profesión con nuestros cursos de detail…" at bounding box center [856, 300] width 1364 height 159
click at [1156, 268] on span "Convierte tu pasión por los autos en tu profesión con nuestros cursos de detail…" at bounding box center [856, 300] width 1364 height 159
click at [1158, 269] on span "Convierte tu pasión por los autos en tu profesión con nuestros cursos de detail…" at bounding box center [856, 300] width 1364 height 159
click at [77, 274] on icon "Replace Image" at bounding box center [89, 276] width 96 height 15
type input "C:\fakepath\Leandro I8, horizontal-1-3.jpg"
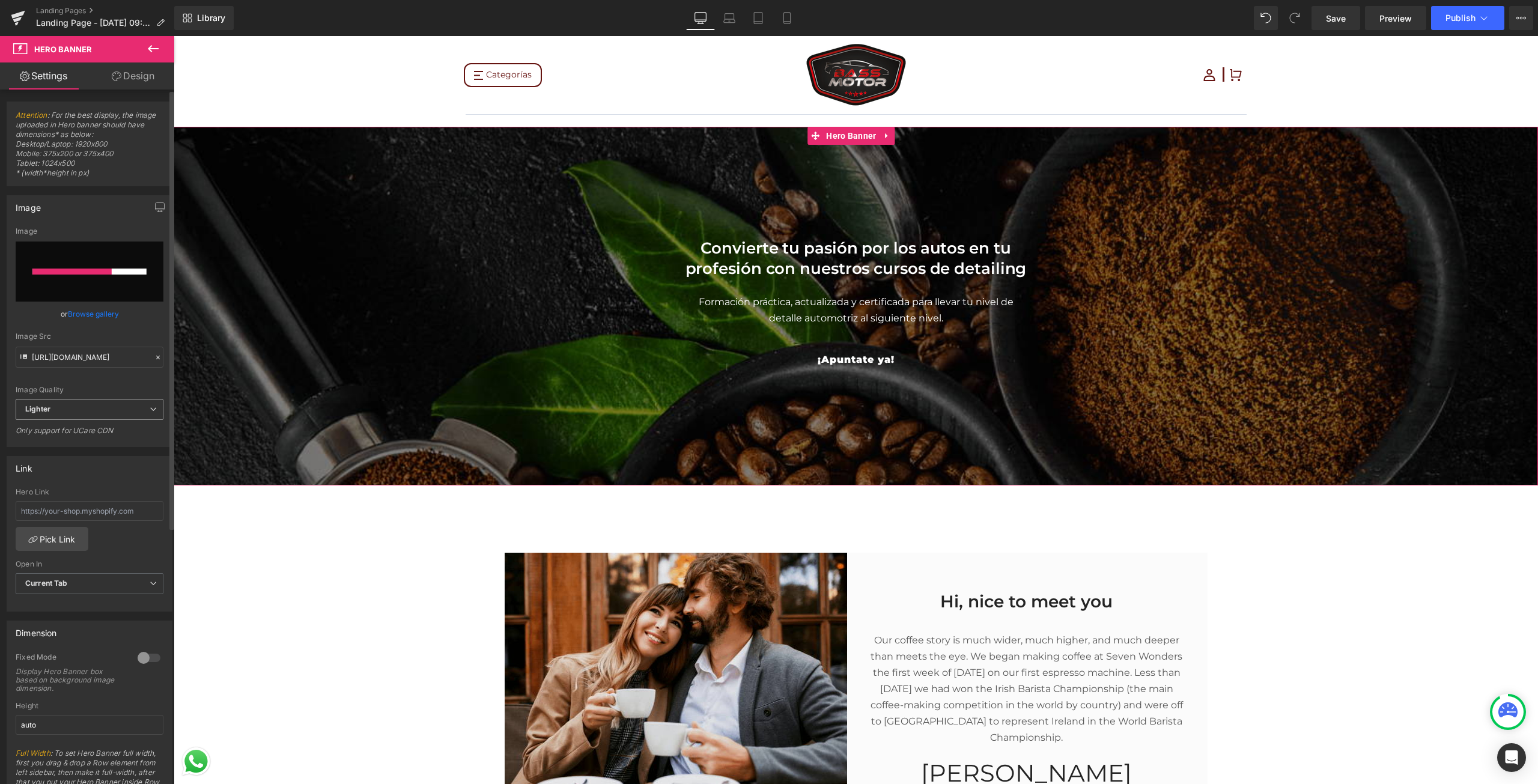
click at [123, 406] on span "Lighter" at bounding box center [89, 410] width 148 height 21
click at [123, 406] on span "Lighter" at bounding box center [87, 410] width 143 height 21
type input "[URL][DOMAIN_NAME]"
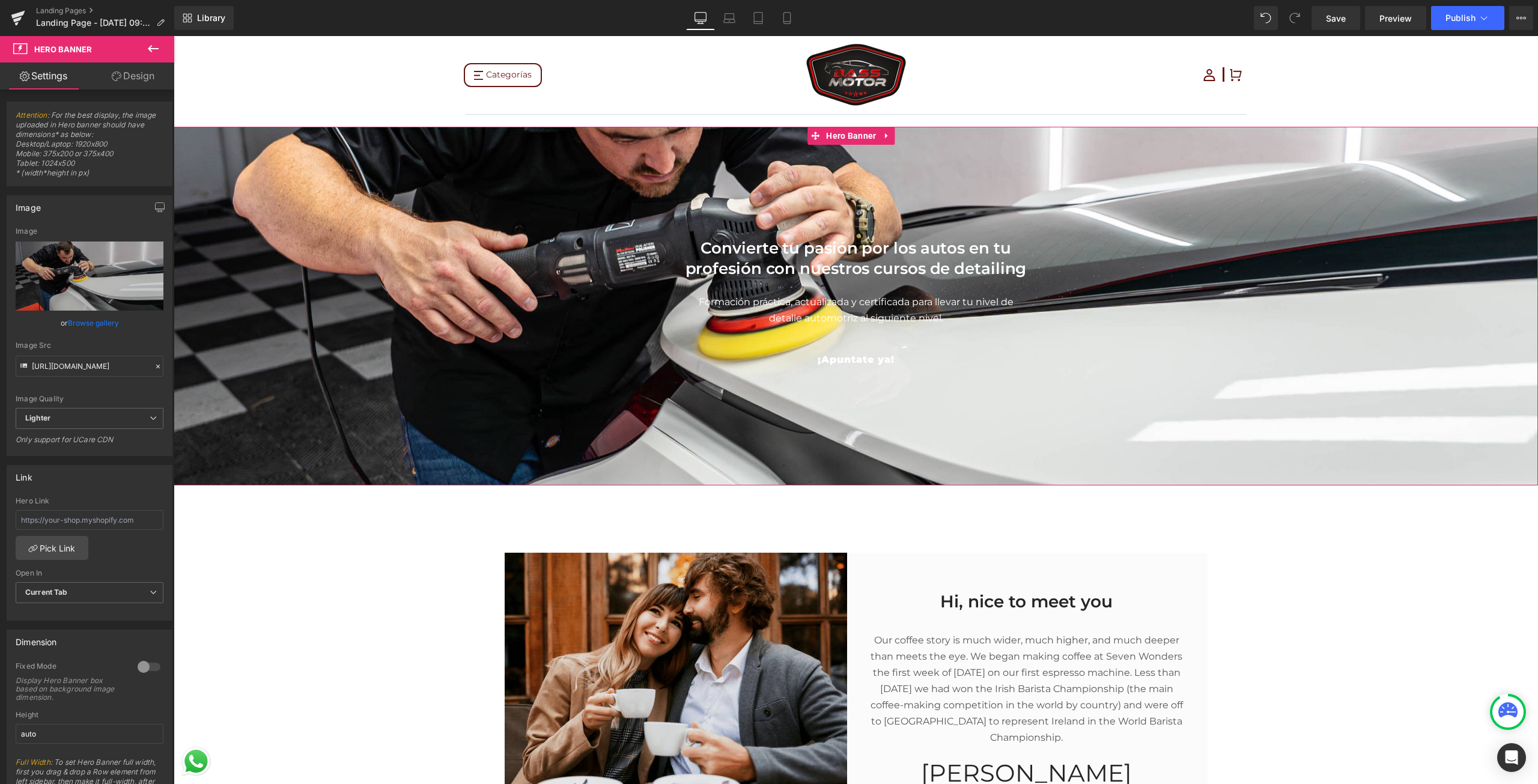
click at [385, 274] on span "Convierte tu pasión por los autos en tu profesión con nuestros cursos de detail…" at bounding box center [856, 300] width 1364 height 159
drag, startPoint x: 104, startPoint y: 276, endPoint x: 121, endPoint y: 259, distance: 24.0
click at [121, 259] on link "Replace Image" at bounding box center [89, 276] width 148 height 69
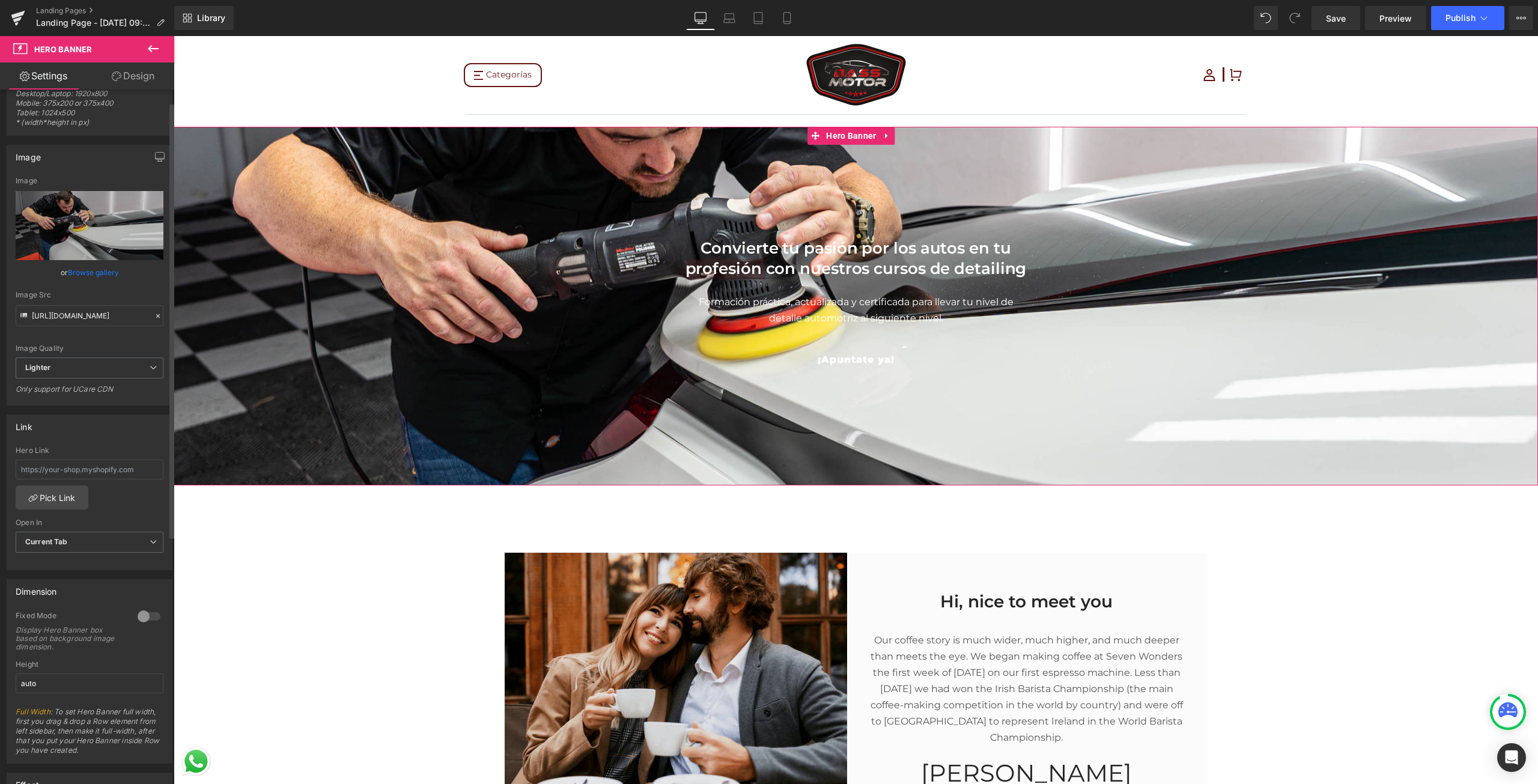
scroll to position [0, 0]
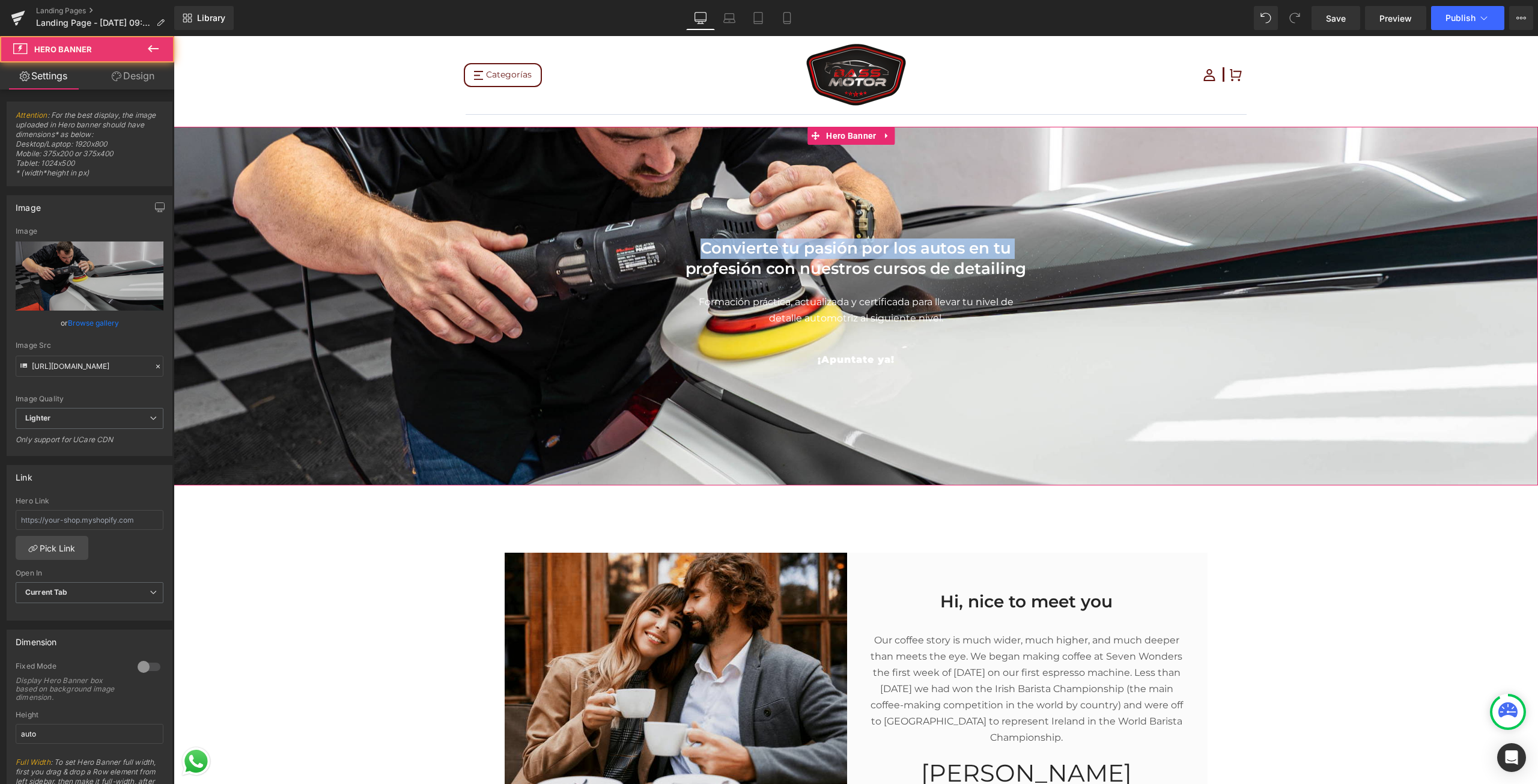
drag, startPoint x: 492, startPoint y: 246, endPoint x: 486, endPoint y: 274, distance: 28.6
click at [486, 274] on span "Convierte tu pasión por los autos en tu profesión con nuestros cursos de detail…" at bounding box center [856, 300] width 1364 height 159
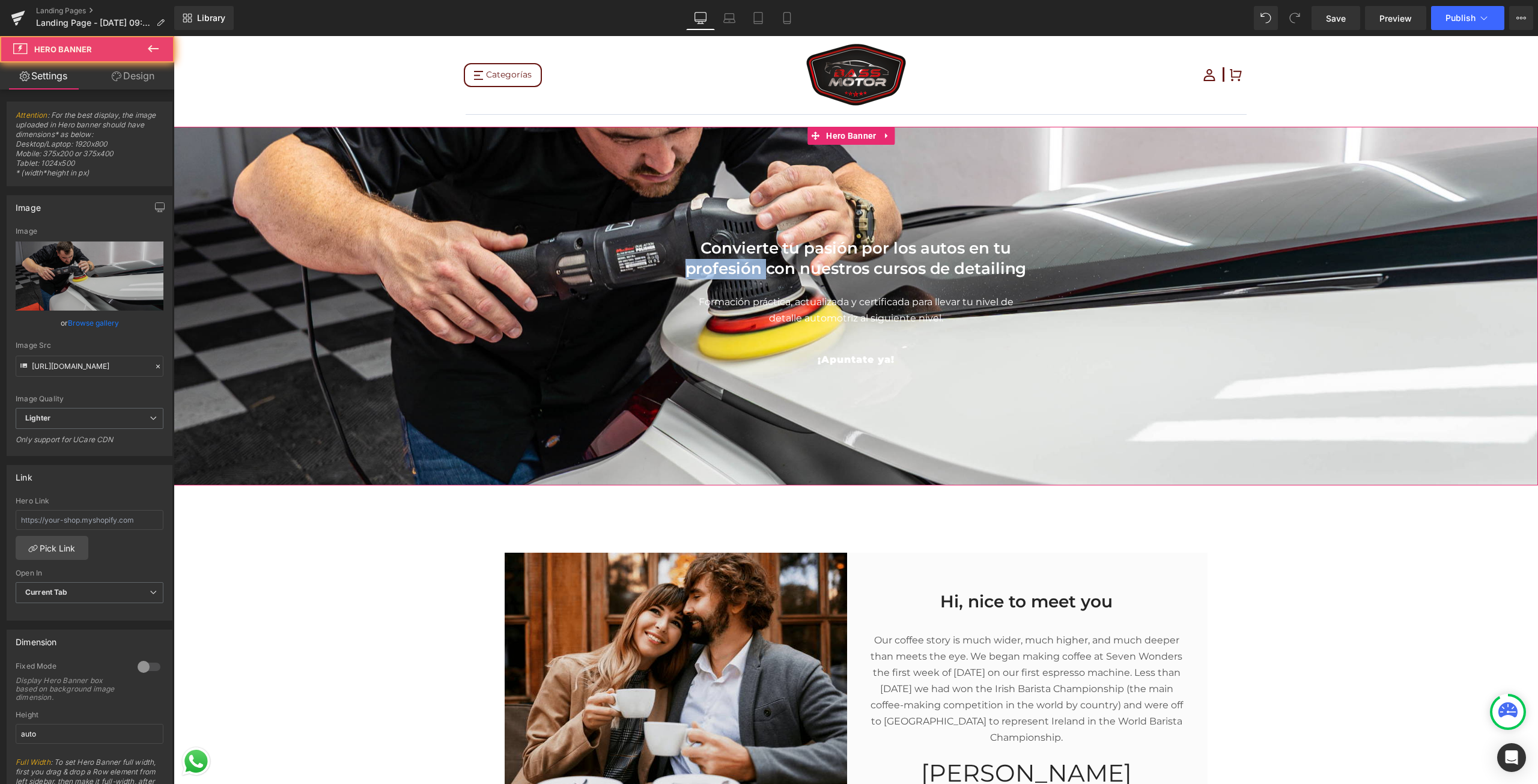
click at [486, 274] on span "Convierte tu pasión por los autos en tu profesión con nuestros cursos de detail…" at bounding box center [856, 300] width 1364 height 159
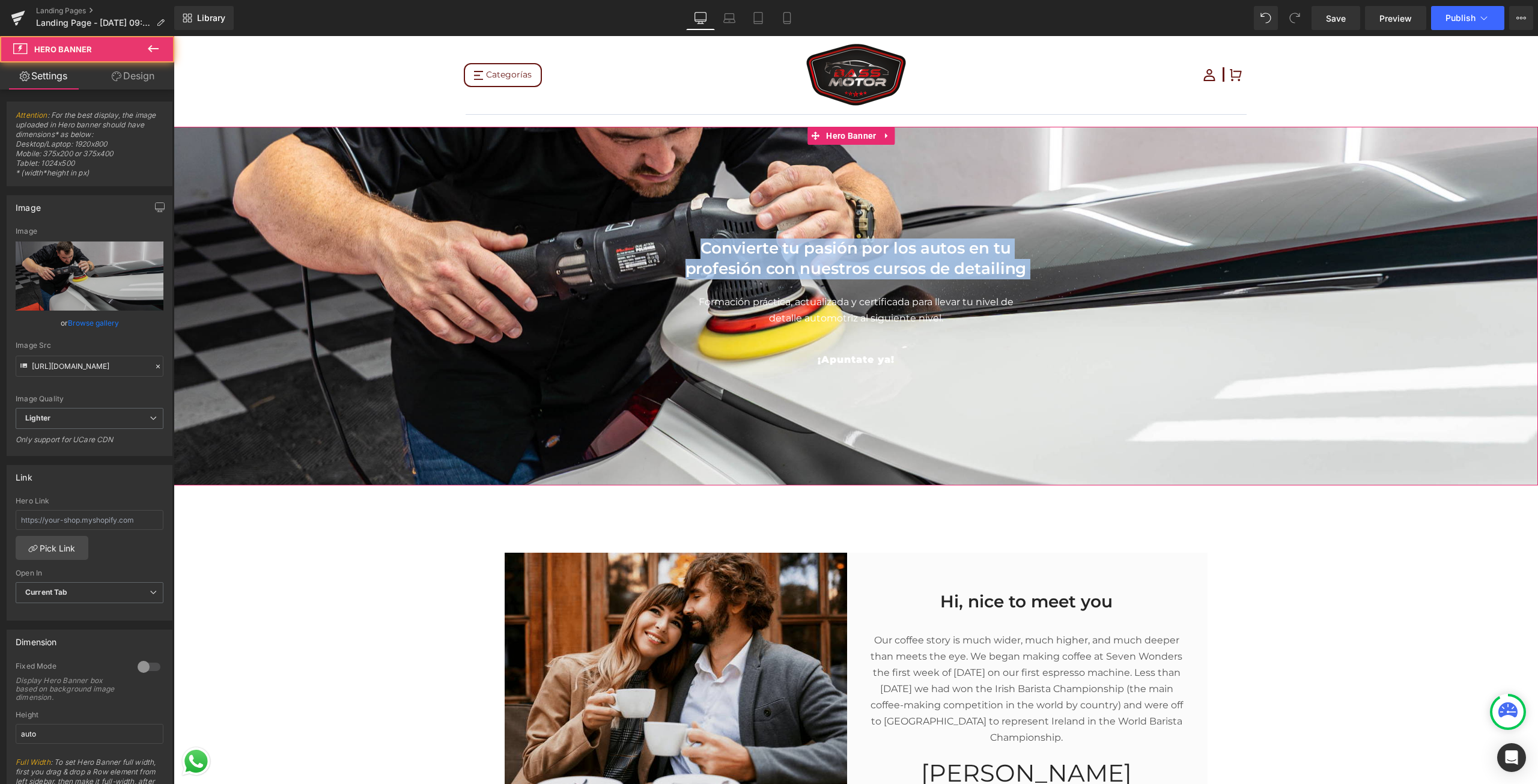
click at [486, 274] on span "Convierte tu pasión por los autos en tu profesión con nuestros cursos de detail…" at bounding box center [856, 300] width 1364 height 159
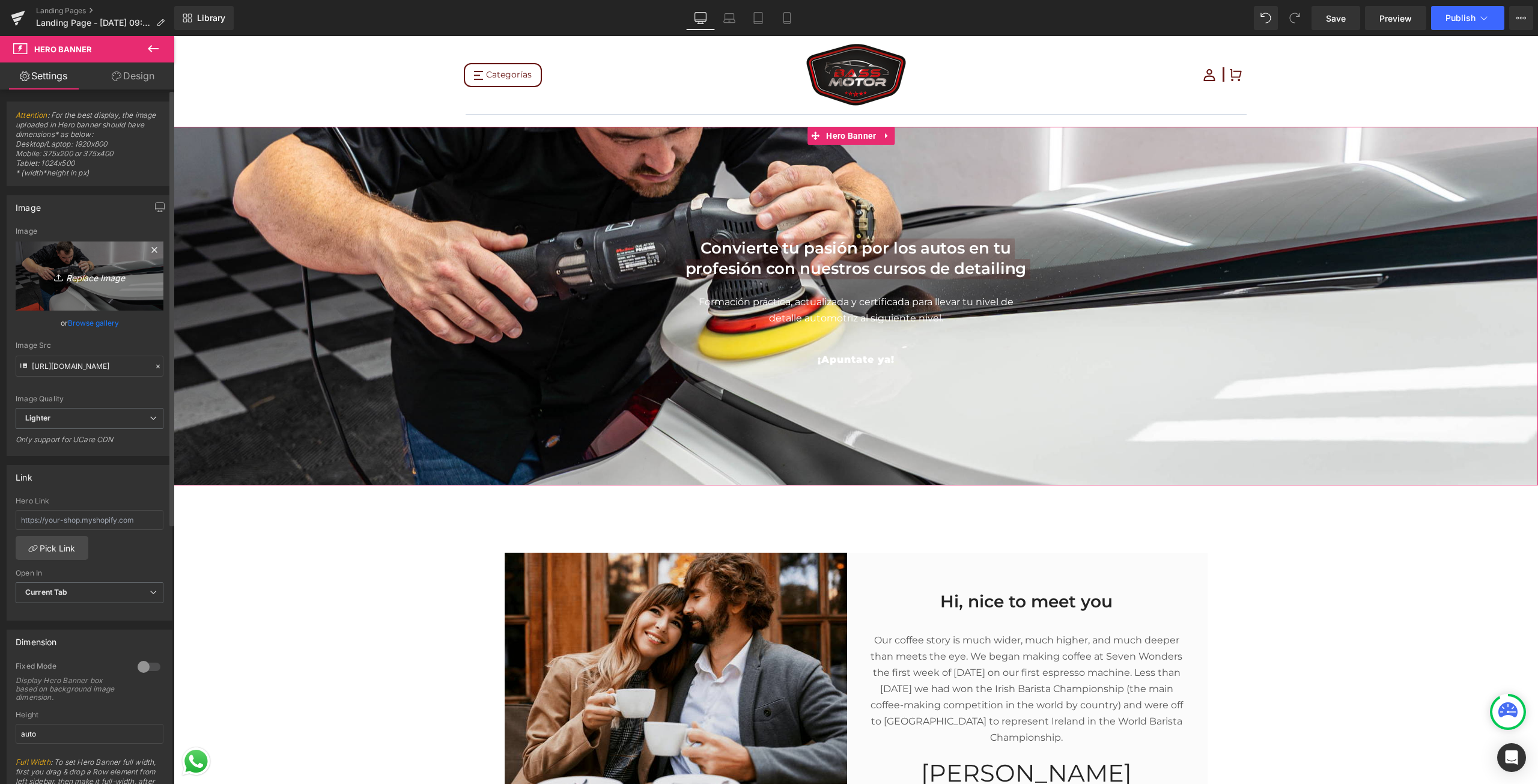
click at [106, 280] on icon "Replace Image" at bounding box center [89, 276] width 96 height 15
click at [103, 269] on icon "Replace Image" at bounding box center [89, 276] width 96 height 15
type input "C:\fakepath\Leandro I8, horizontal-1-3.jpg"
click at [105, 268] on div at bounding box center [89, 271] width 148 height 60
type input "[URL][DOMAIN_NAME]"
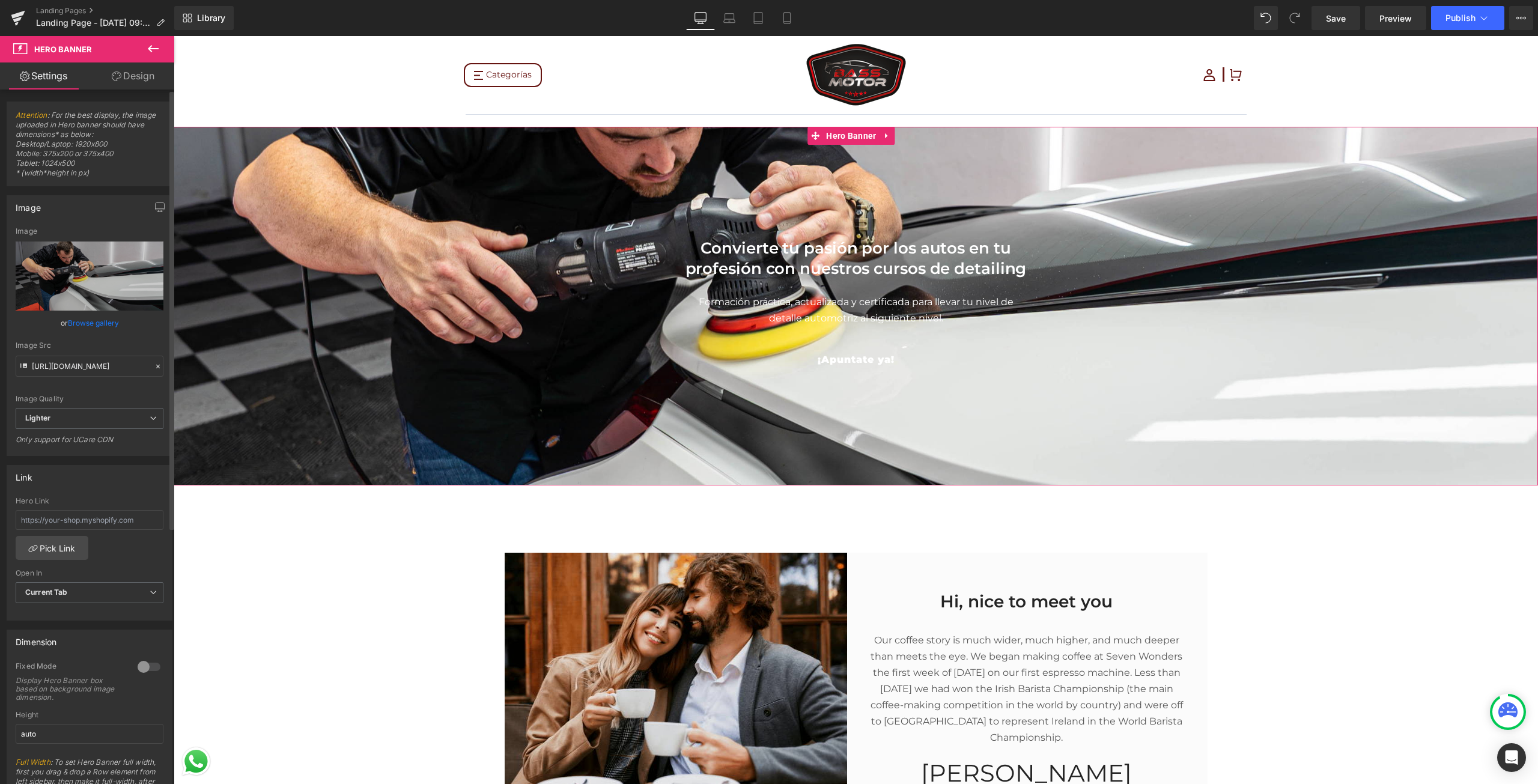
click at [104, 268] on link "Replace Image" at bounding box center [89, 276] width 148 height 69
type input "C:\fakepath\Leandro I8, horizontal-1-4.jpg"
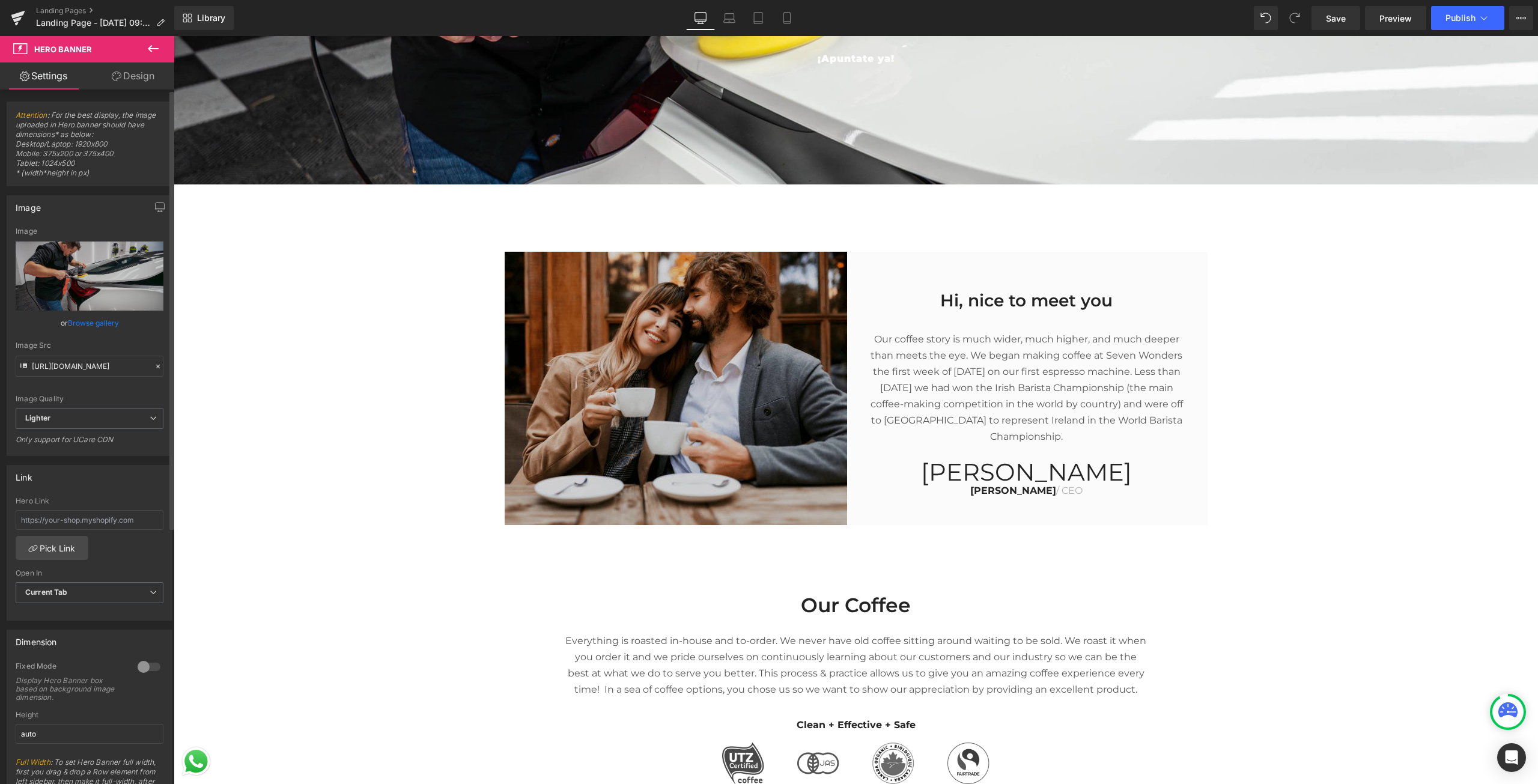
type input "[URL][DOMAIN_NAME]"
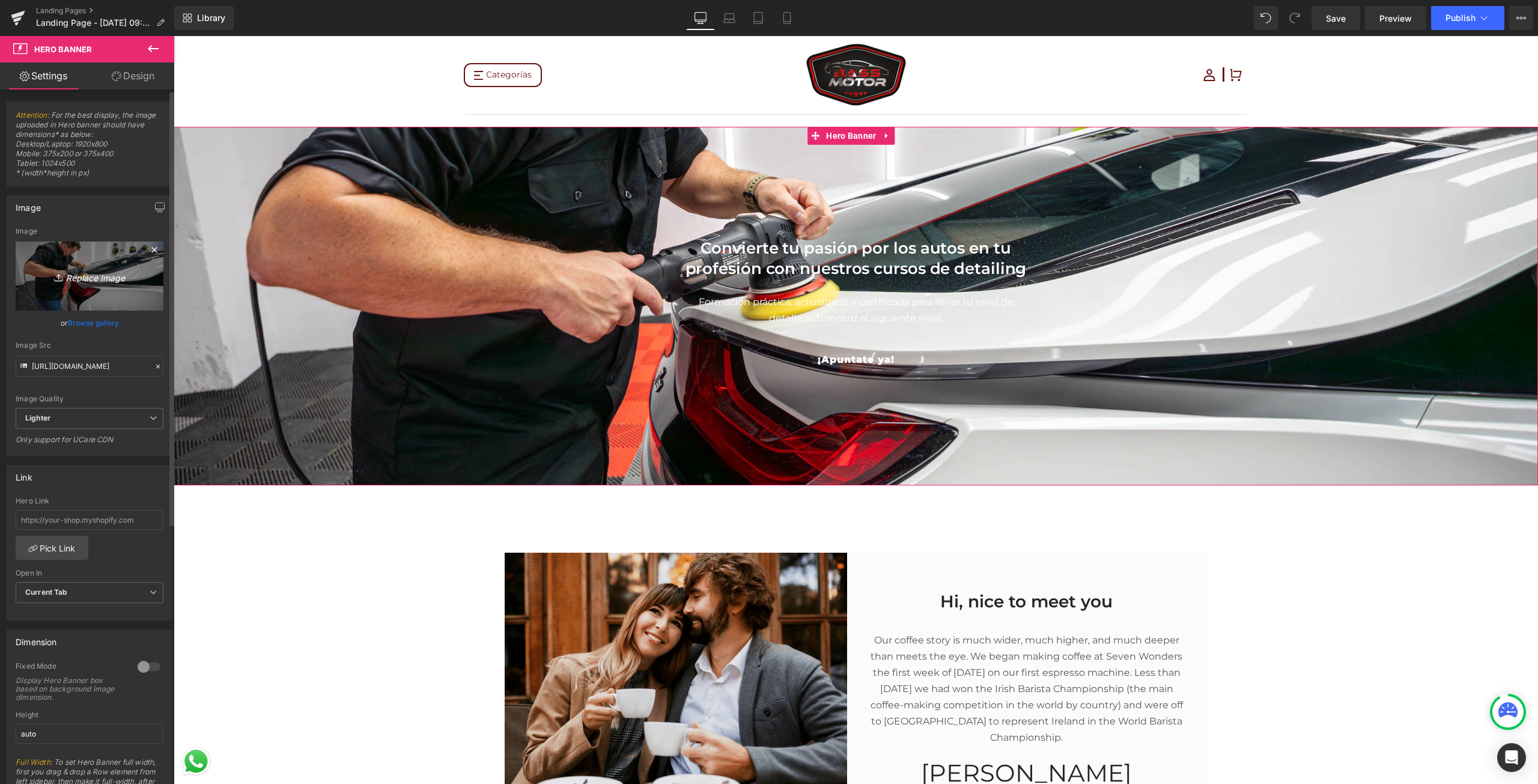
click at [103, 251] on link "Replace Image" at bounding box center [89, 276] width 148 height 69
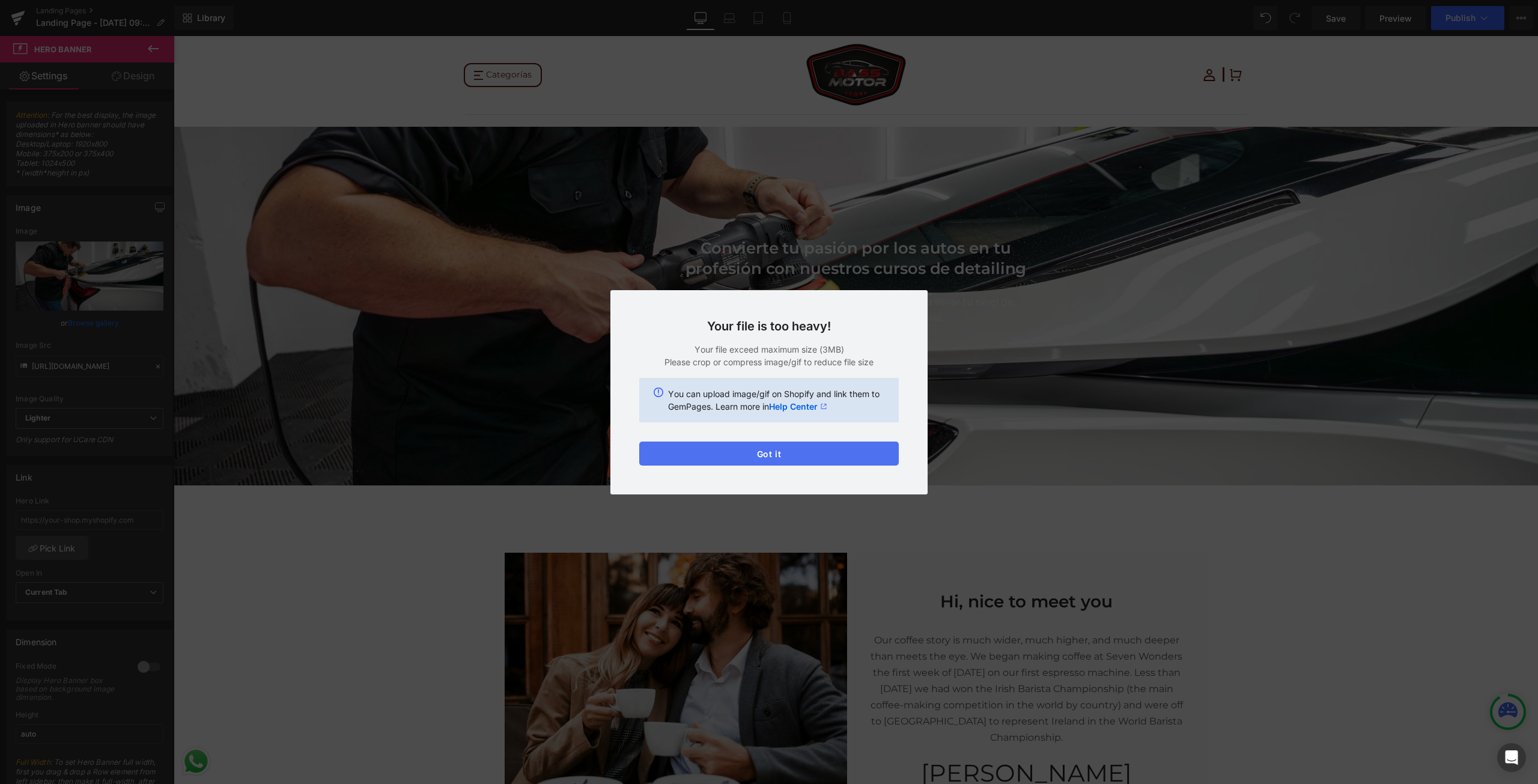
drag, startPoint x: 723, startPoint y: 453, endPoint x: 548, endPoint y: 415, distance: 179.1
click at [723, 453] on button "Got it" at bounding box center [768, 453] width 259 height 24
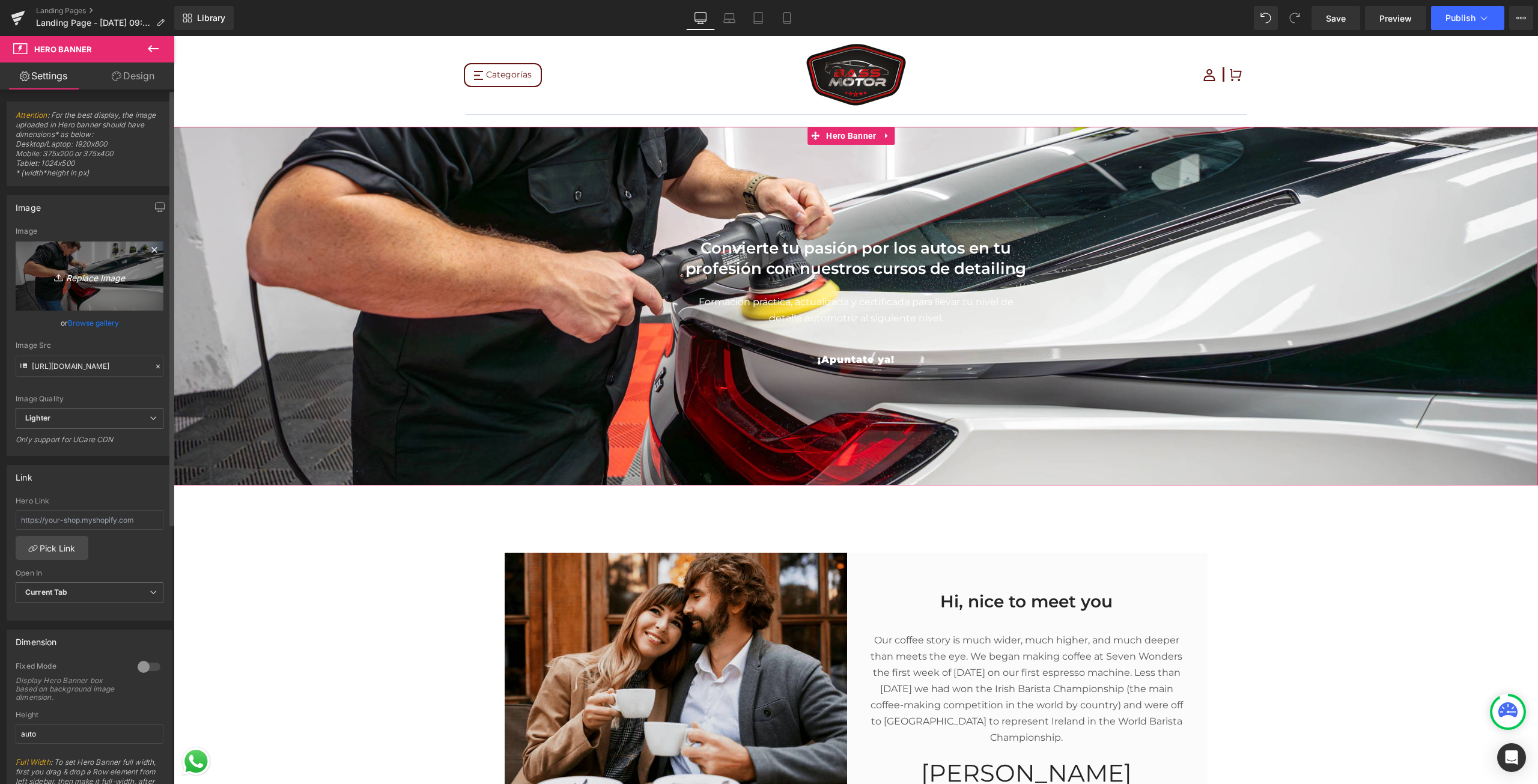
click at [108, 271] on icon "Replace Image" at bounding box center [89, 276] width 96 height 15
click at [115, 276] on icon "Replace Image" at bounding box center [89, 276] width 96 height 15
click at [104, 325] on link "Browse gallery" at bounding box center [94, 323] width 51 height 21
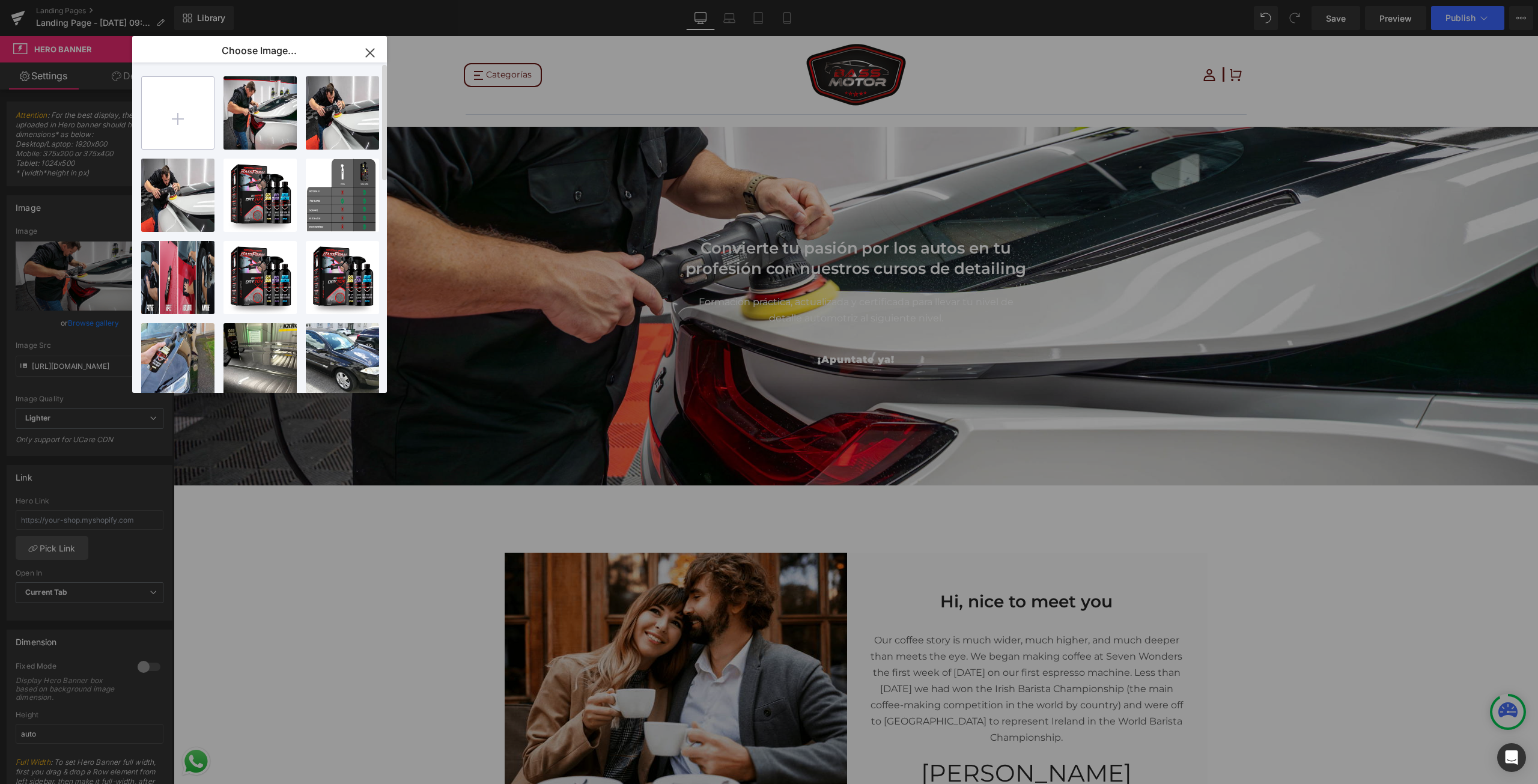
click at [174, 118] on input "file" at bounding box center [178, 113] width 72 height 72
type input "C:\fakepath\Leandro I8, horizontal-1-2.jpg"
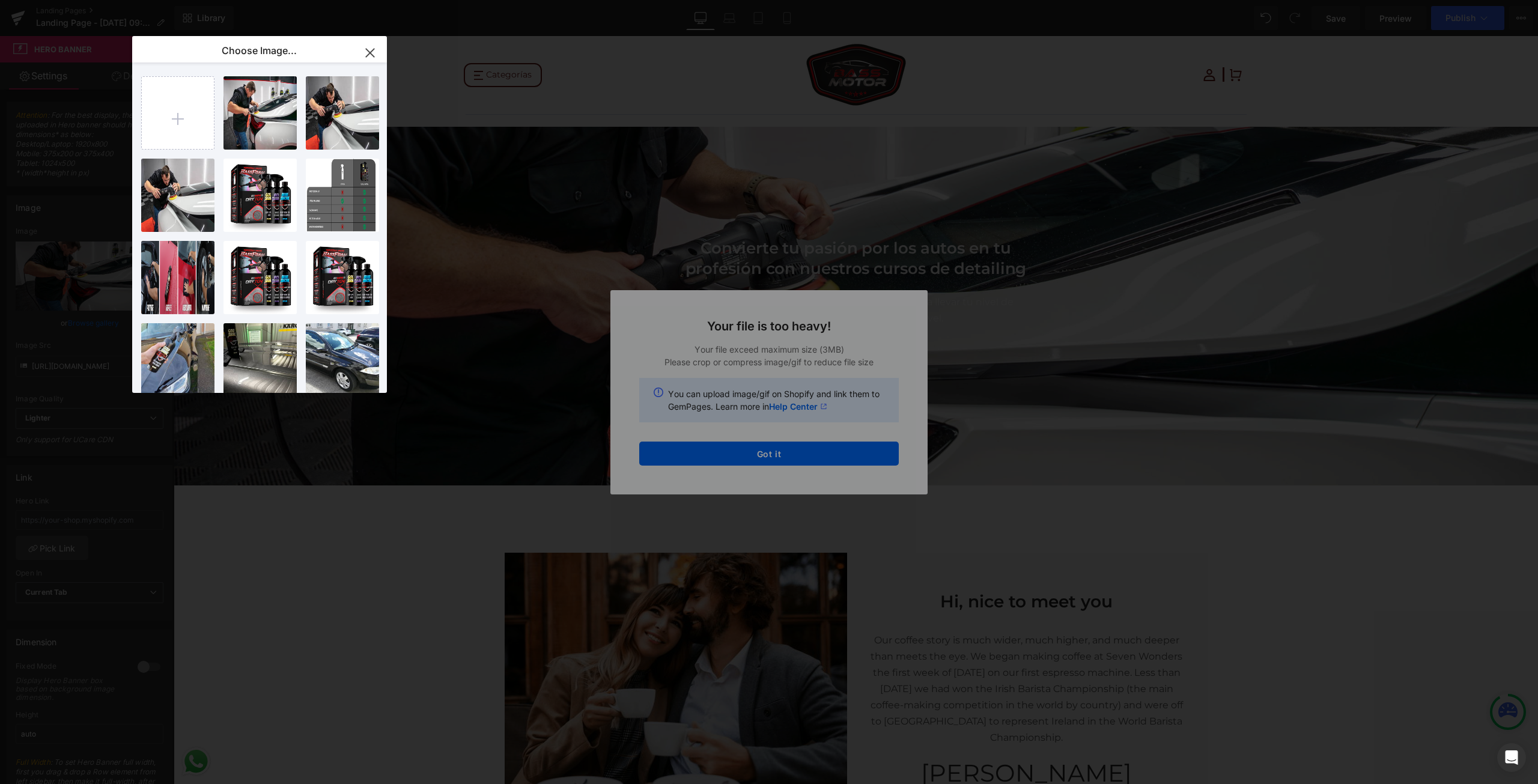
click at [497, 0] on div "Text Color Highlight Color #333333 Edit or remove link: Edit - Unlink - Cancel …" at bounding box center [769, 0] width 1538 height 0
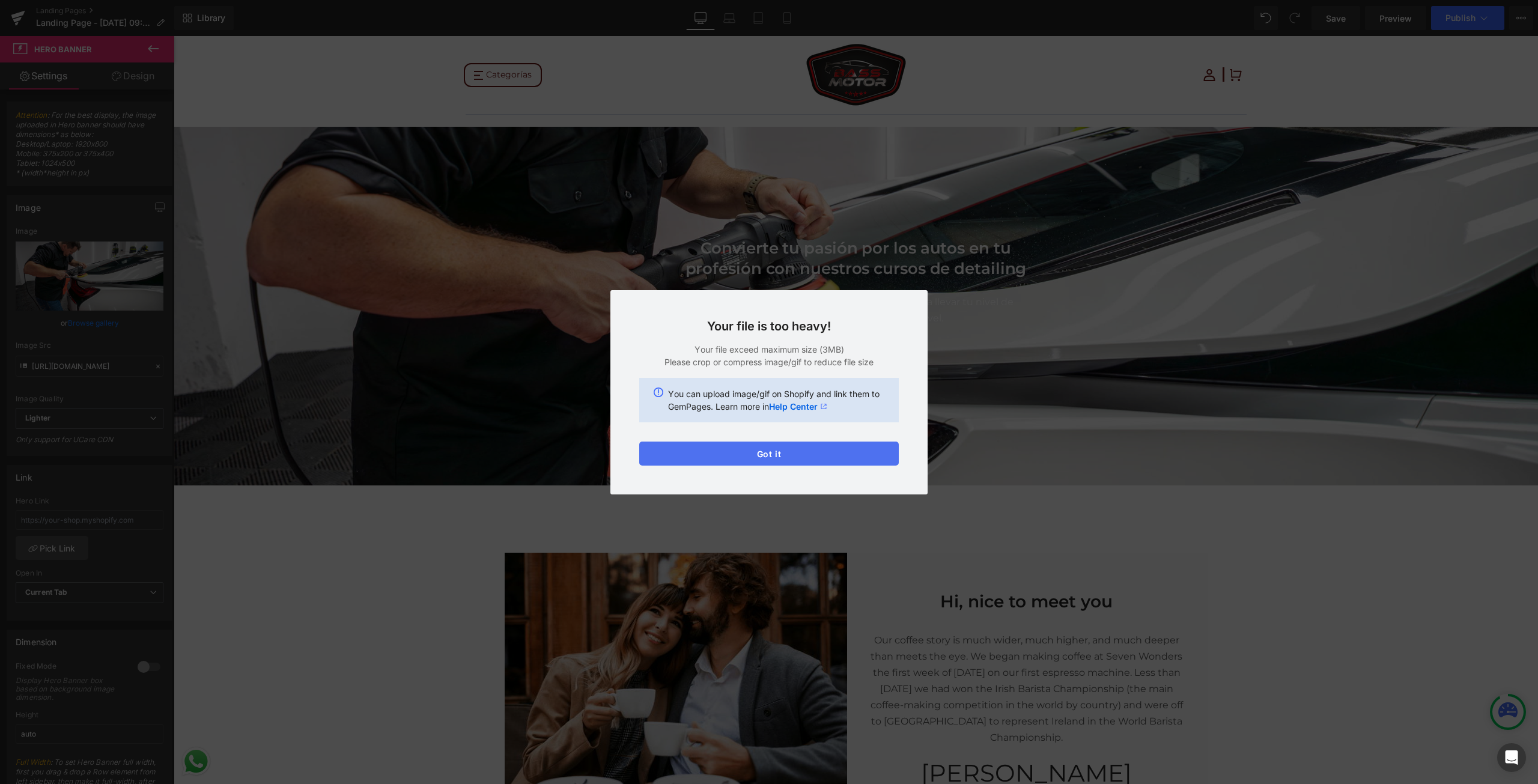
drag, startPoint x: 798, startPoint y: 456, endPoint x: 623, endPoint y: 420, distance: 178.7
click at [798, 456] on button "Got it" at bounding box center [768, 453] width 259 height 24
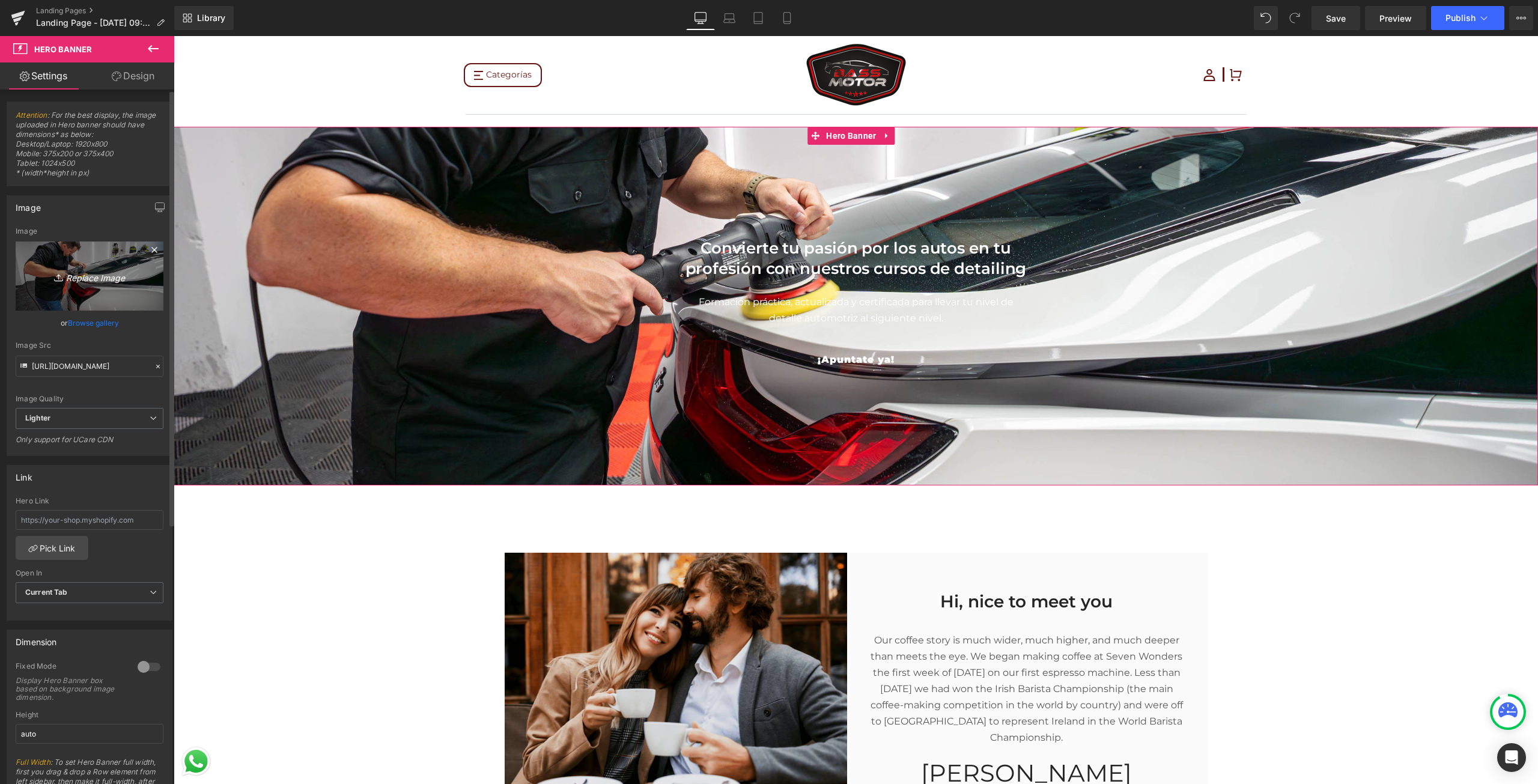
click at [113, 258] on link "Replace Image" at bounding box center [89, 276] width 148 height 69
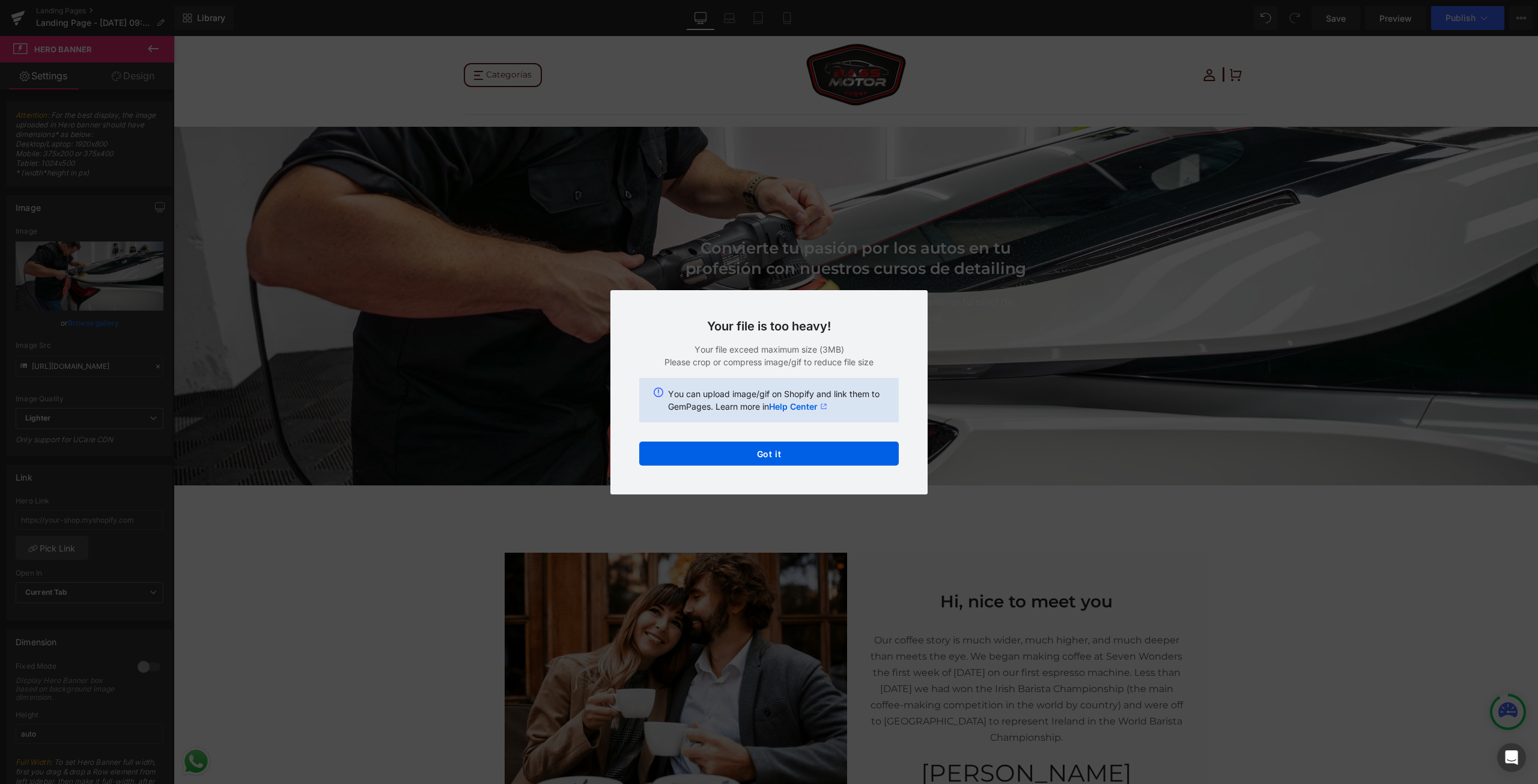
click at [808, 350] on p "Your file exceed maximum size (3MB)" at bounding box center [768, 349] width 259 height 13
click at [820, 475] on div "Your file is too heavy! Your file exceed maximum size (3MB) Please crop or comp…" at bounding box center [768, 392] width 317 height 204
click at [831, 458] on button "Got it" at bounding box center [768, 453] width 259 height 24
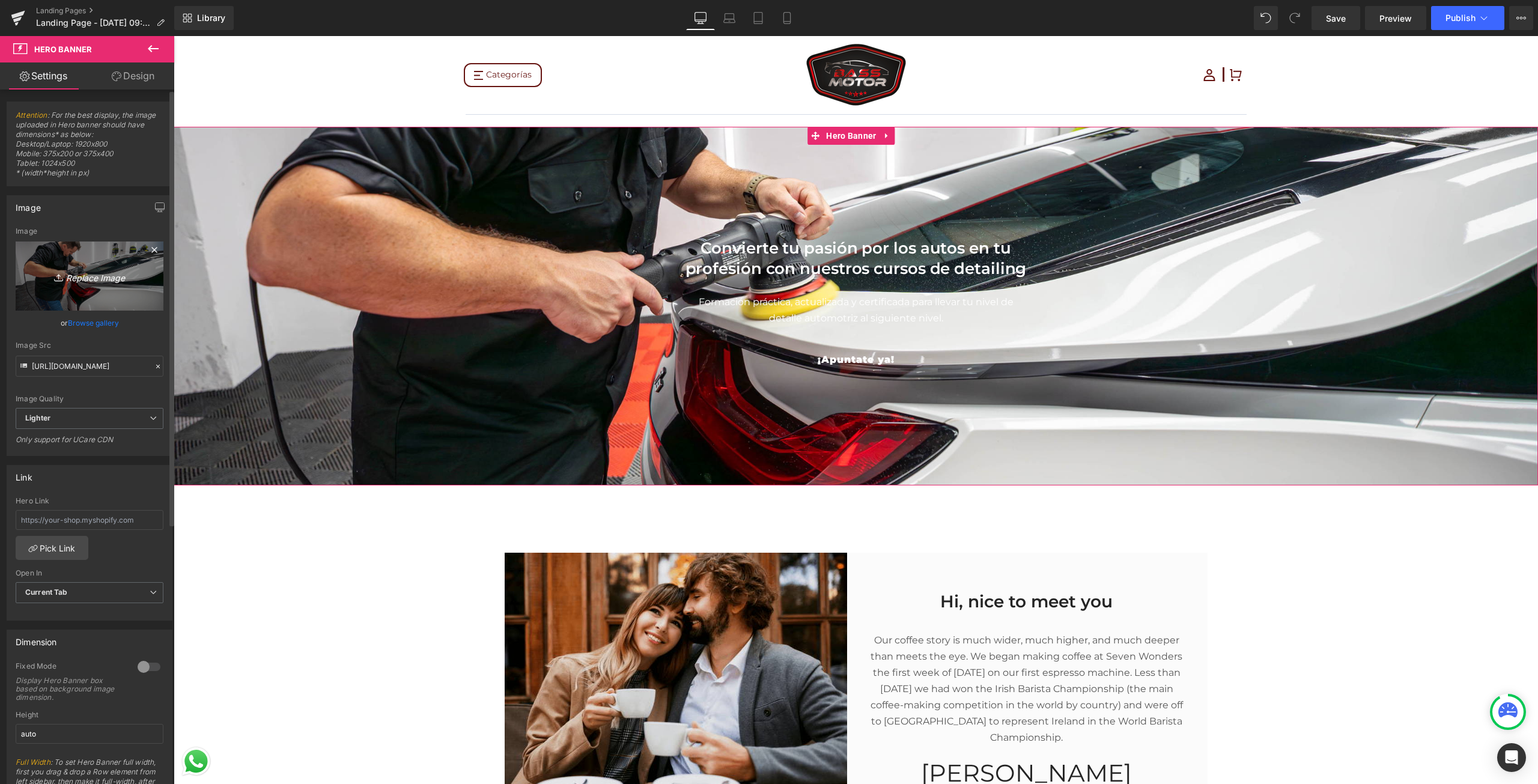
click at [95, 264] on link "Replace Image" at bounding box center [89, 276] width 148 height 69
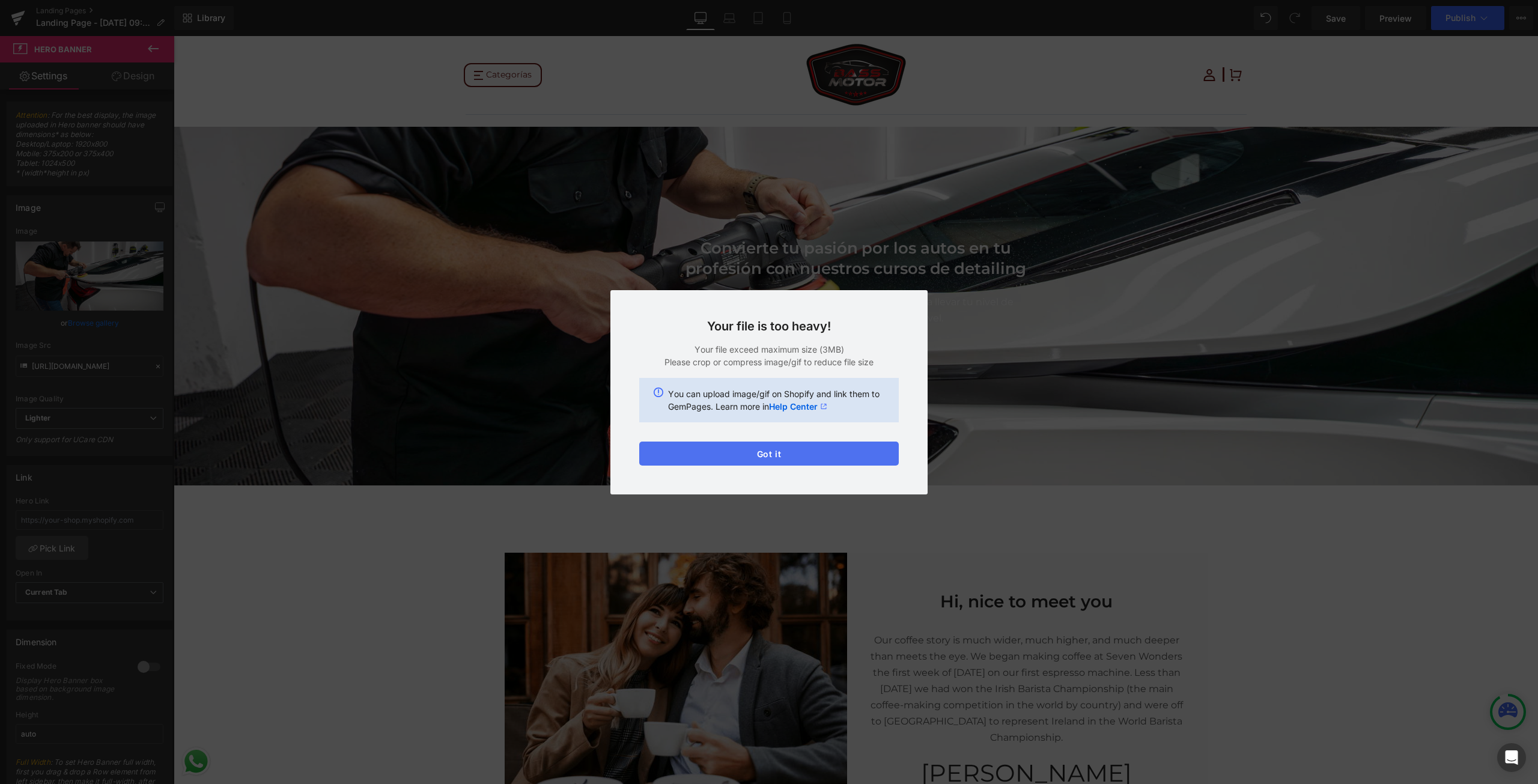
click at [820, 458] on button "Got it" at bounding box center [768, 453] width 259 height 24
